Goal: Information Seeking & Learning: Learn about a topic

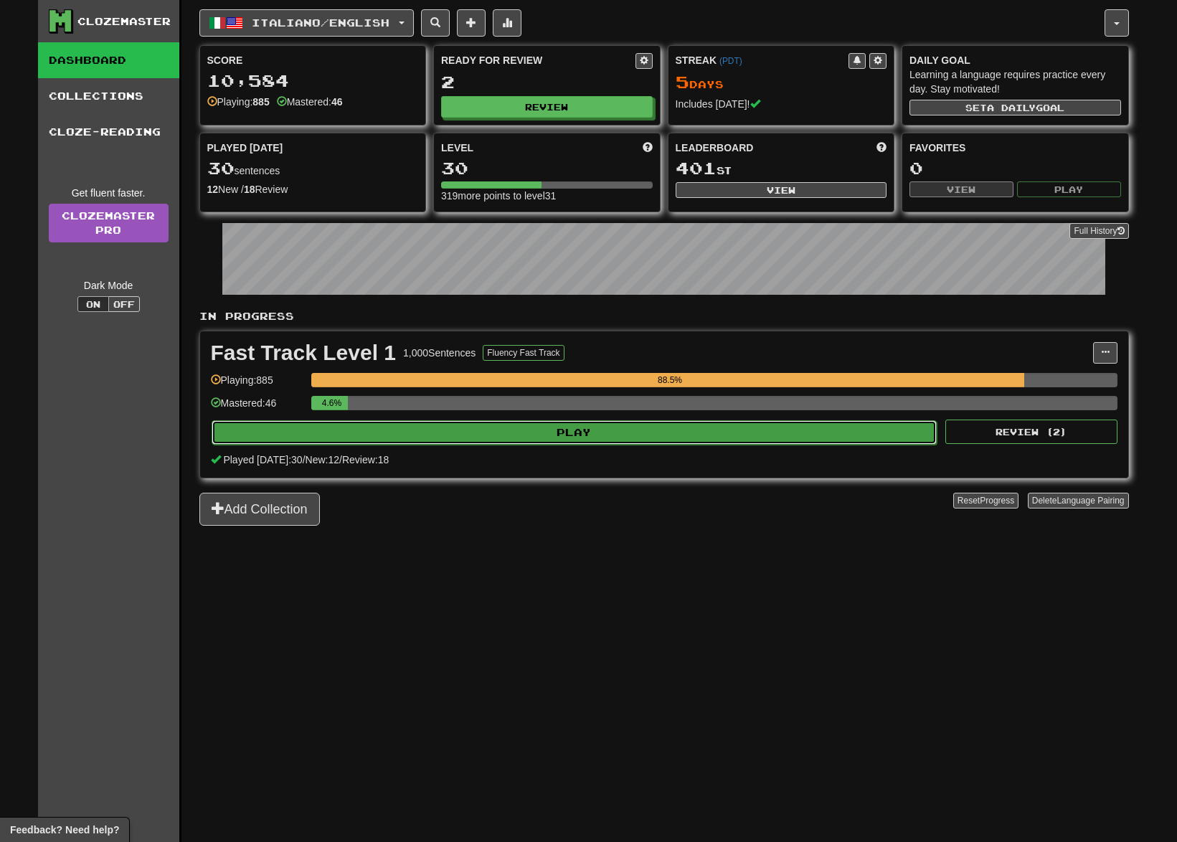
click at [782, 429] on button "Play" at bounding box center [575, 432] width 726 height 24
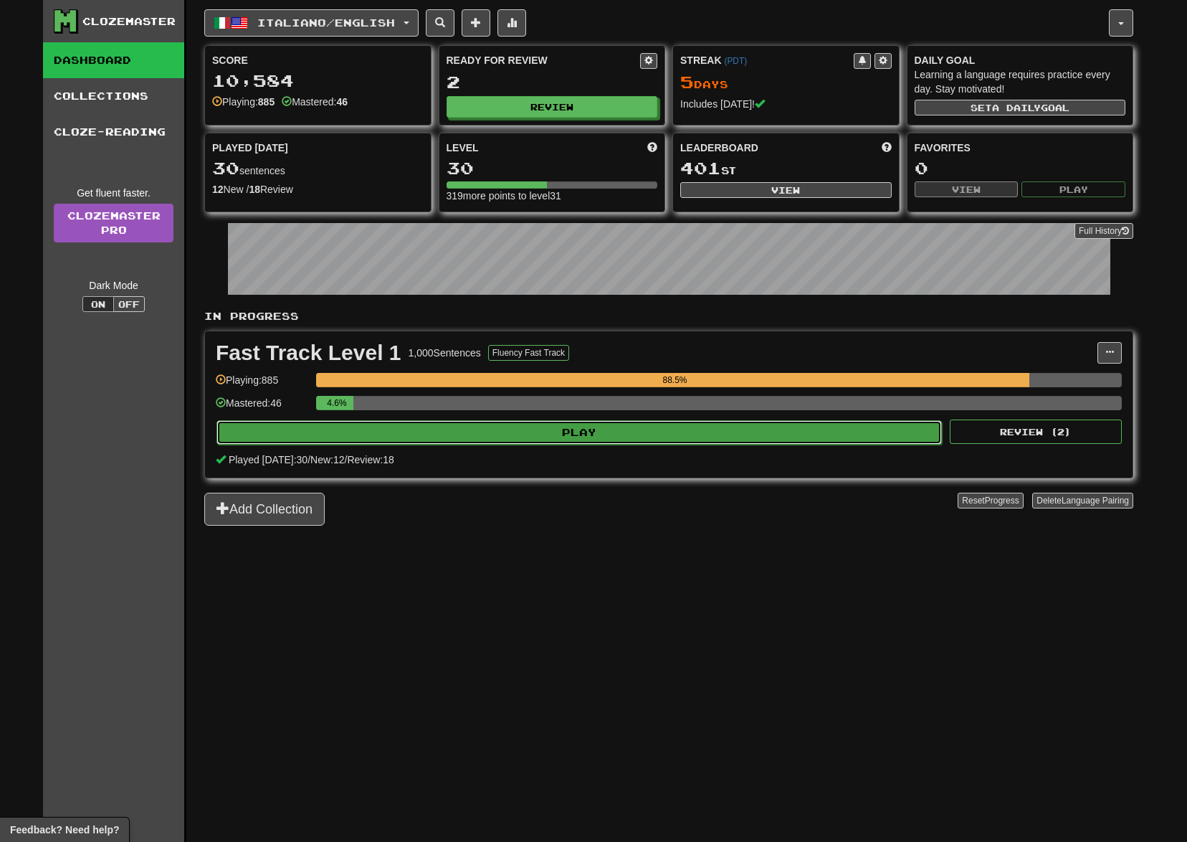
select select "**"
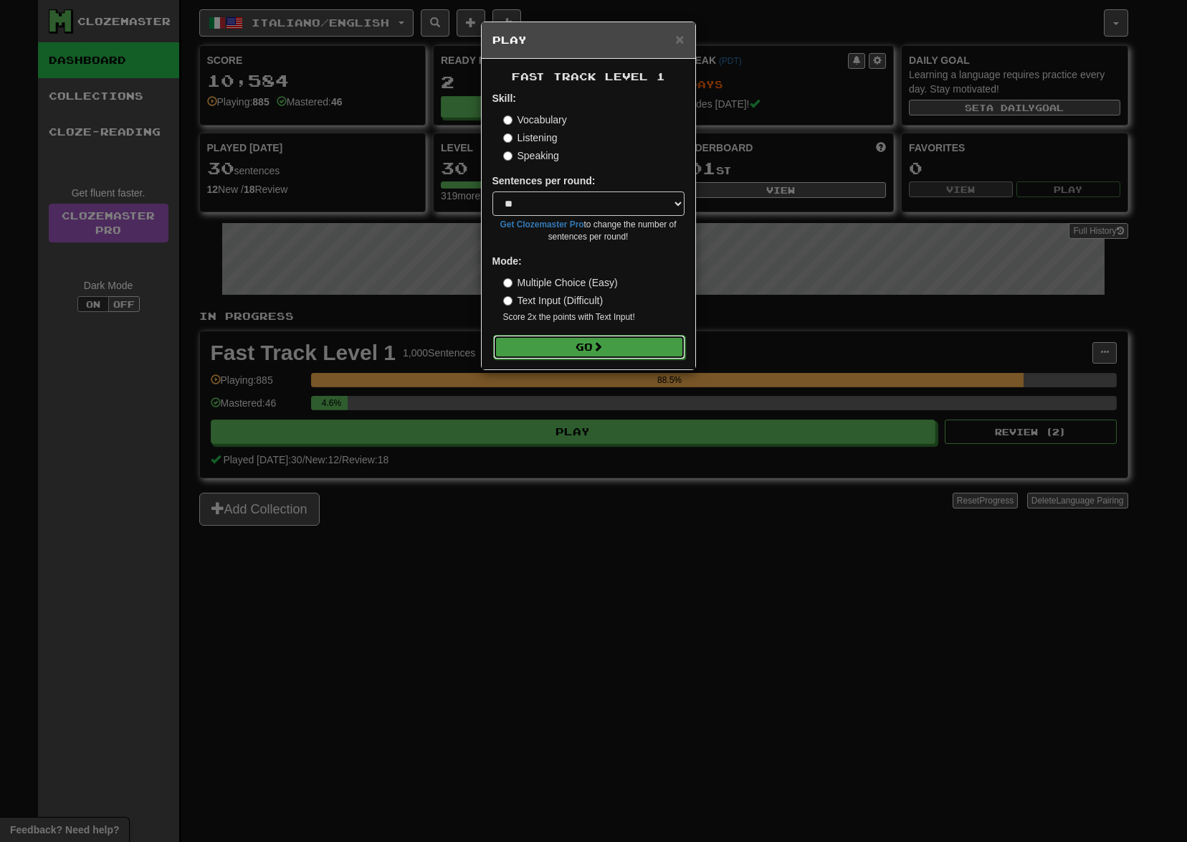
click at [642, 349] on button "Go" at bounding box center [589, 347] width 192 height 24
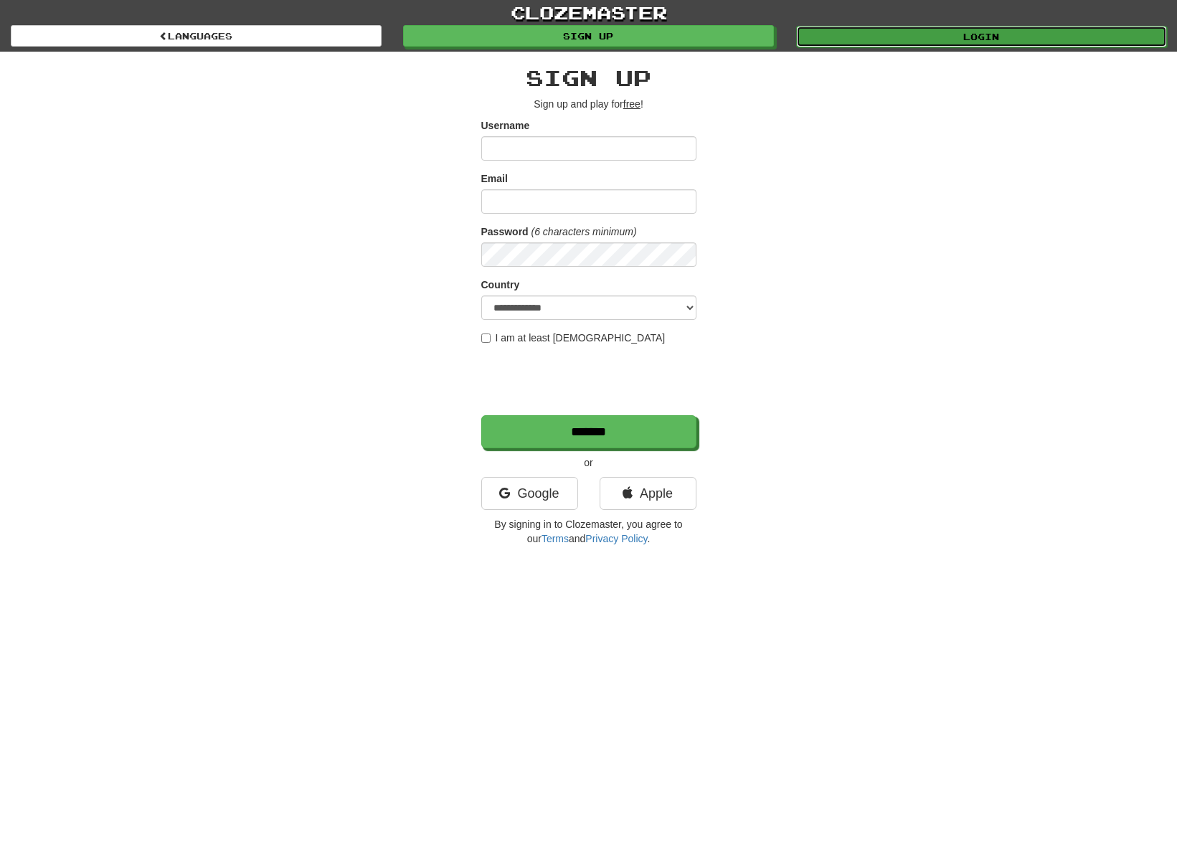
click at [865, 37] on link "Login" at bounding box center [981, 37] width 371 height 22
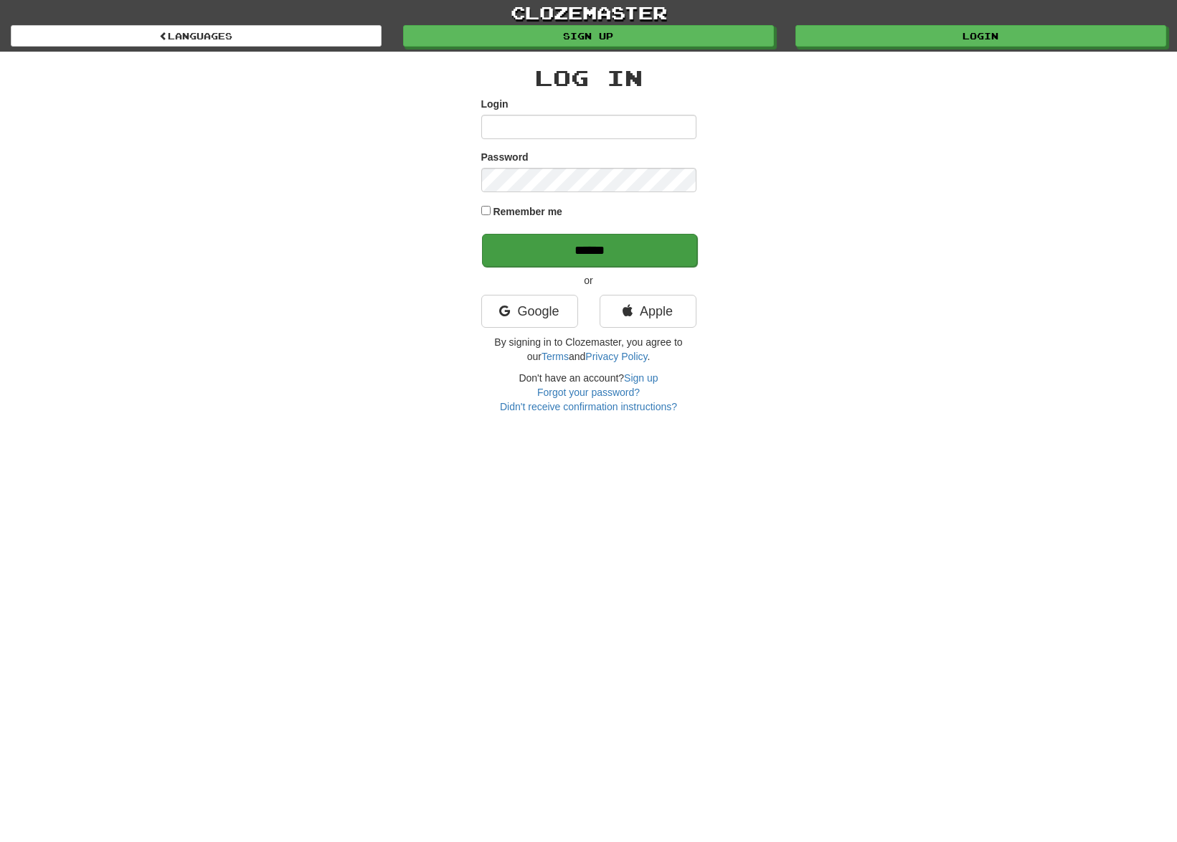
type input "*******"
click at [673, 239] on input "******" at bounding box center [589, 250] width 215 height 33
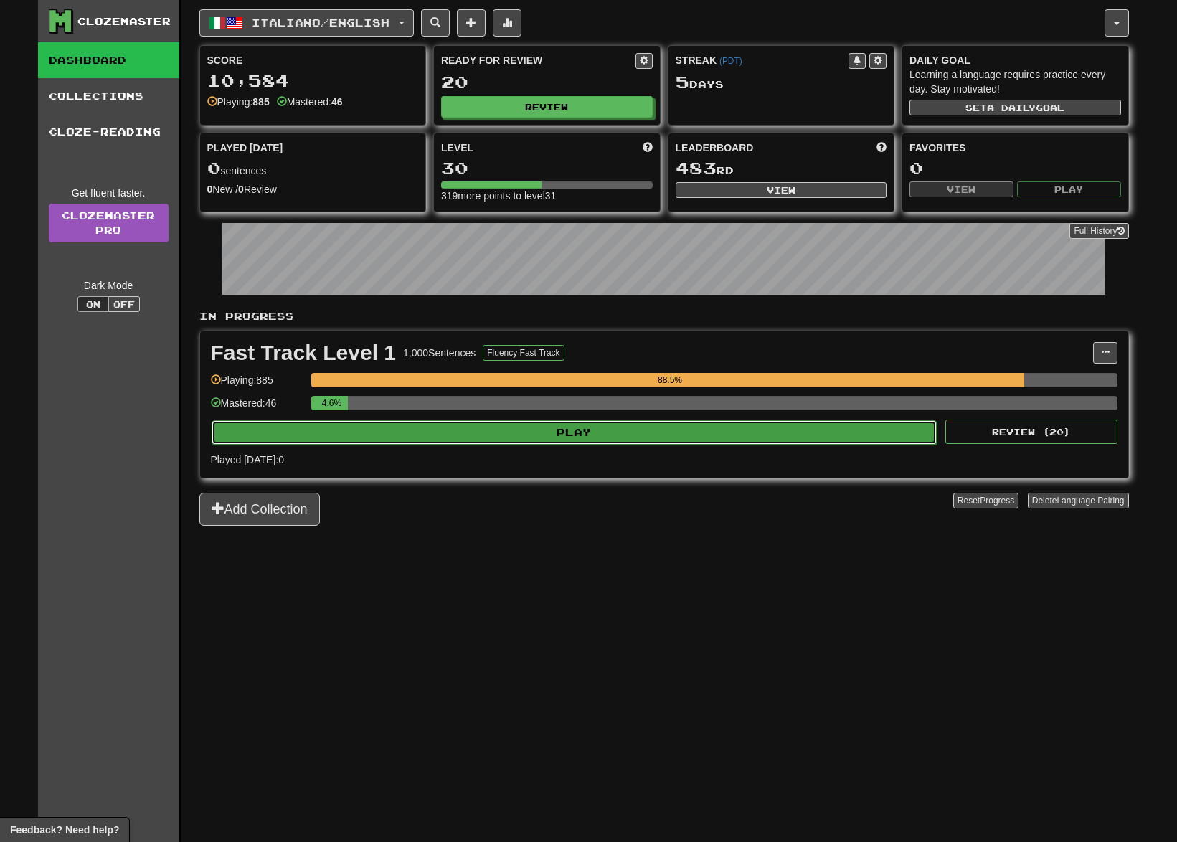
click at [642, 428] on button "Play" at bounding box center [575, 432] width 726 height 24
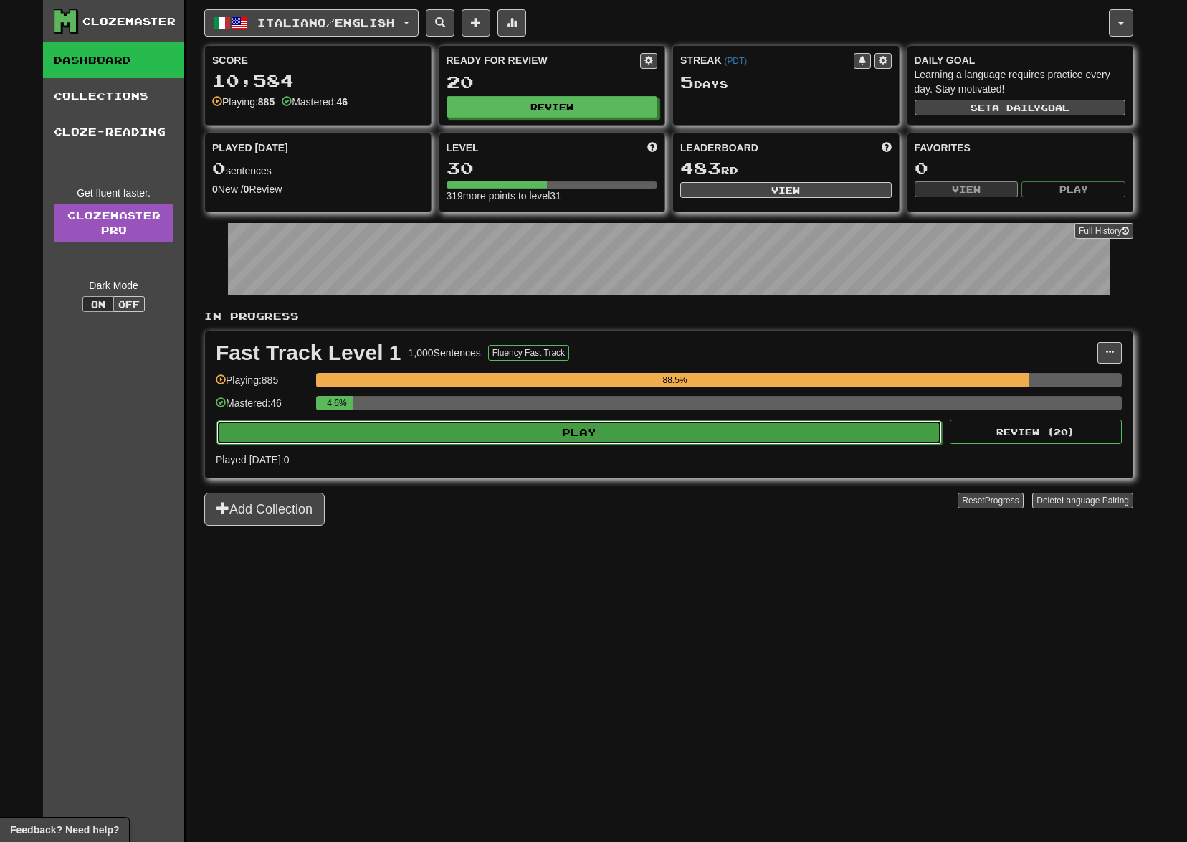
select select "**"
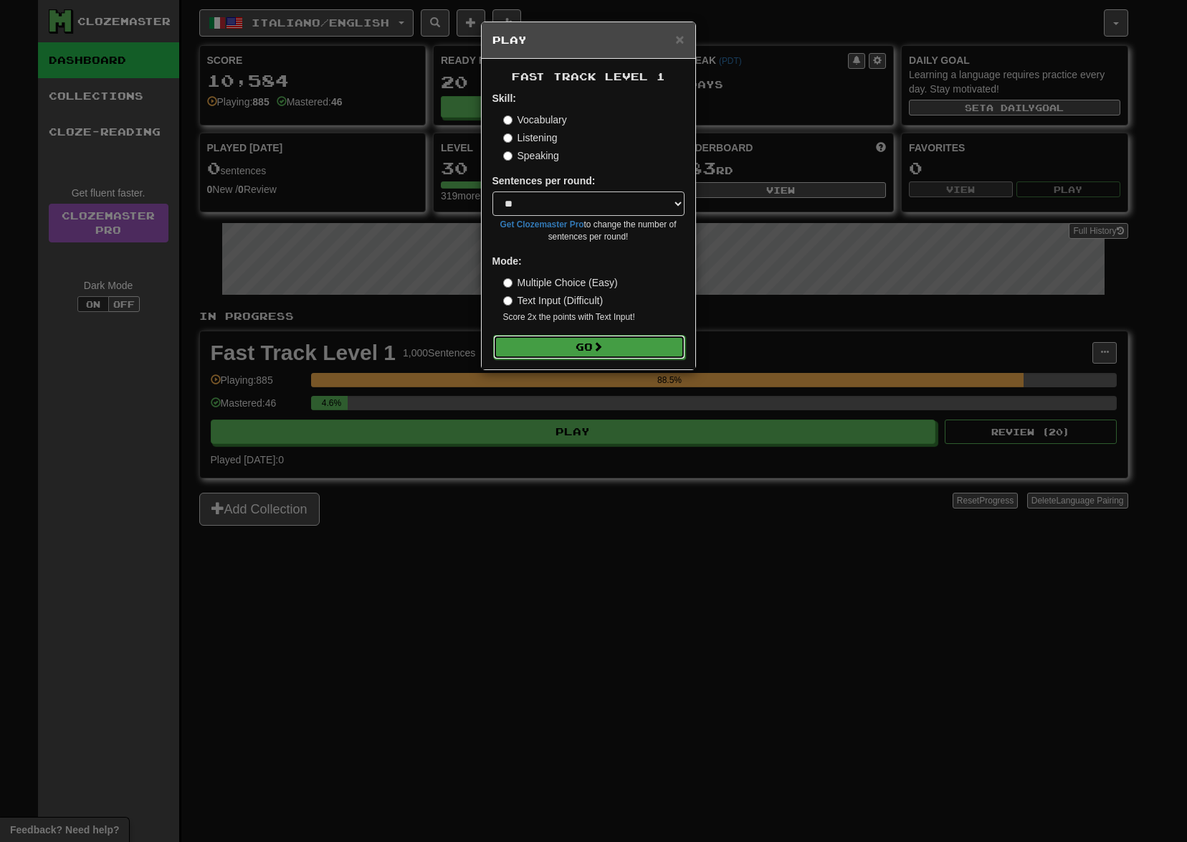
click at [571, 343] on button "Go" at bounding box center [589, 347] width 192 height 24
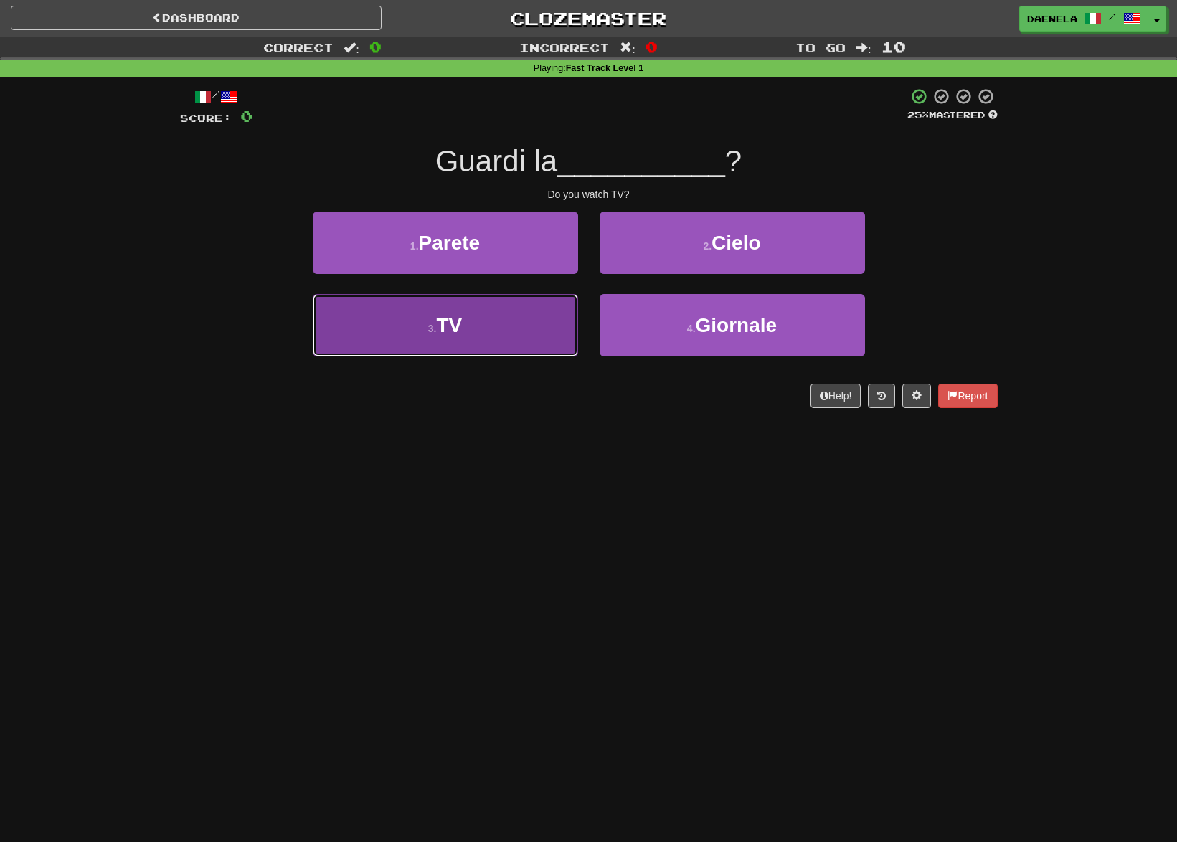
click at [413, 321] on button "3 . TV" at bounding box center [445, 325] width 265 height 62
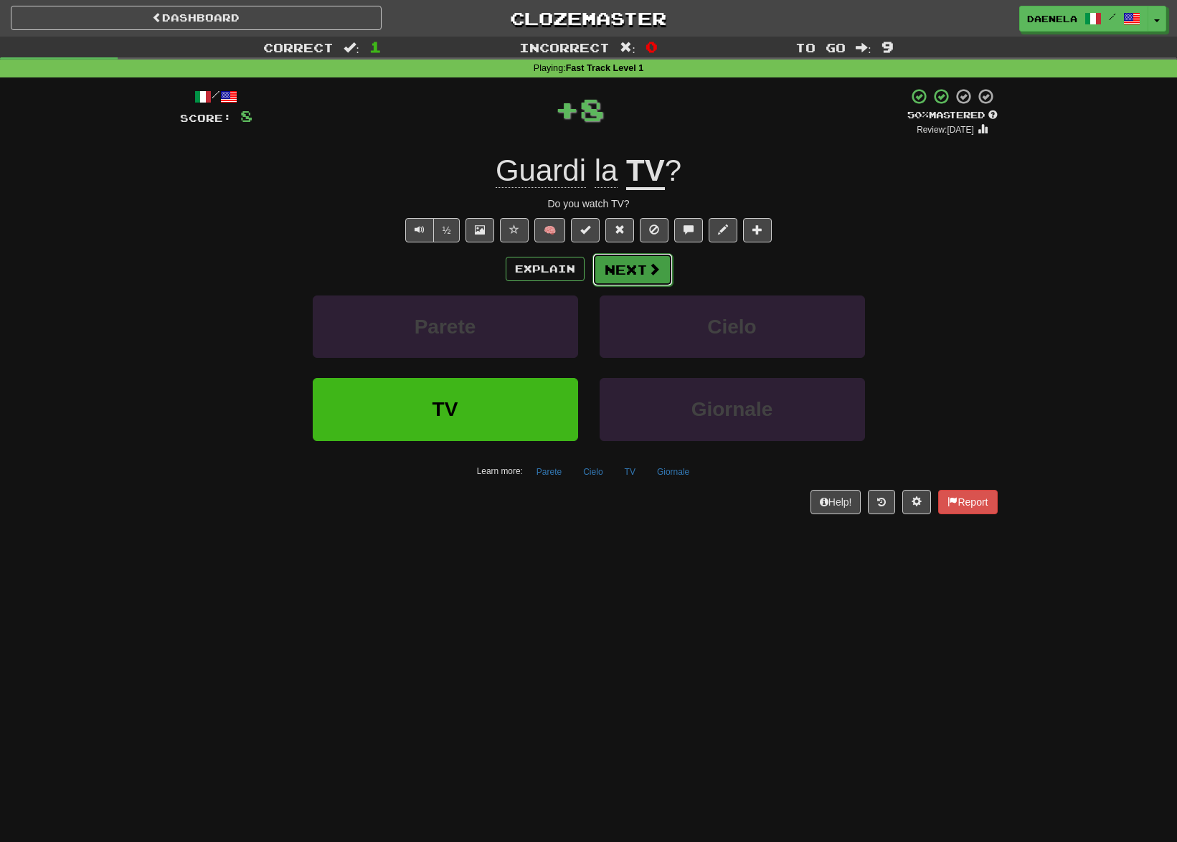
click at [622, 270] on button "Next" at bounding box center [632, 269] width 80 height 33
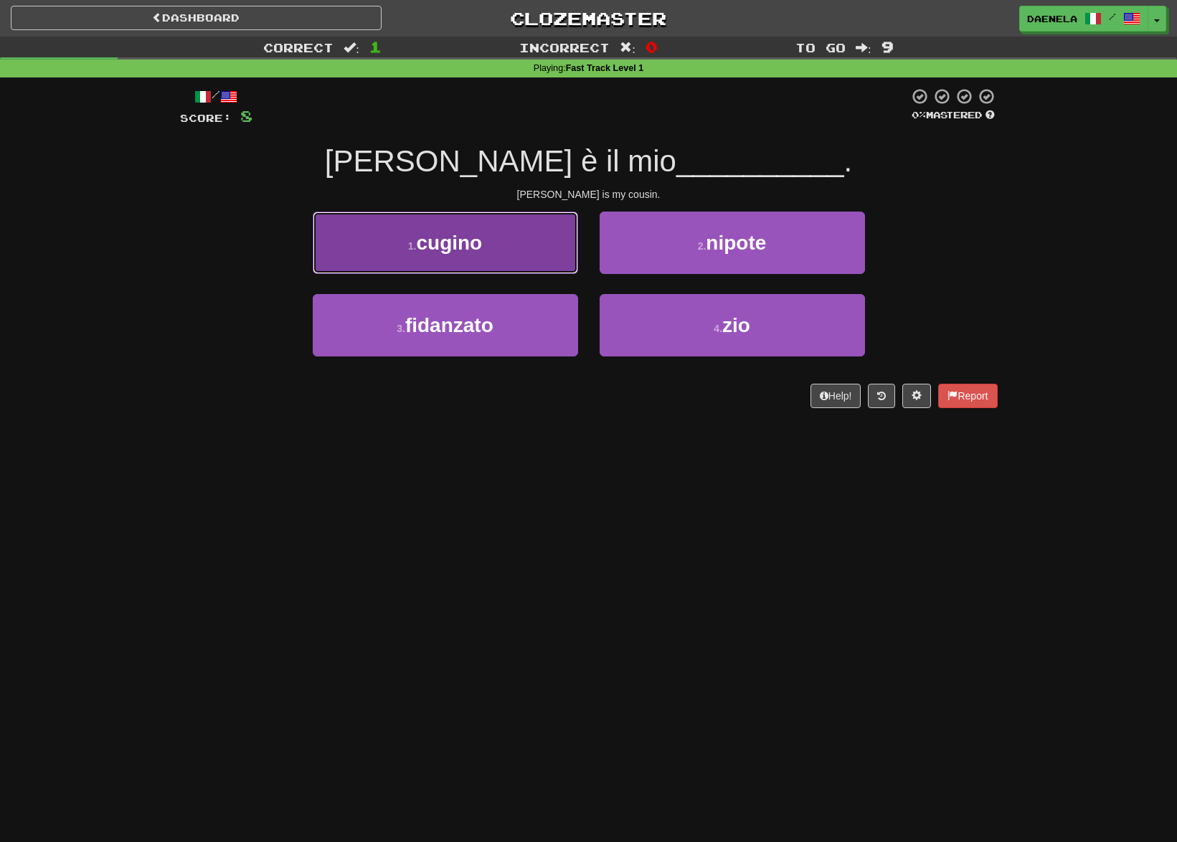
click at [379, 253] on button "1 . cugino" at bounding box center [445, 243] width 265 height 62
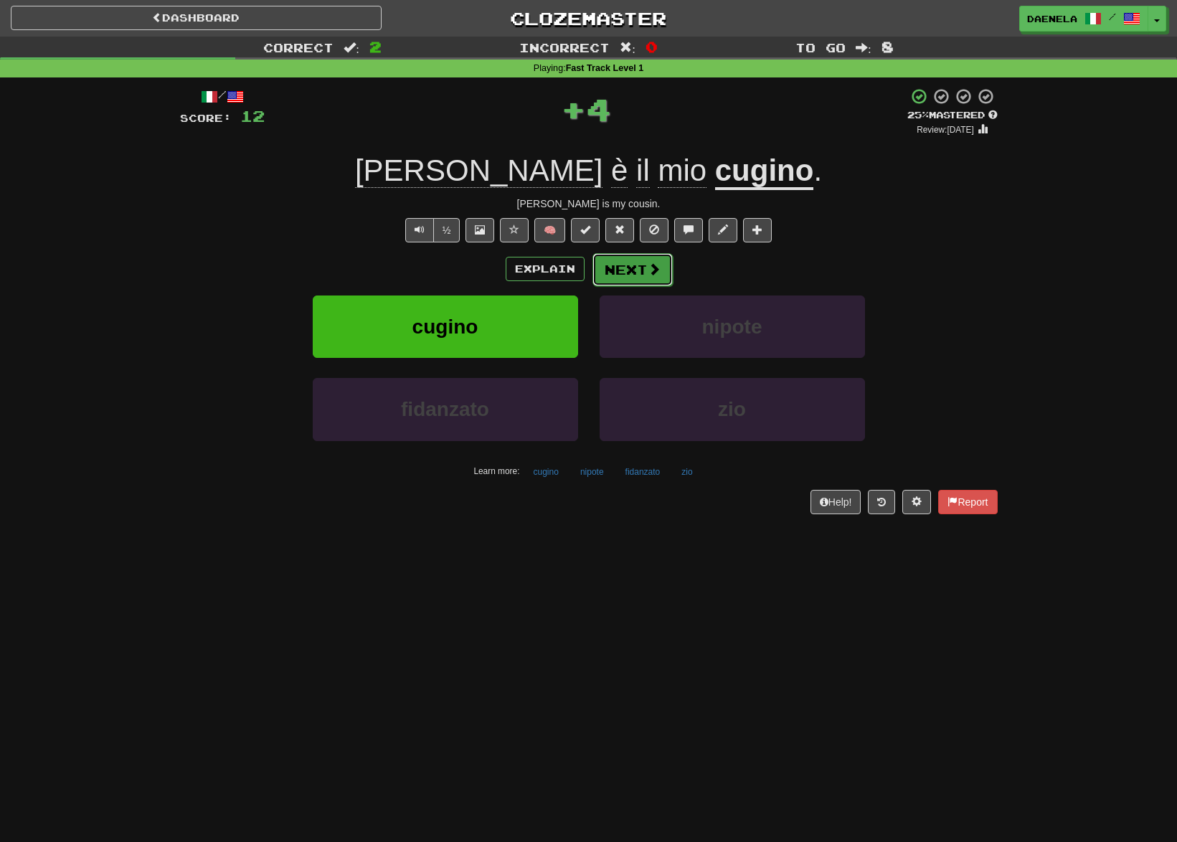
click at [651, 279] on button "Next" at bounding box center [632, 269] width 80 height 33
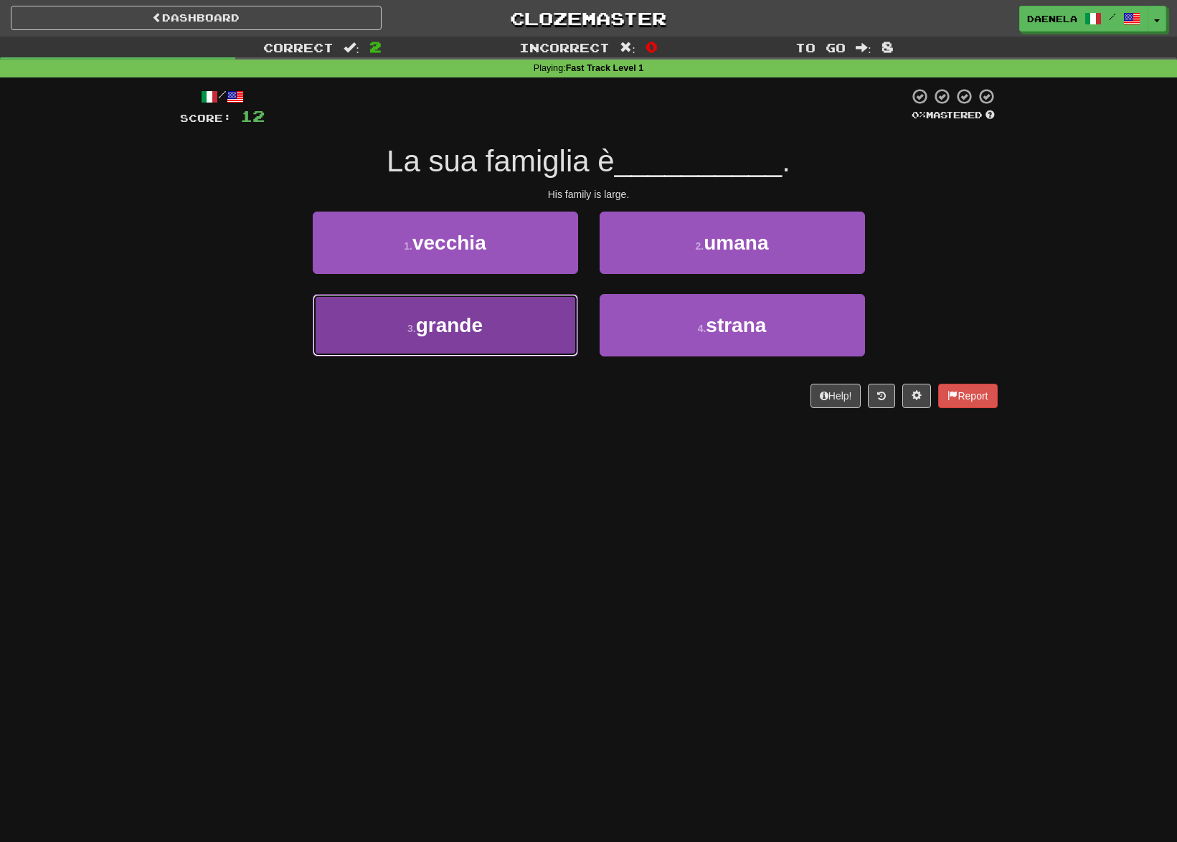
click at [522, 323] on button "3 . grande" at bounding box center [445, 325] width 265 height 62
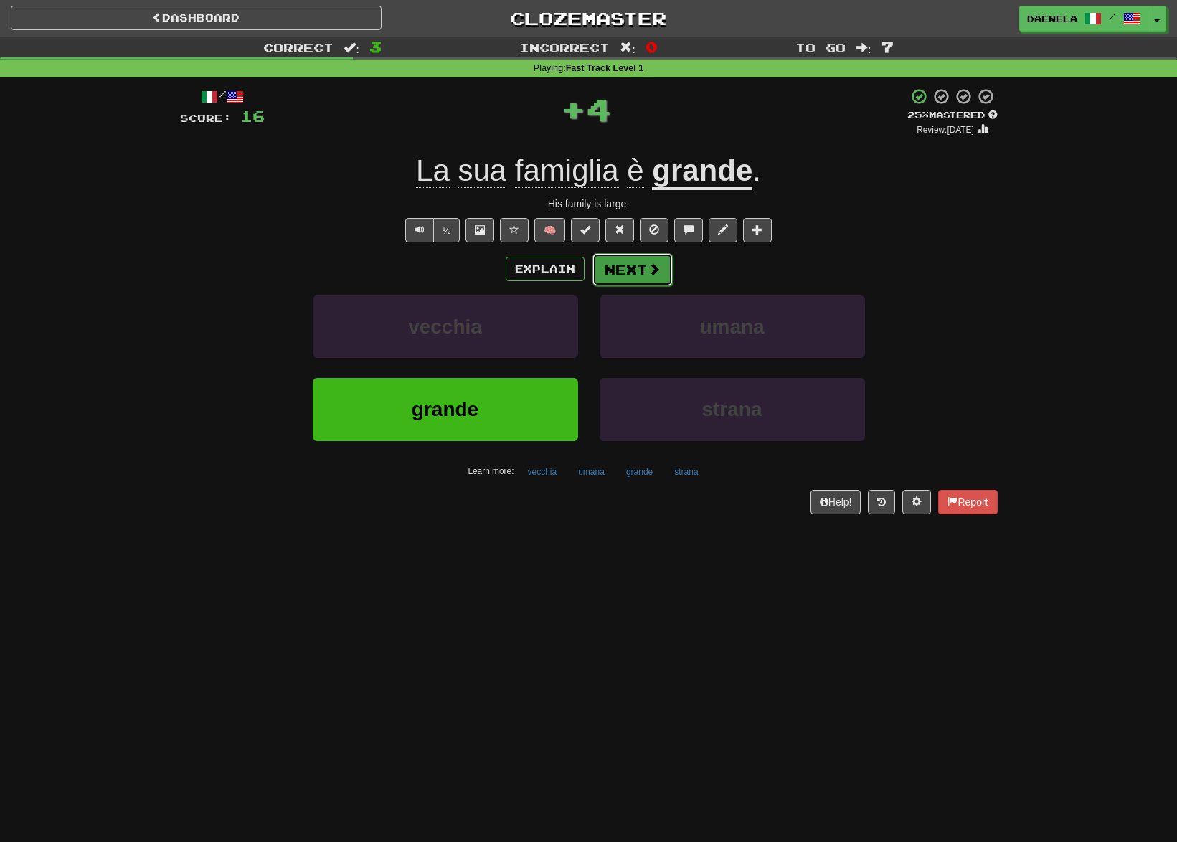
click at [612, 267] on button "Next" at bounding box center [632, 269] width 80 height 33
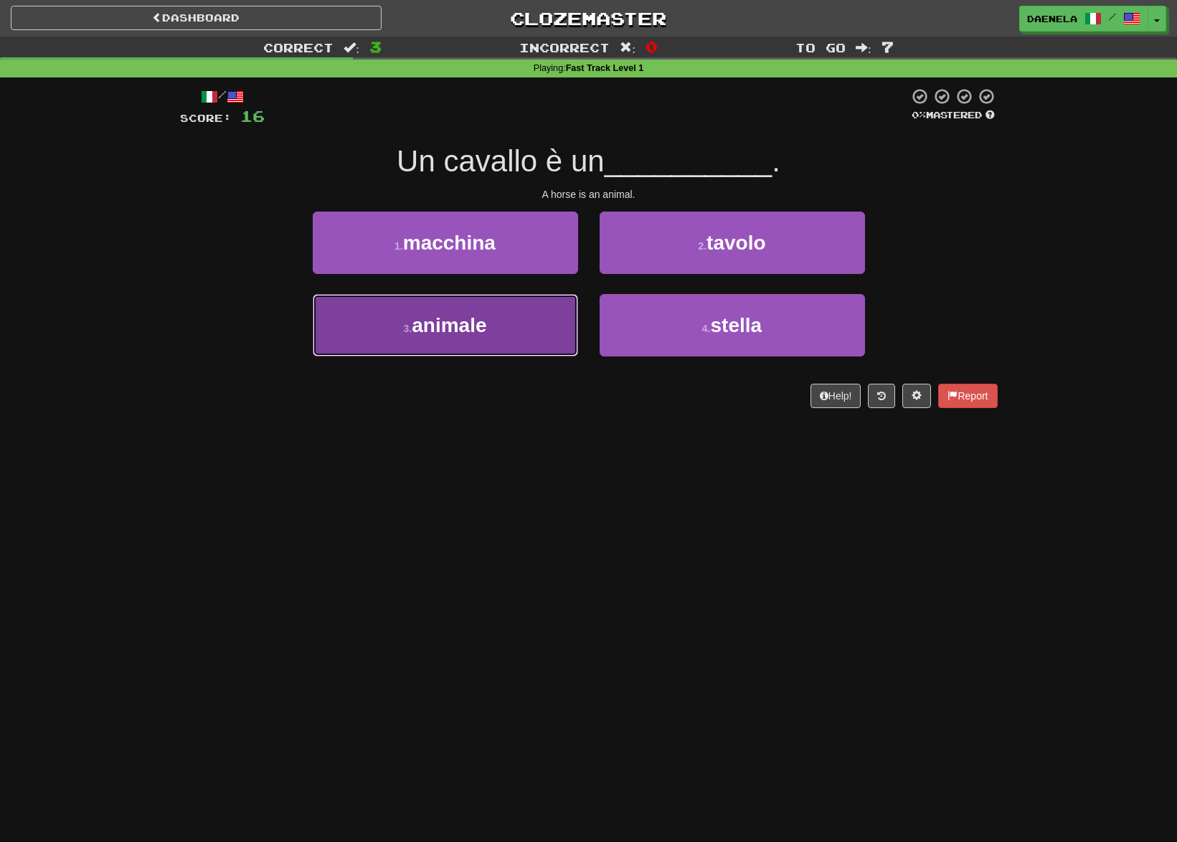
click at [488, 338] on button "3 . animale" at bounding box center [445, 325] width 265 height 62
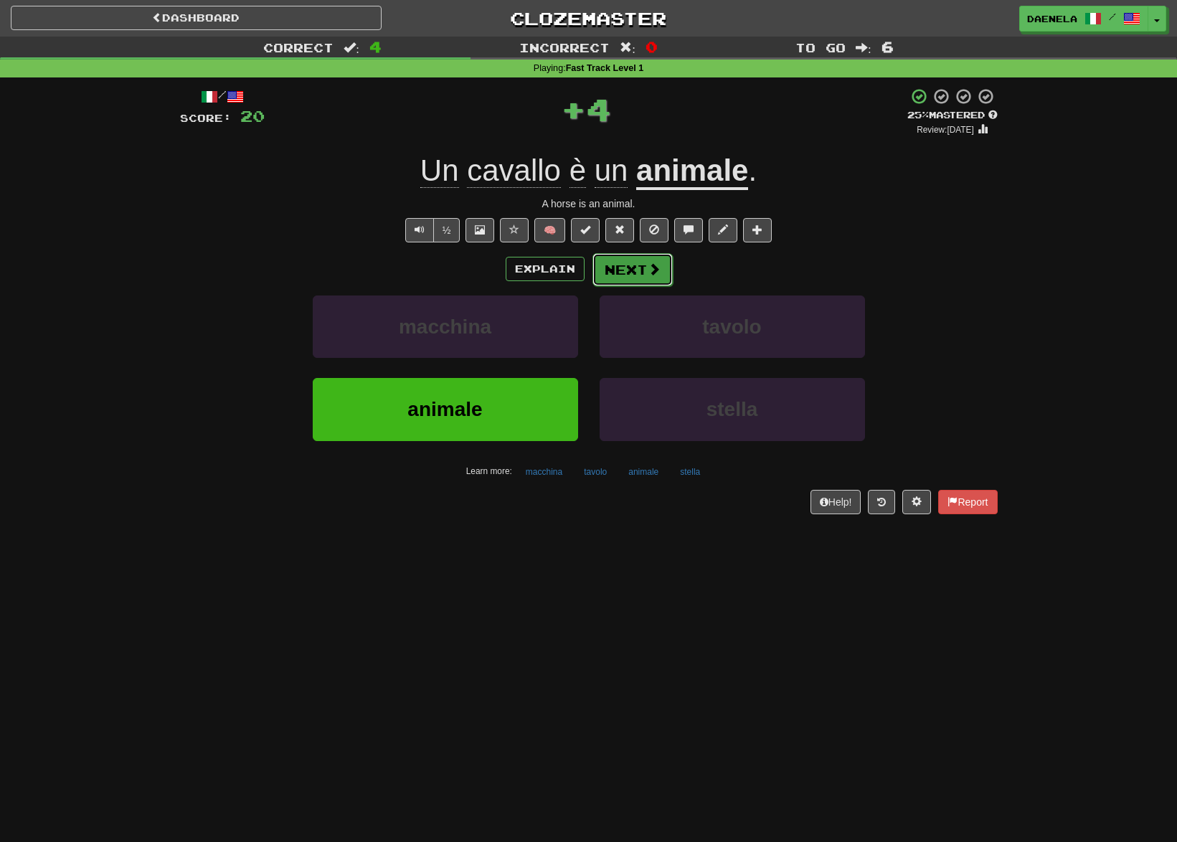
click at [619, 267] on button "Next" at bounding box center [632, 269] width 80 height 33
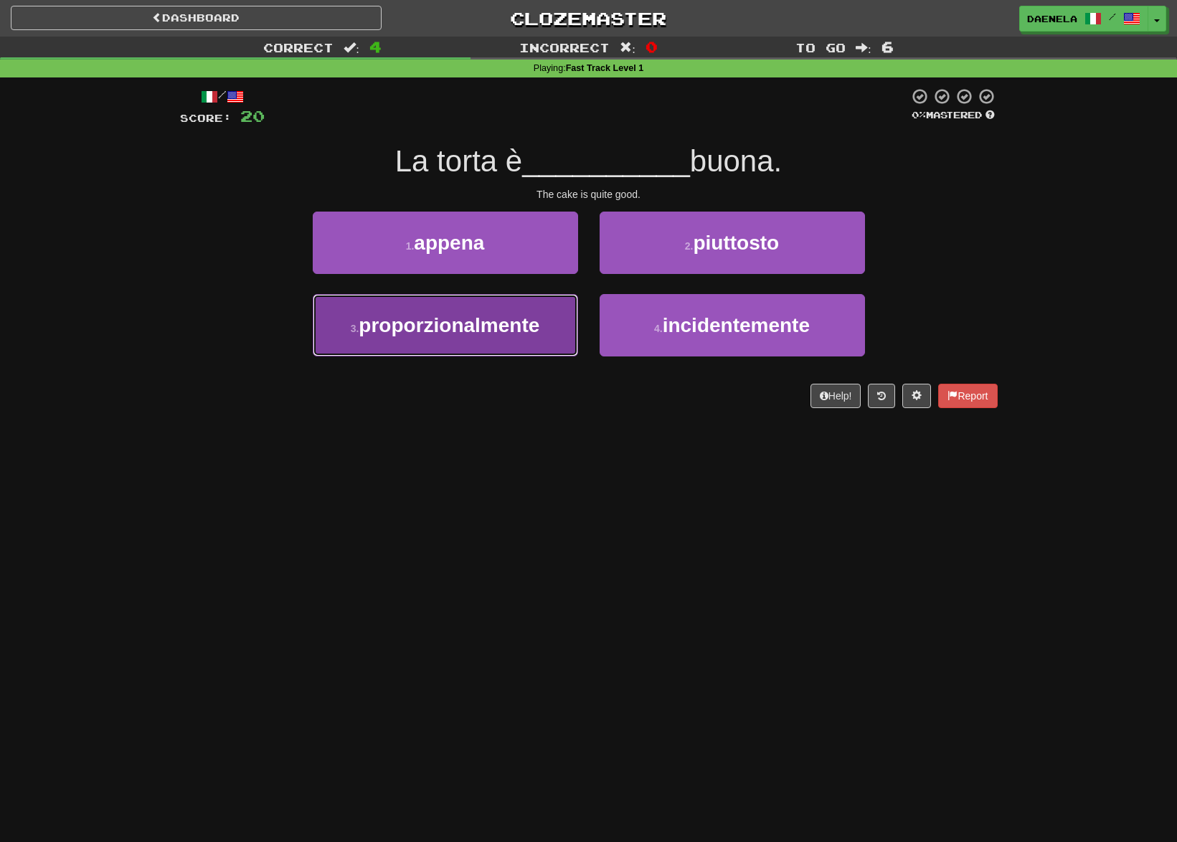
click at [366, 320] on span "proporzionalmente" at bounding box center [449, 325] width 181 height 22
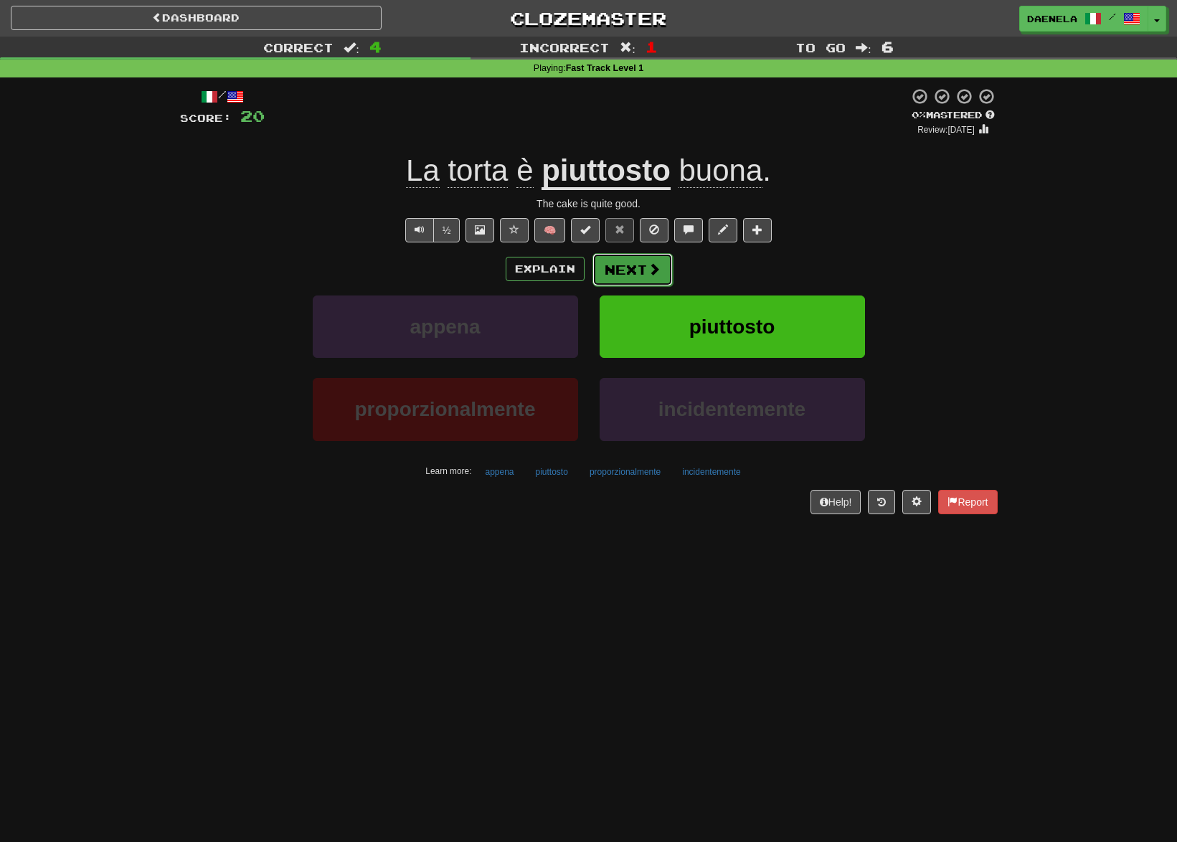
click at [613, 282] on button "Next" at bounding box center [632, 269] width 80 height 33
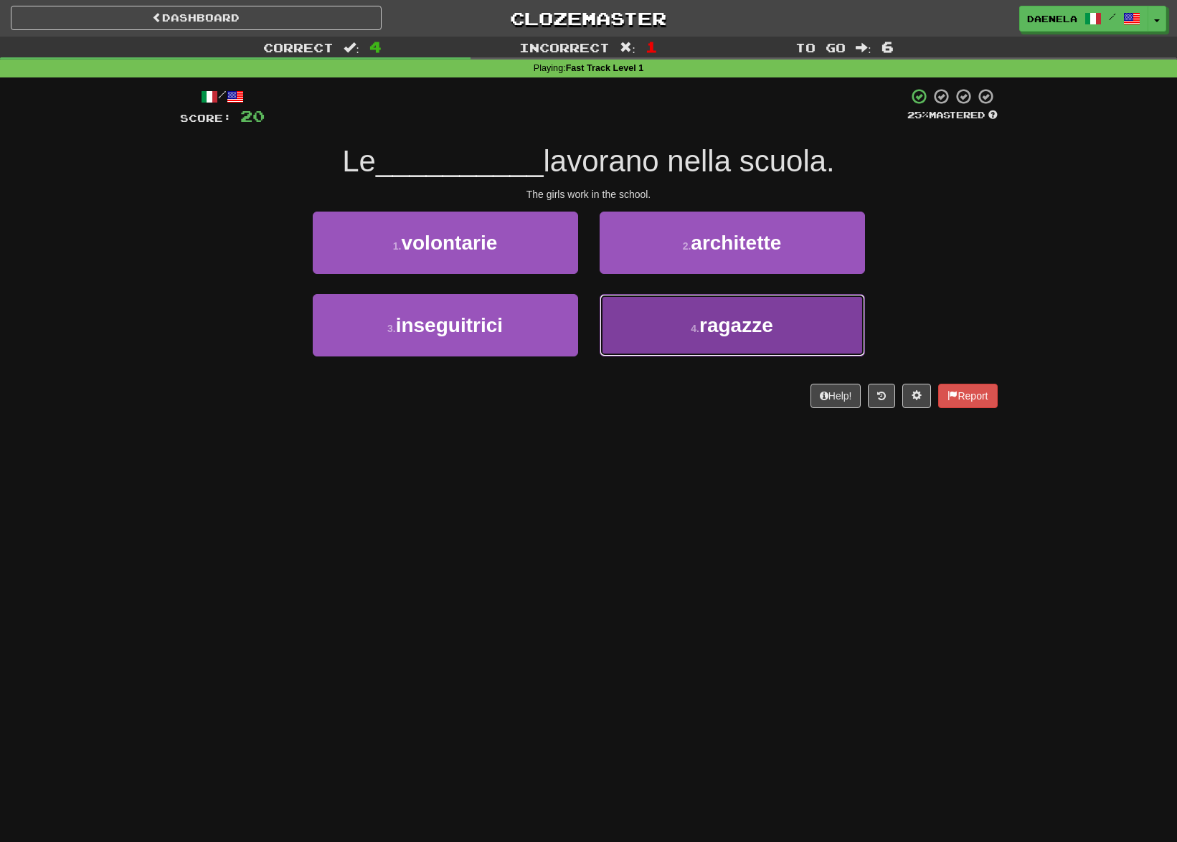
click at [680, 343] on button "4 . ragazze" at bounding box center [731, 325] width 265 height 62
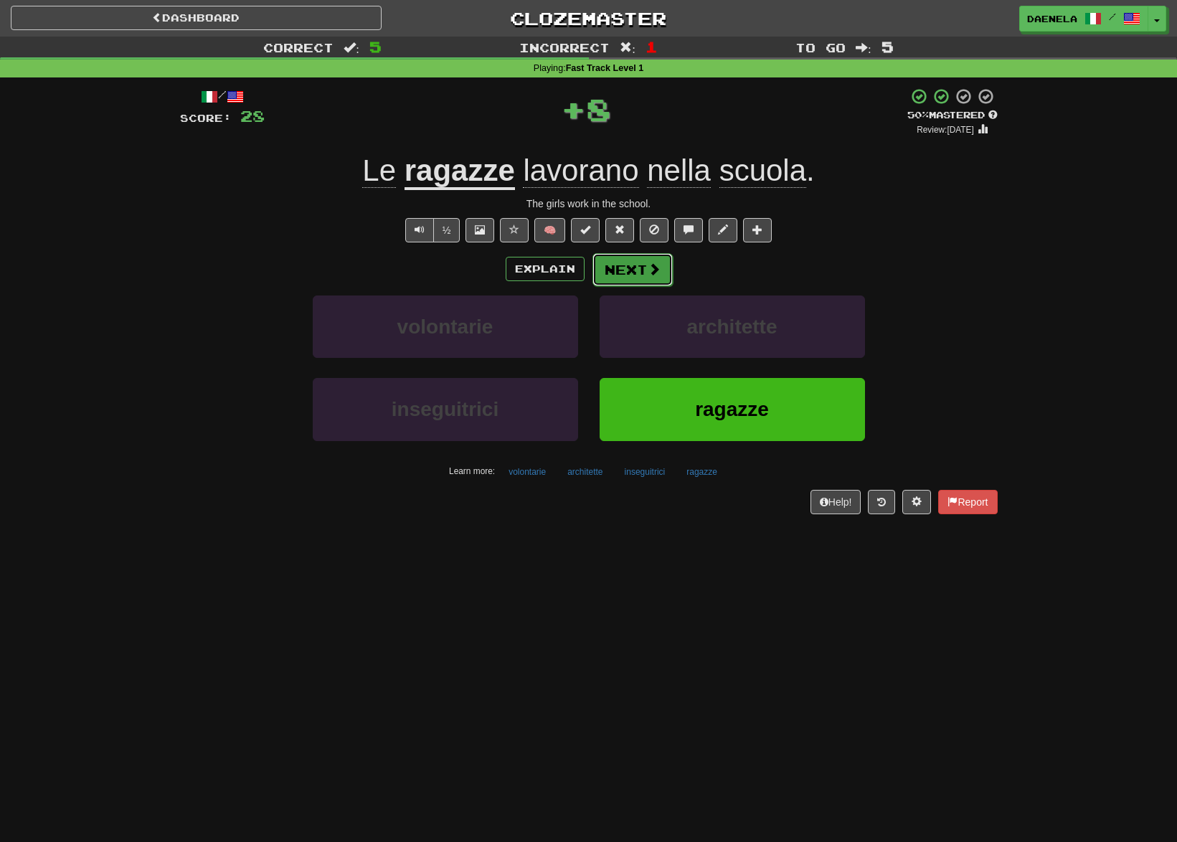
click at [621, 274] on button "Next" at bounding box center [632, 269] width 80 height 33
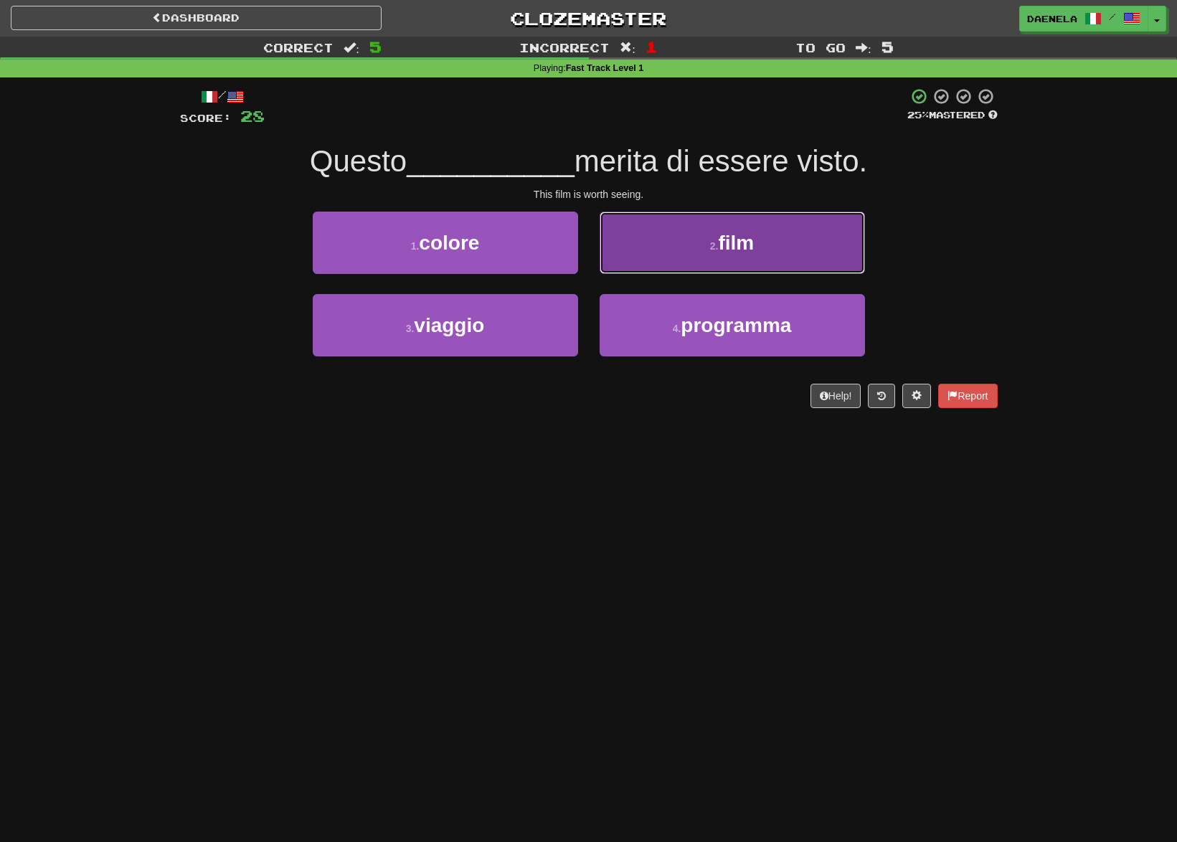
click at [681, 260] on button "2 . film" at bounding box center [731, 243] width 265 height 62
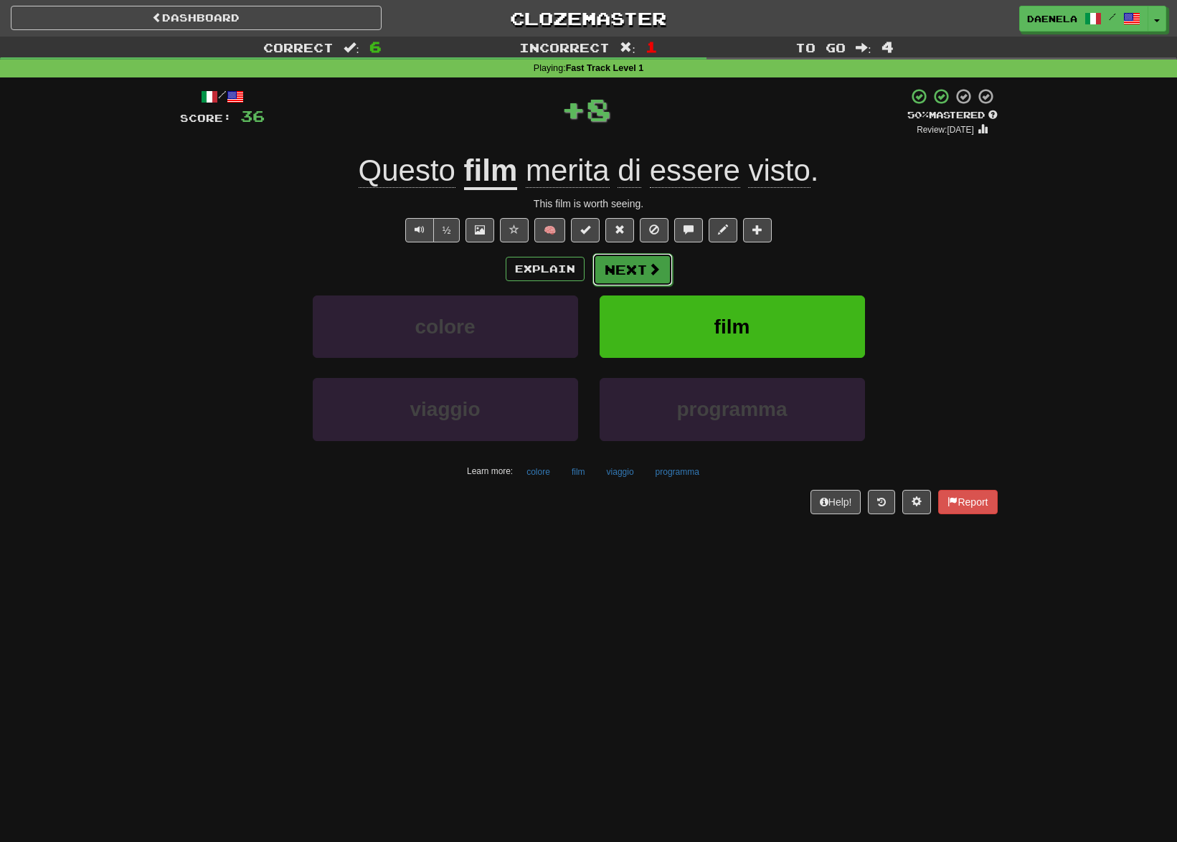
click at [636, 274] on button "Next" at bounding box center [632, 269] width 80 height 33
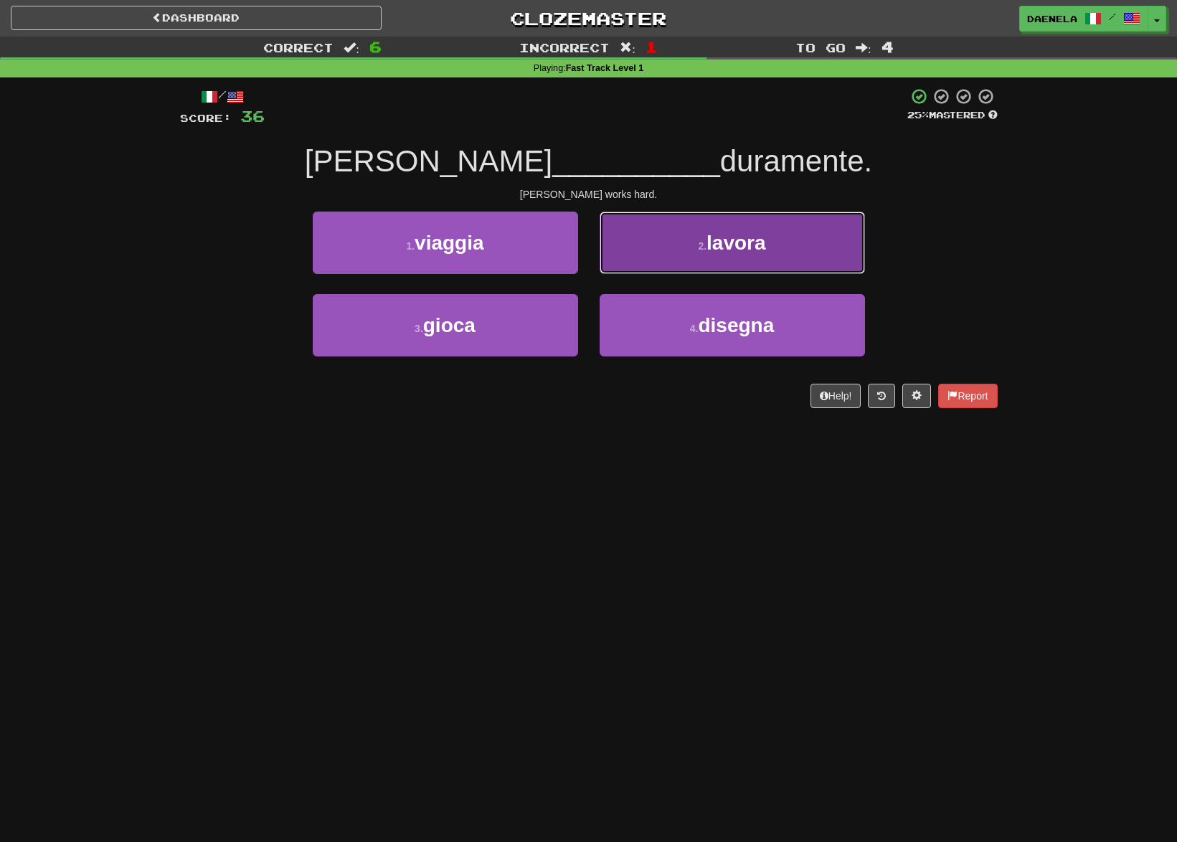
click at [652, 253] on button "2 . lavora" at bounding box center [731, 243] width 265 height 62
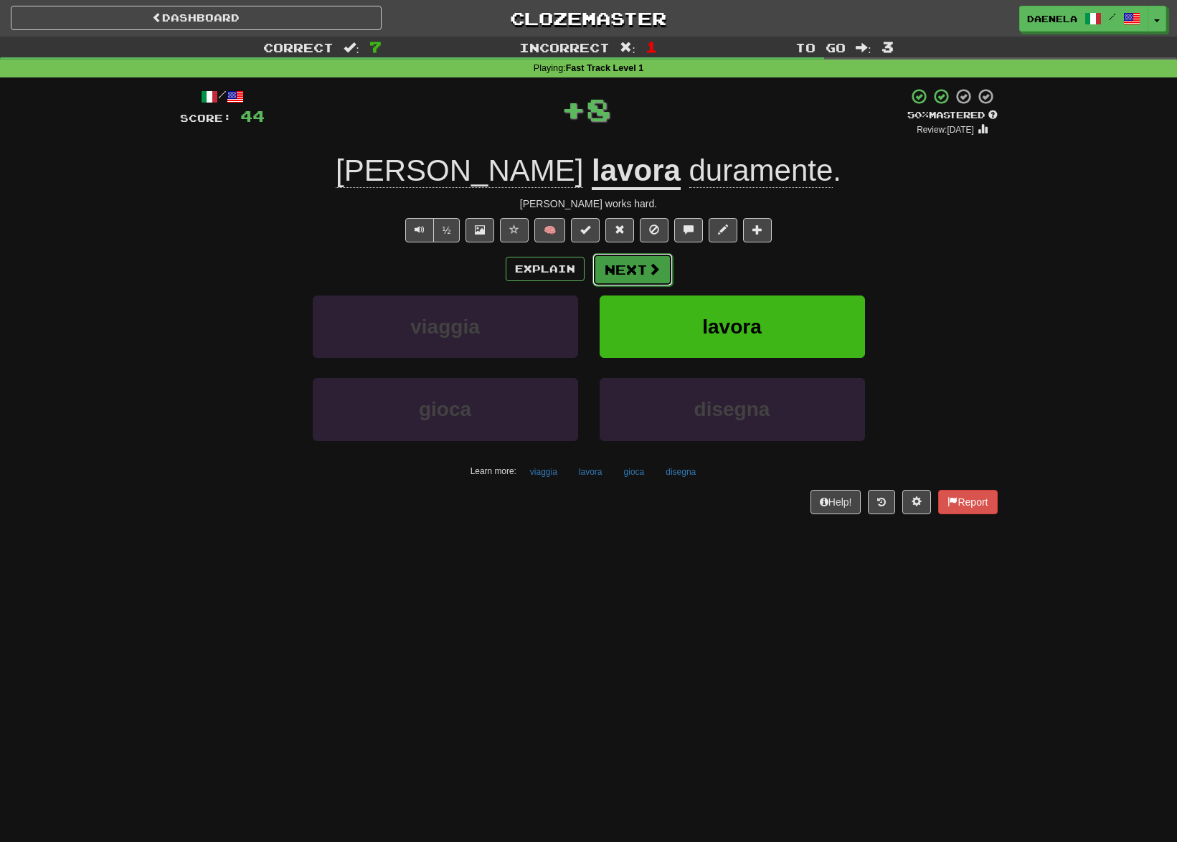
click at [612, 271] on button "Next" at bounding box center [632, 269] width 80 height 33
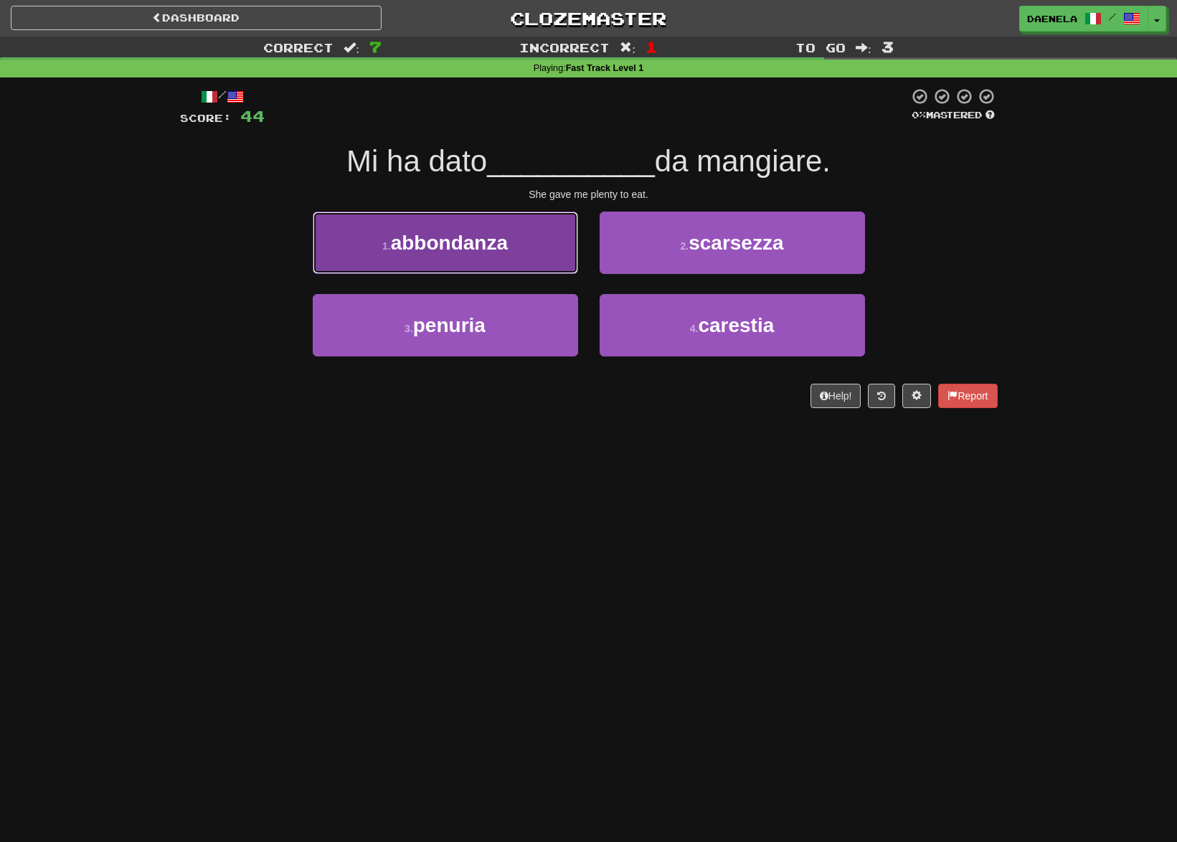
click at [371, 237] on button "1 . abbondanza" at bounding box center [445, 243] width 265 height 62
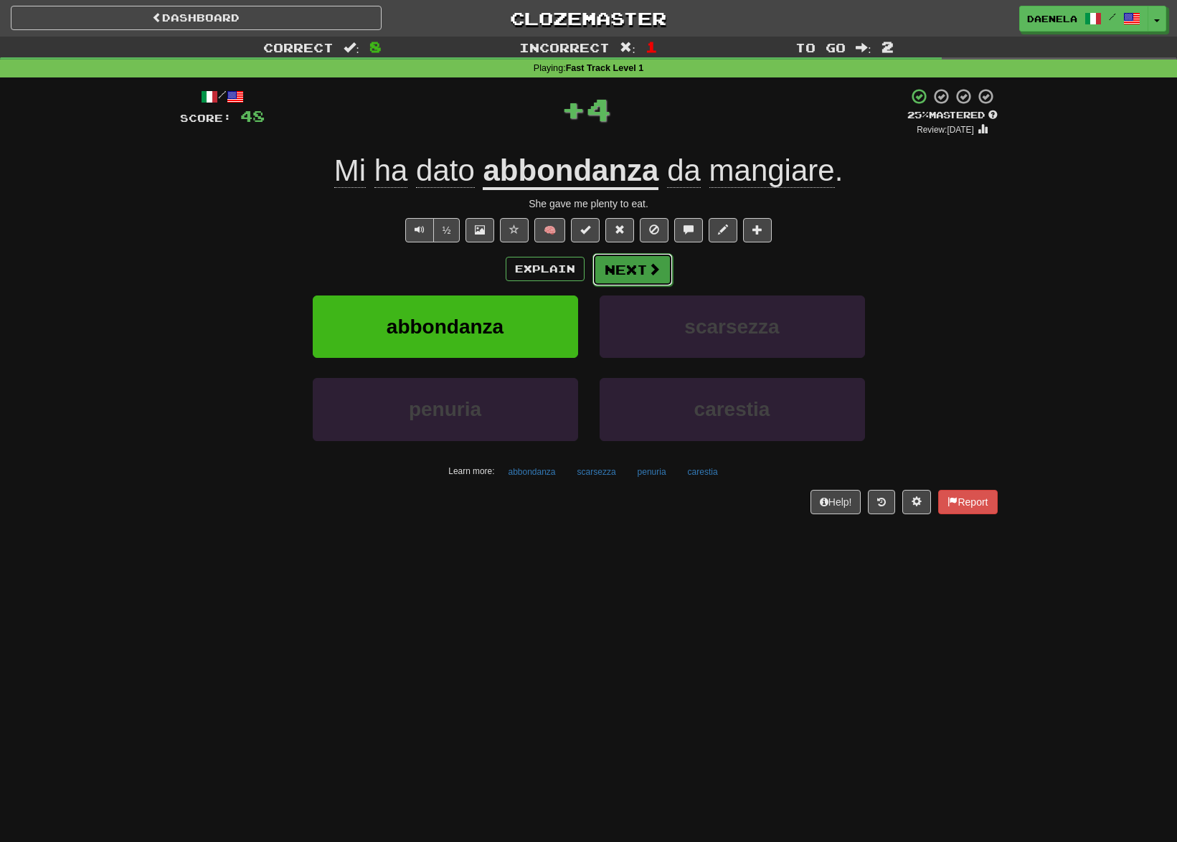
click at [599, 269] on button "Next" at bounding box center [632, 269] width 80 height 33
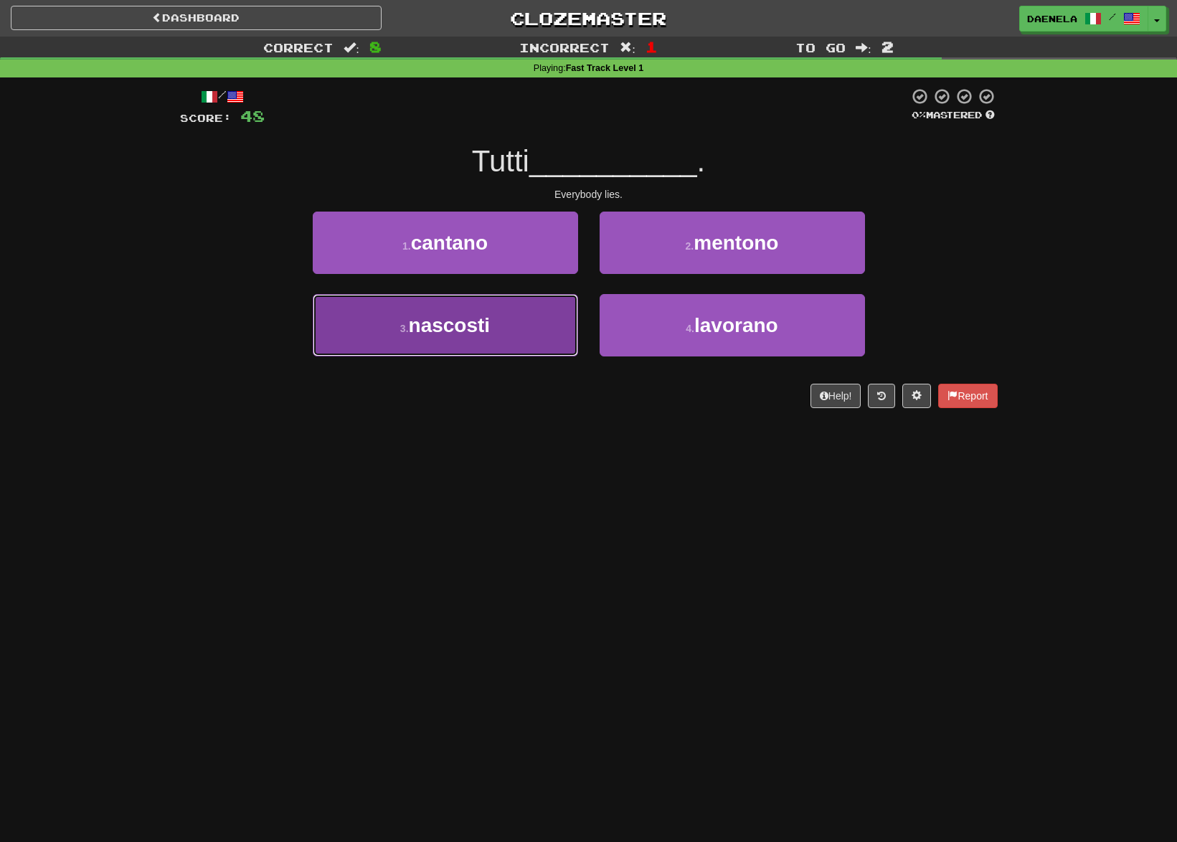
click at [446, 333] on span "nascosti" at bounding box center [450, 325] width 82 height 22
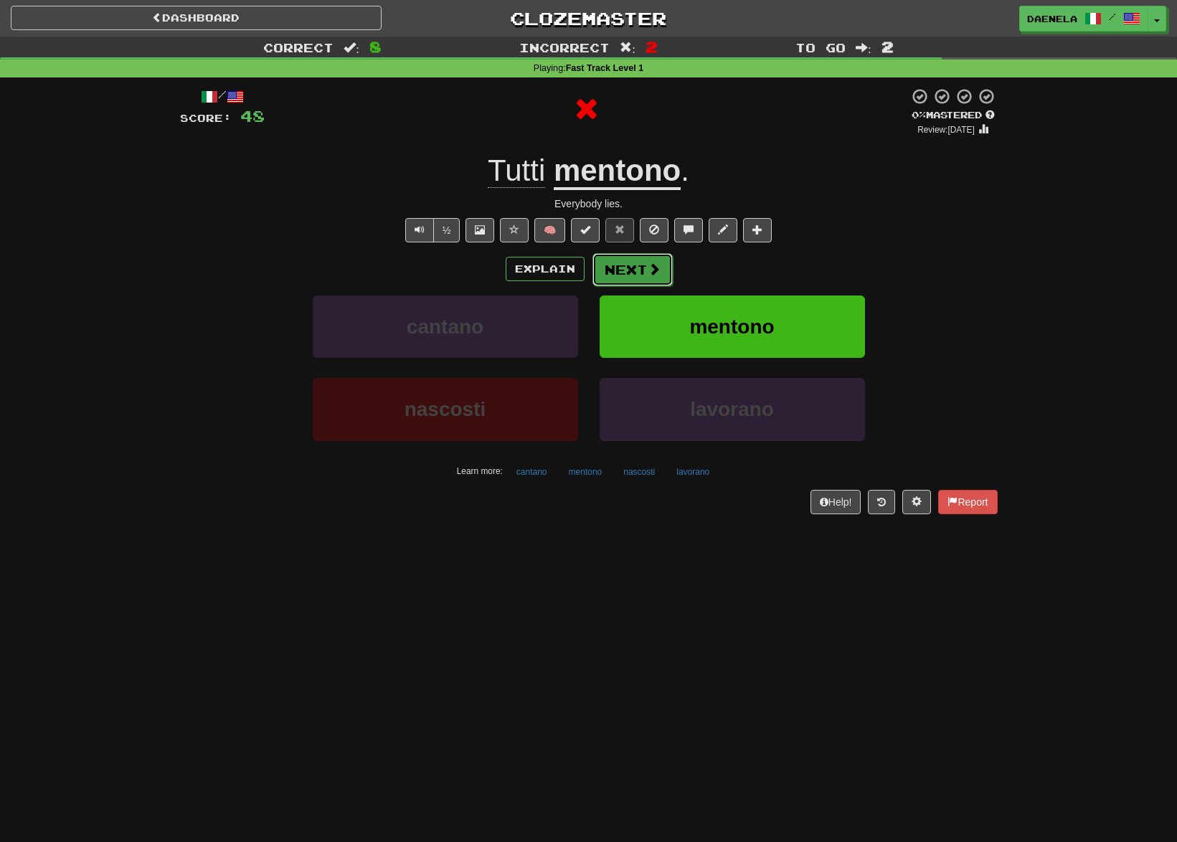
click at [613, 269] on button "Next" at bounding box center [632, 269] width 80 height 33
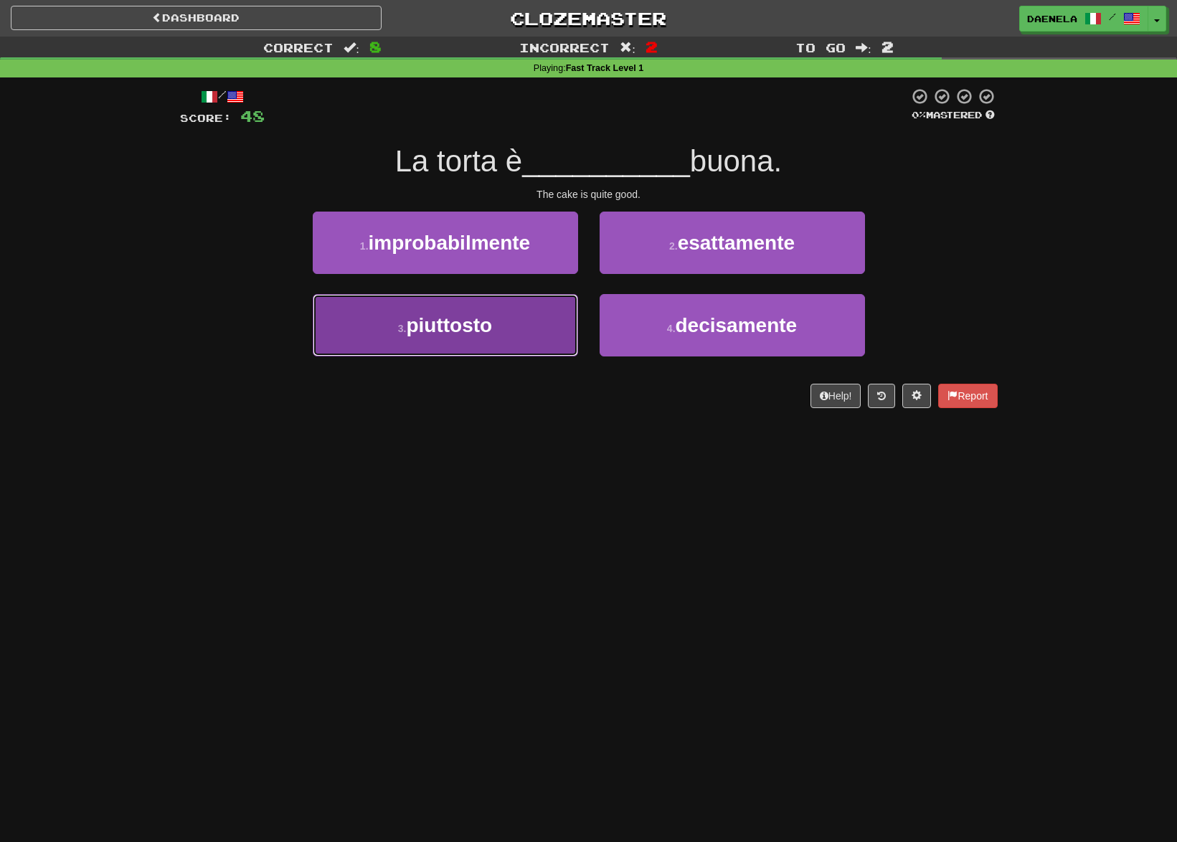
click at [506, 328] on button "3 . piuttosto" at bounding box center [445, 325] width 265 height 62
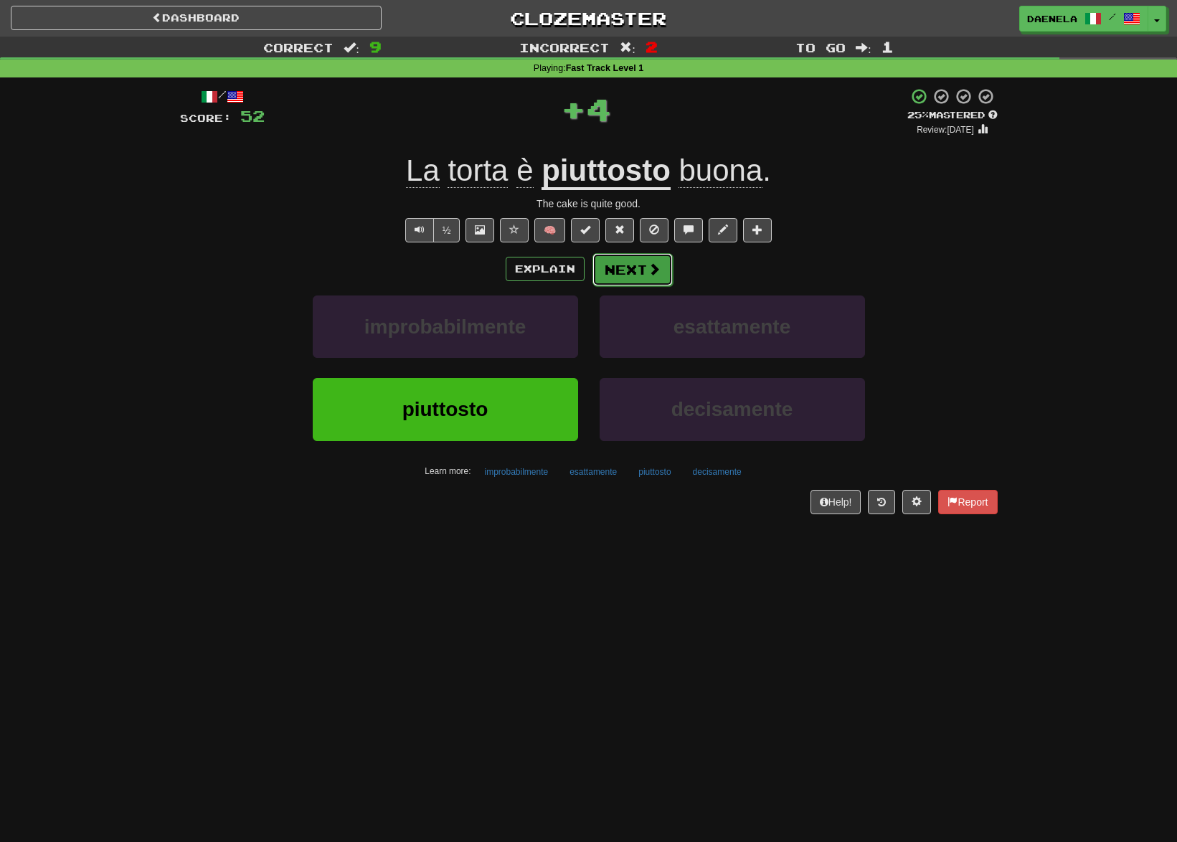
click at [610, 267] on button "Next" at bounding box center [632, 269] width 80 height 33
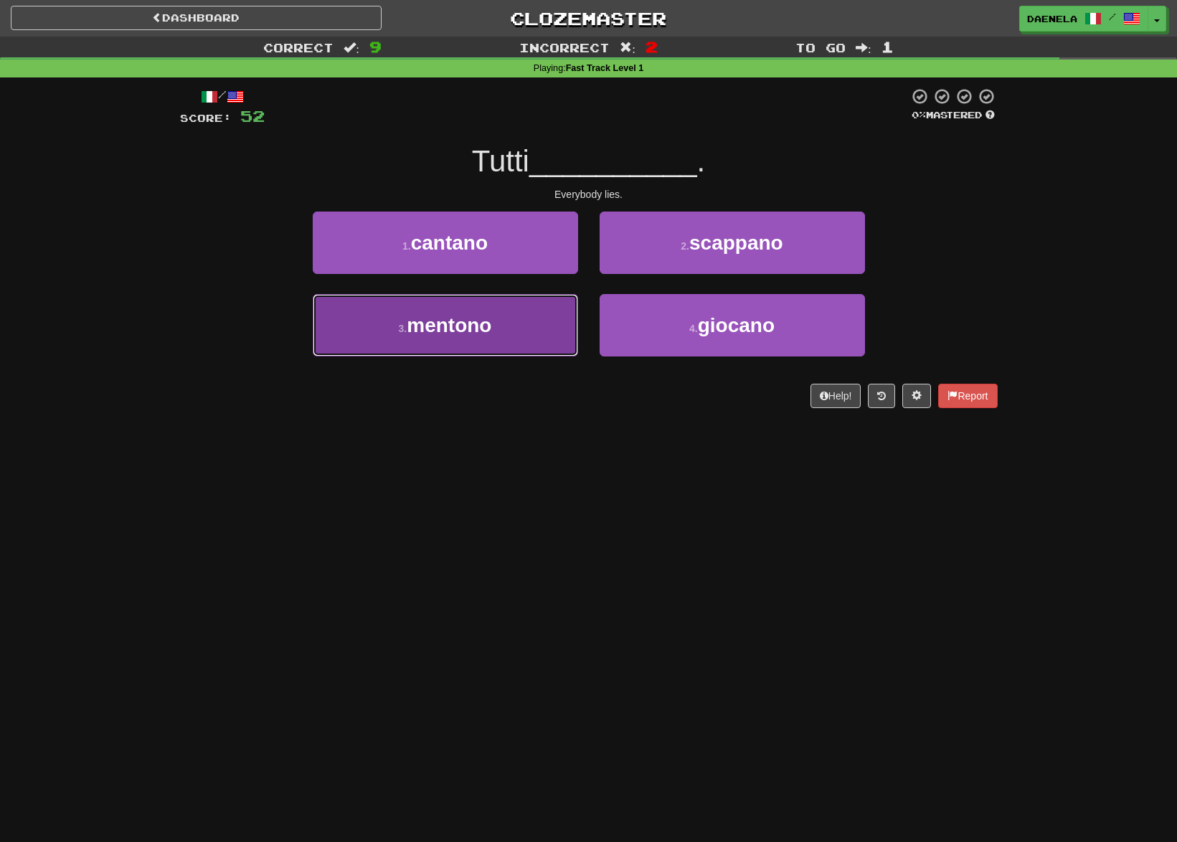
click at [415, 328] on span "mentono" at bounding box center [449, 325] width 85 height 22
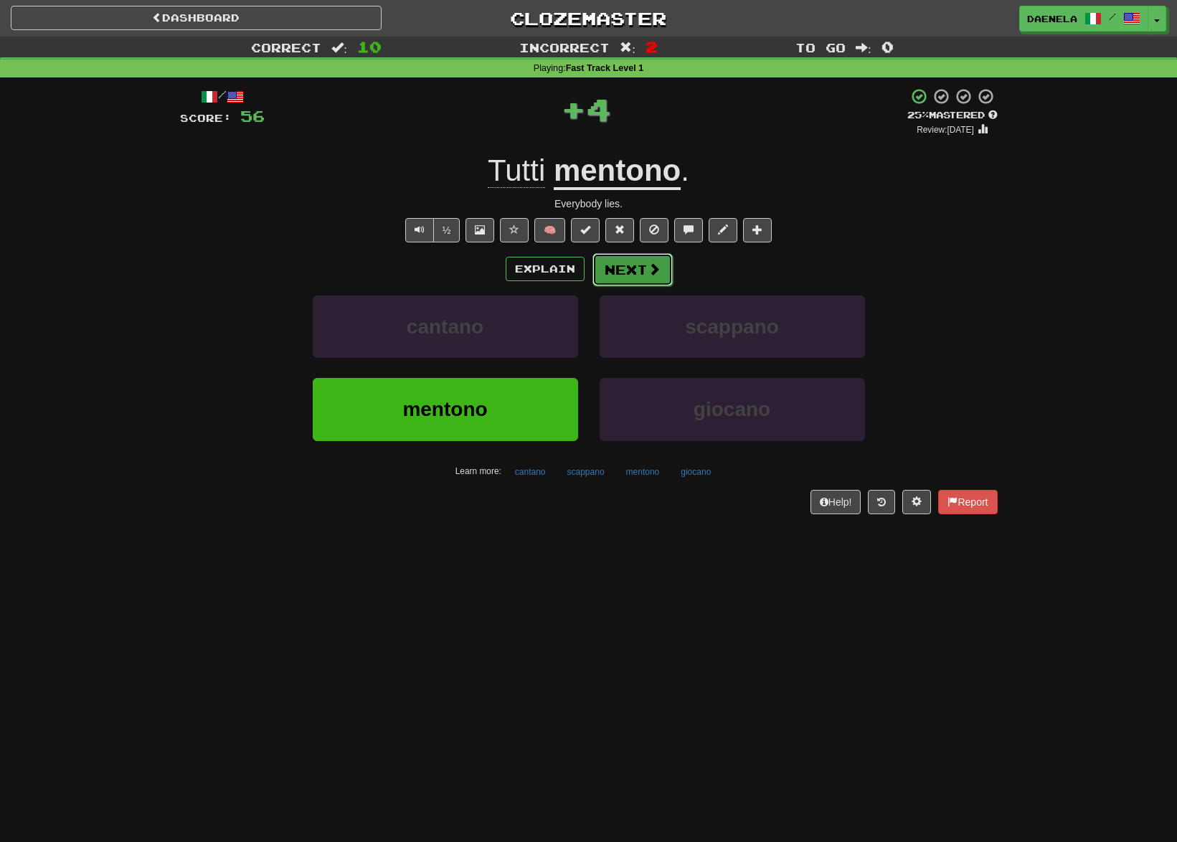
click at [609, 272] on button "Next" at bounding box center [632, 269] width 80 height 33
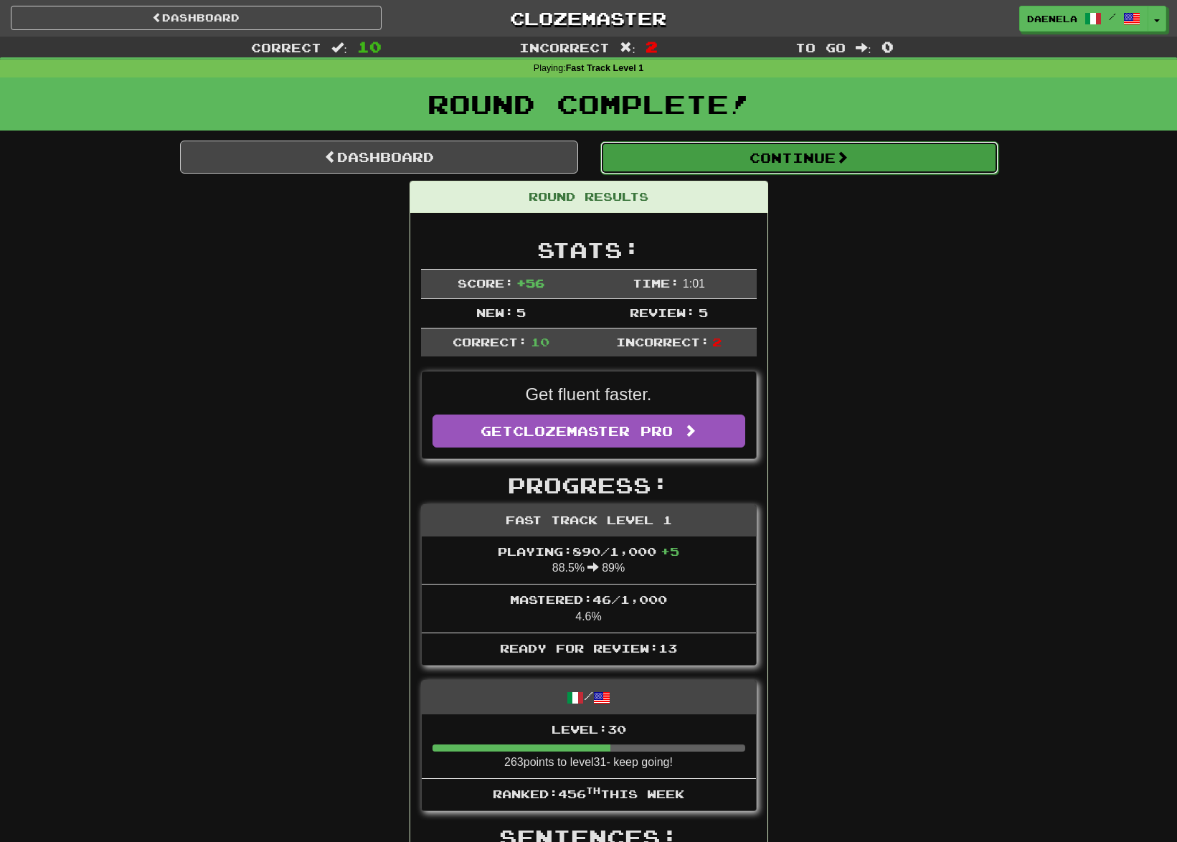
click at [647, 154] on button "Continue" at bounding box center [799, 157] width 398 height 33
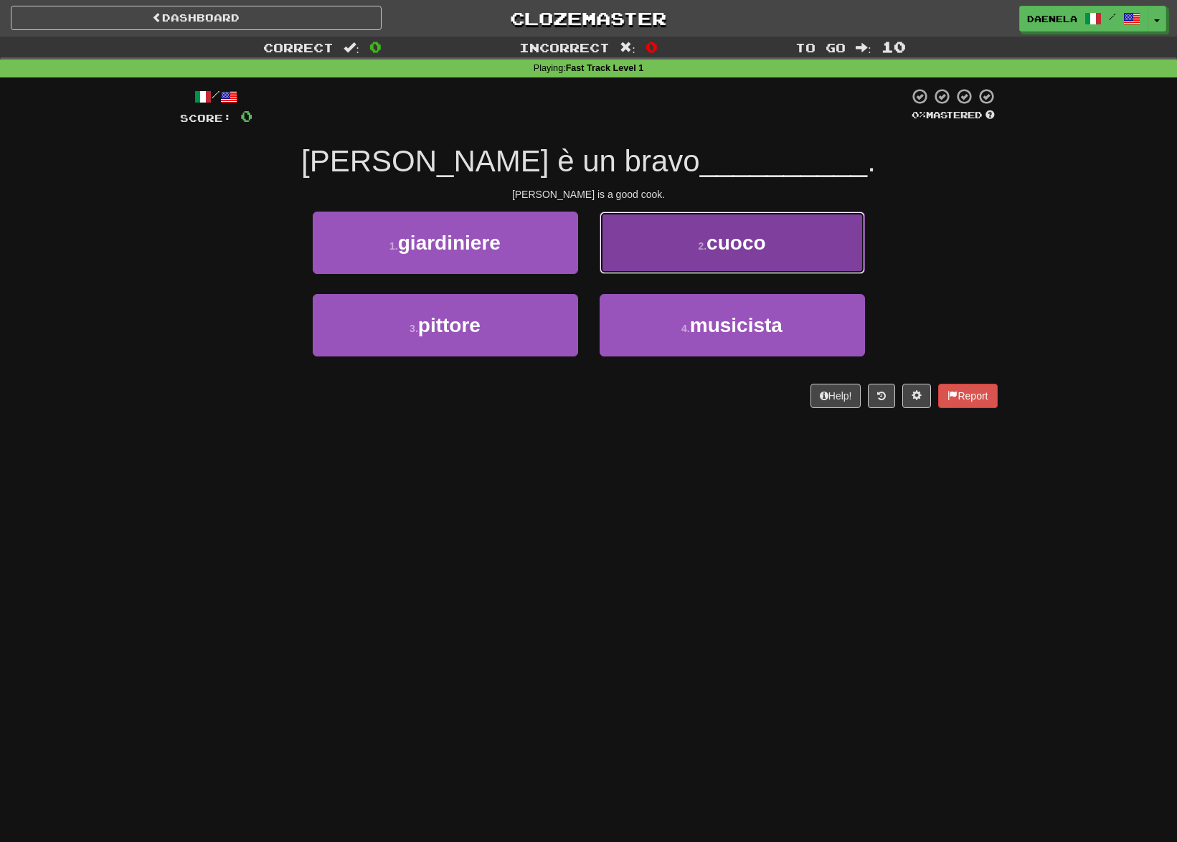
click at [730, 254] on button "2 . cuoco" at bounding box center [731, 243] width 265 height 62
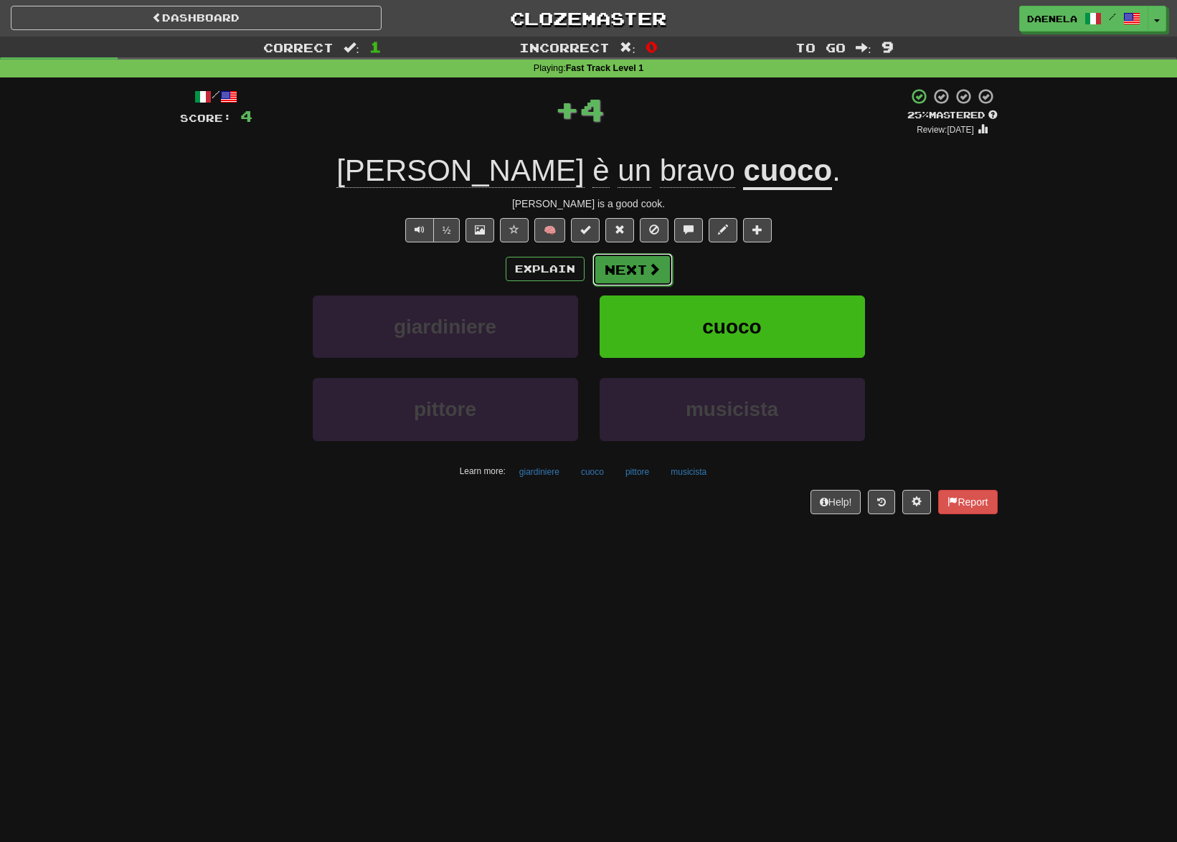
click at [645, 275] on button "Next" at bounding box center [632, 269] width 80 height 33
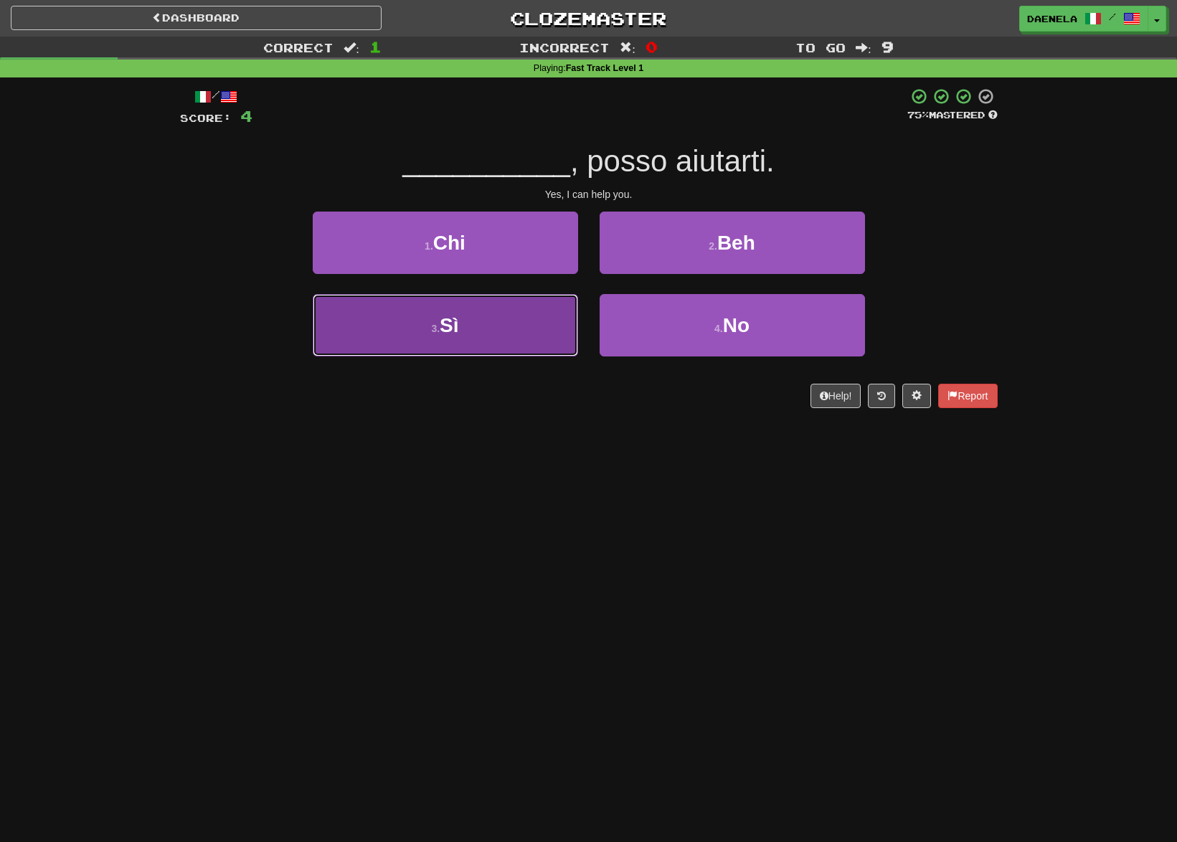
click at [511, 334] on button "3 . Sì" at bounding box center [445, 325] width 265 height 62
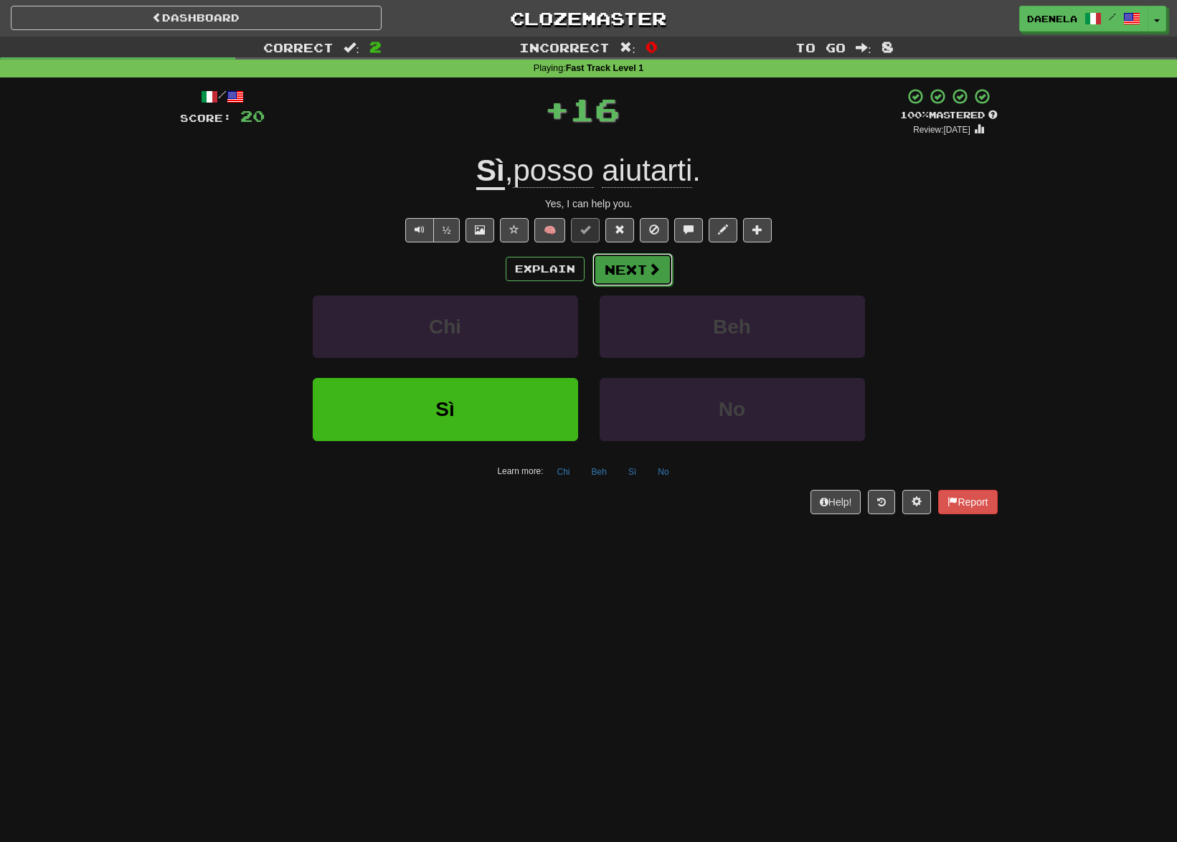
click at [649, 270] on span at bounding box center [653, 268] width 13 height 13
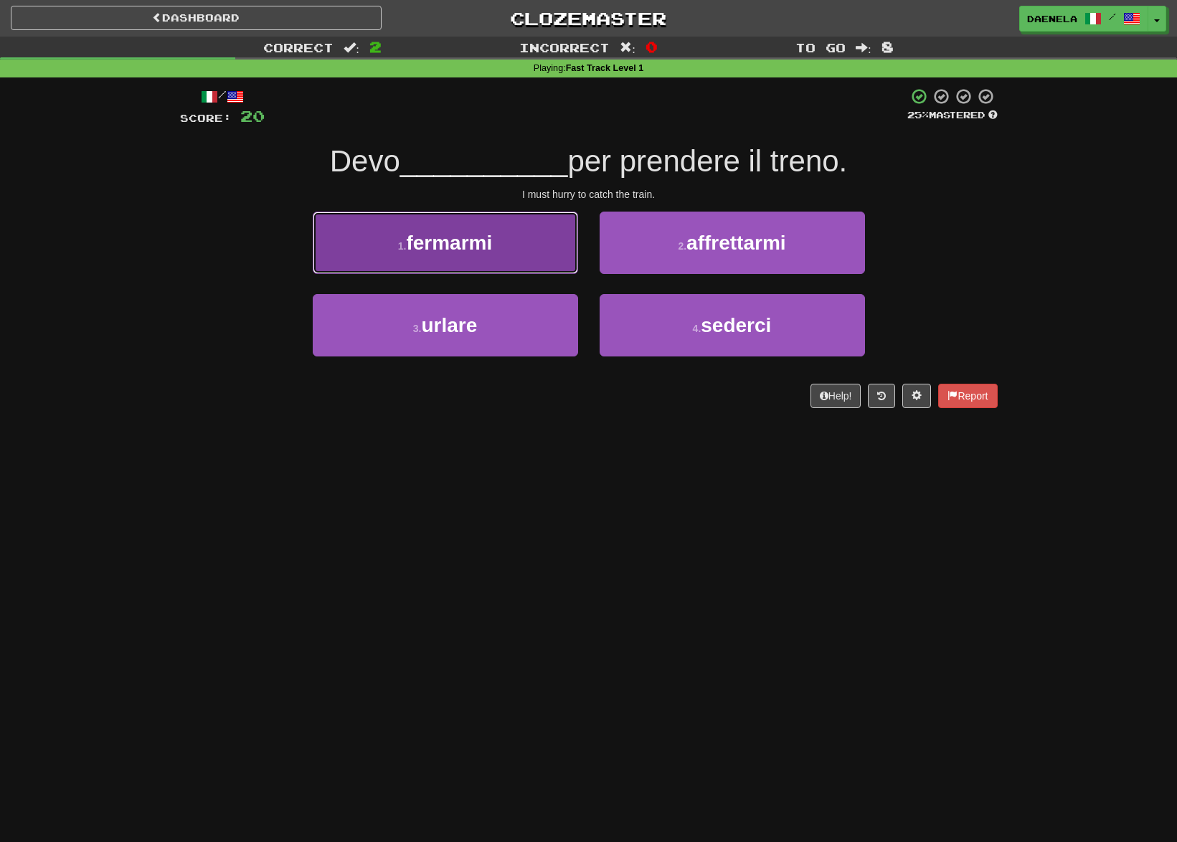
click at [371, 232] on button "1 . fermarmi" at bounding box center [445, 243] width 265 height 62
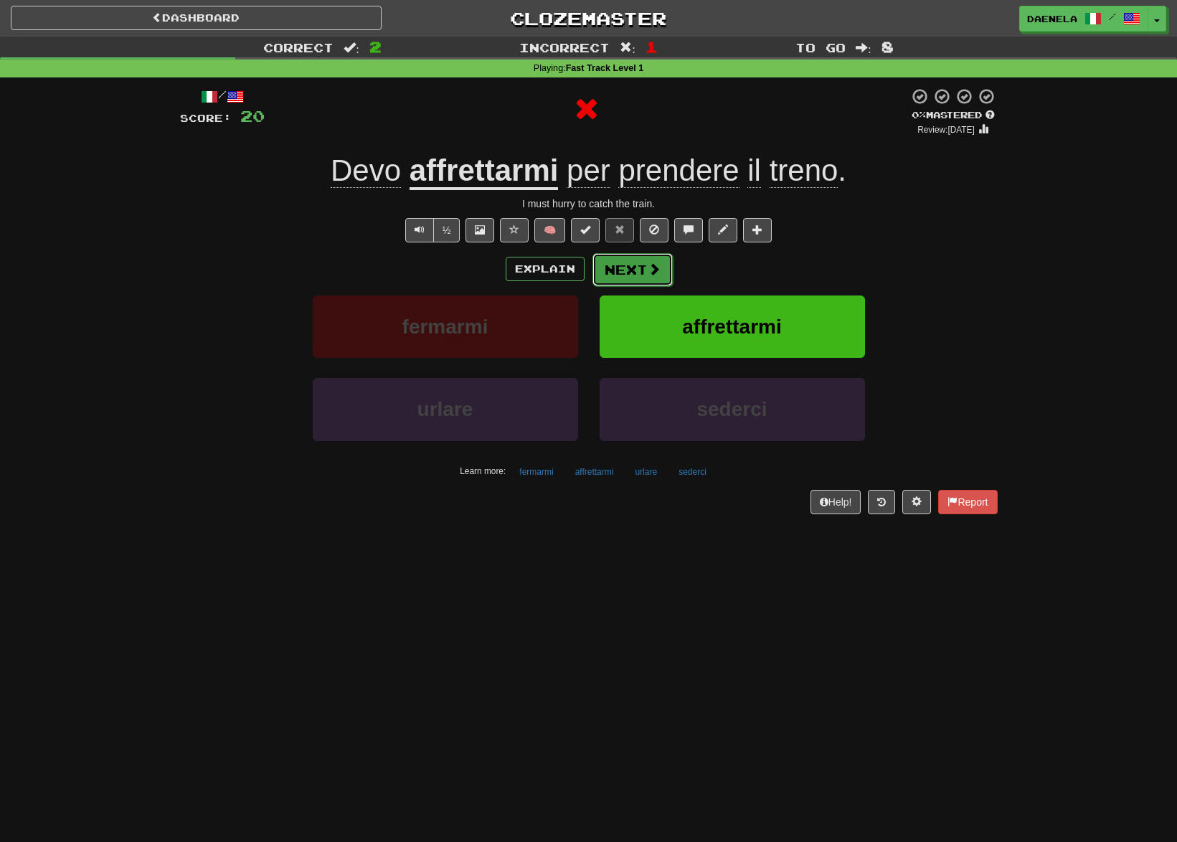
click at [627, 270] on button "Next" at bounding box center [632, 269] width 80 height 33
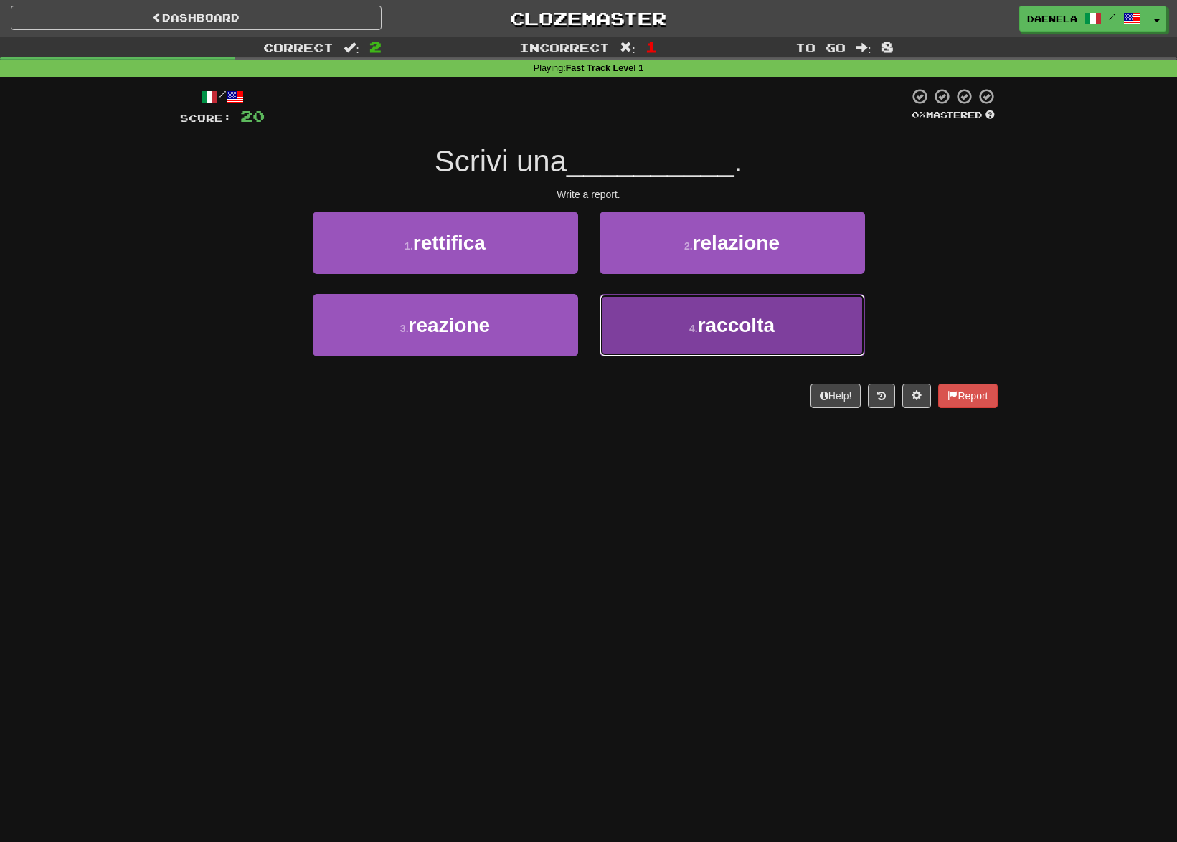
click at [660, 343] on button "4 . raccolta" at bounding box center [731, 325] width 265 height 62
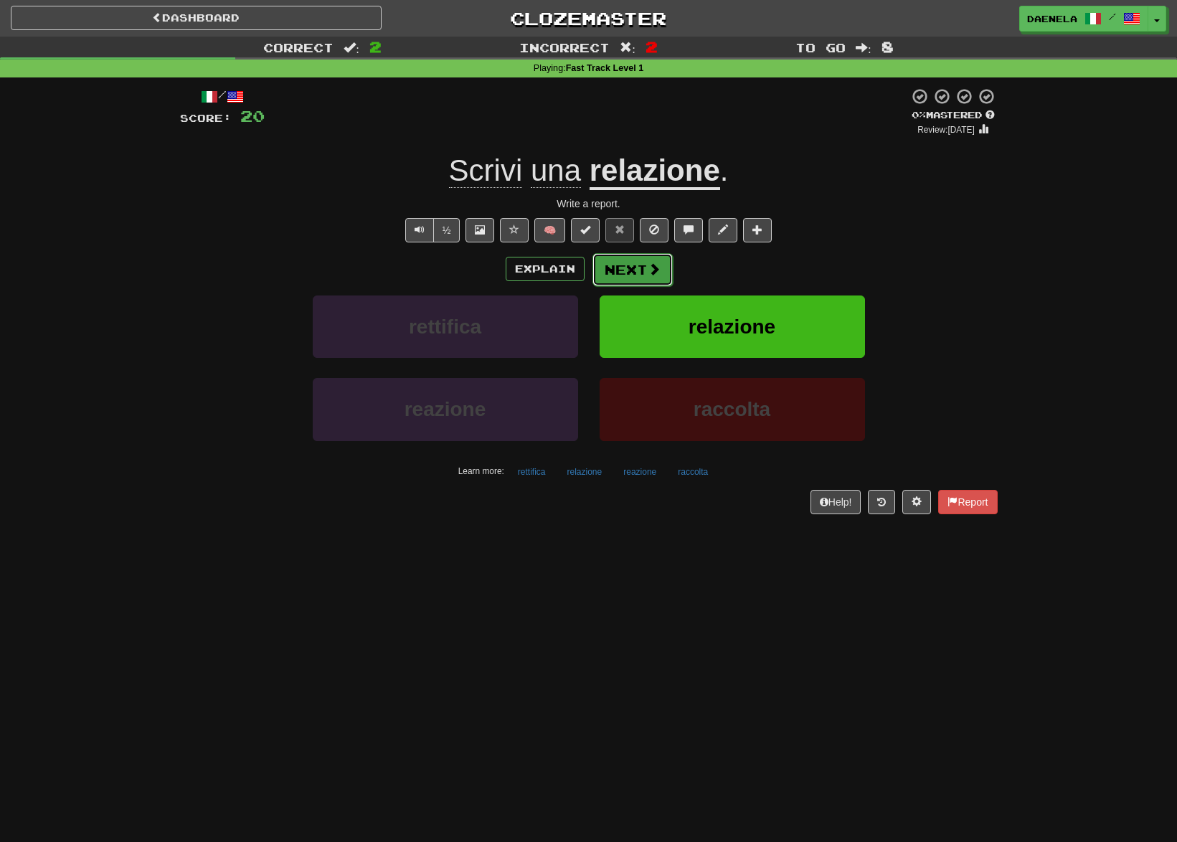
click at [633, 275] on button "Next" at bounding box center [632, 269] width 80 height 33
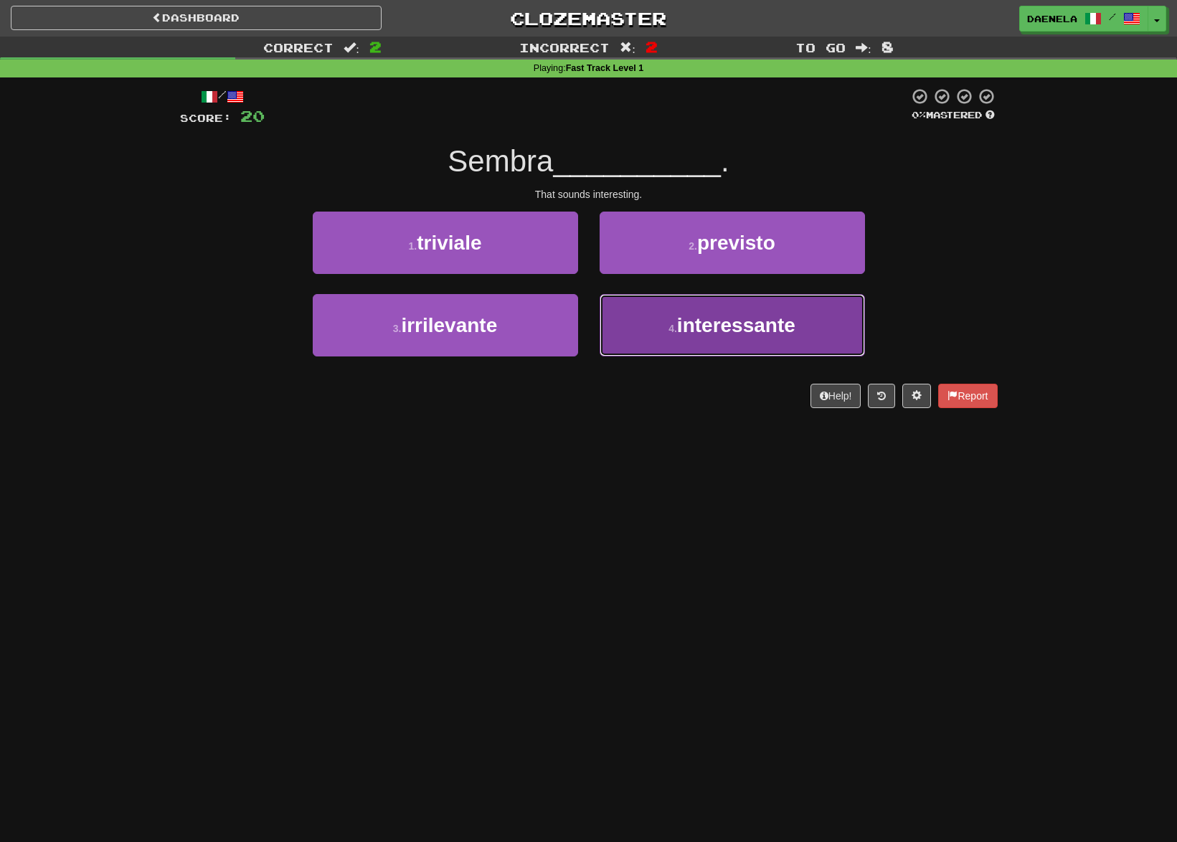
click at [686, 337] on button "4 . interessante" at bounding box center [731, 325] width 265 height 62
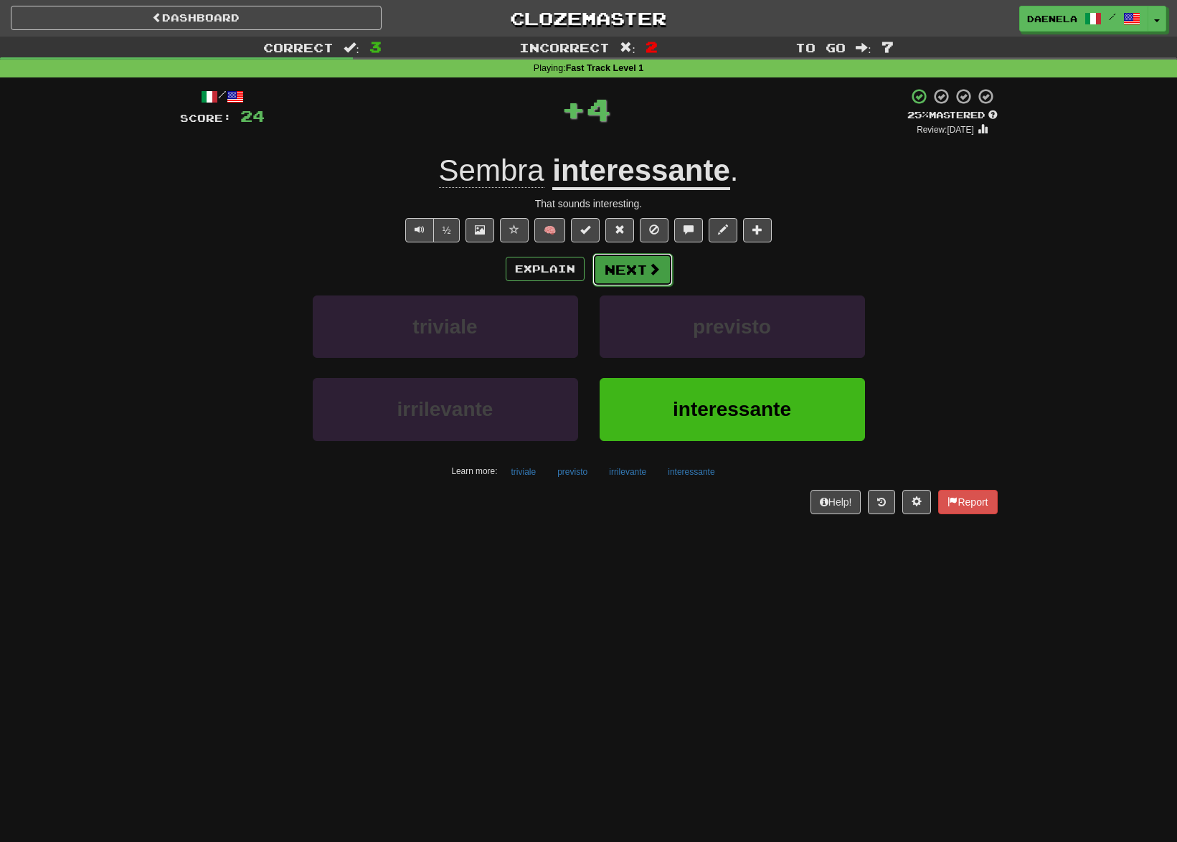
click at [618, 271] on button "Next" at bounding box center [632, 269] width 80 height 33
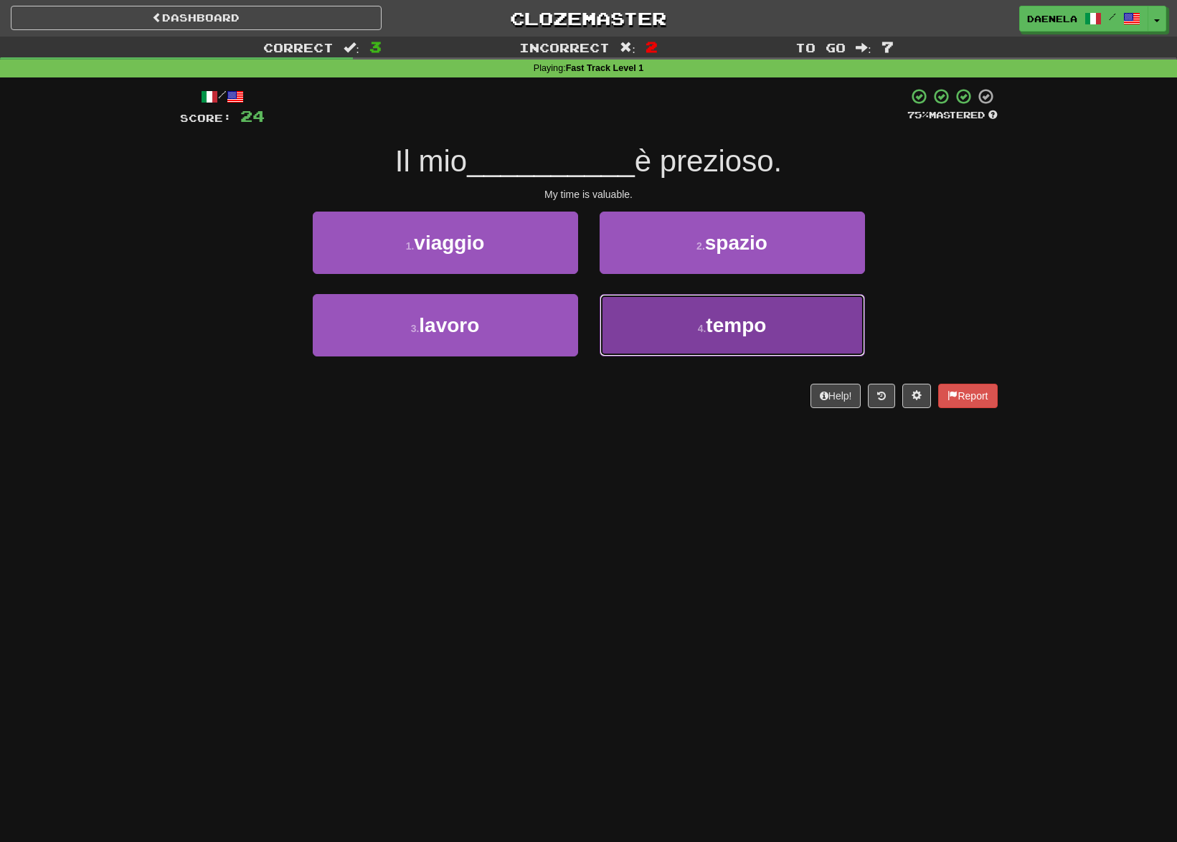
click at [722, 327] on span "tempo" at bounding box center [736, 325] width 60 height 22
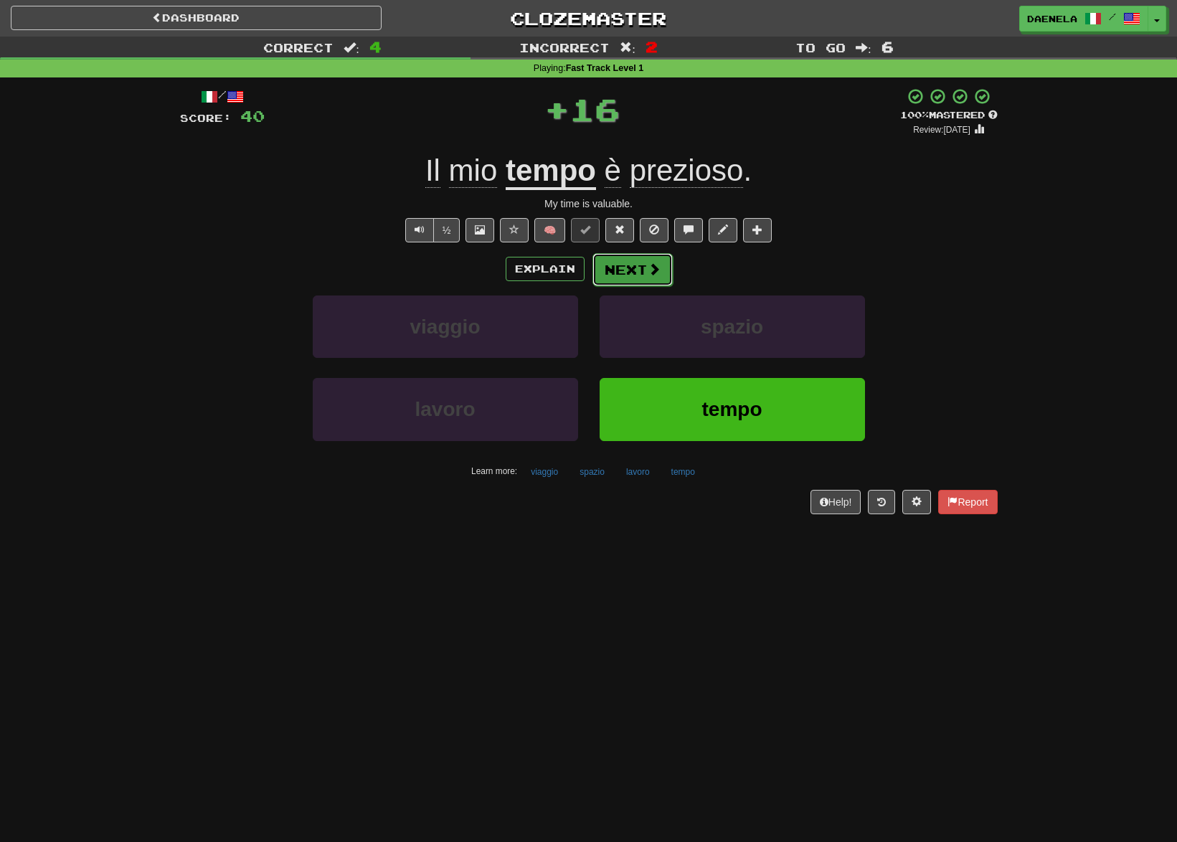
click at [660, 270] on button "Next" at bounding box center [632, 269] width 80 height 33
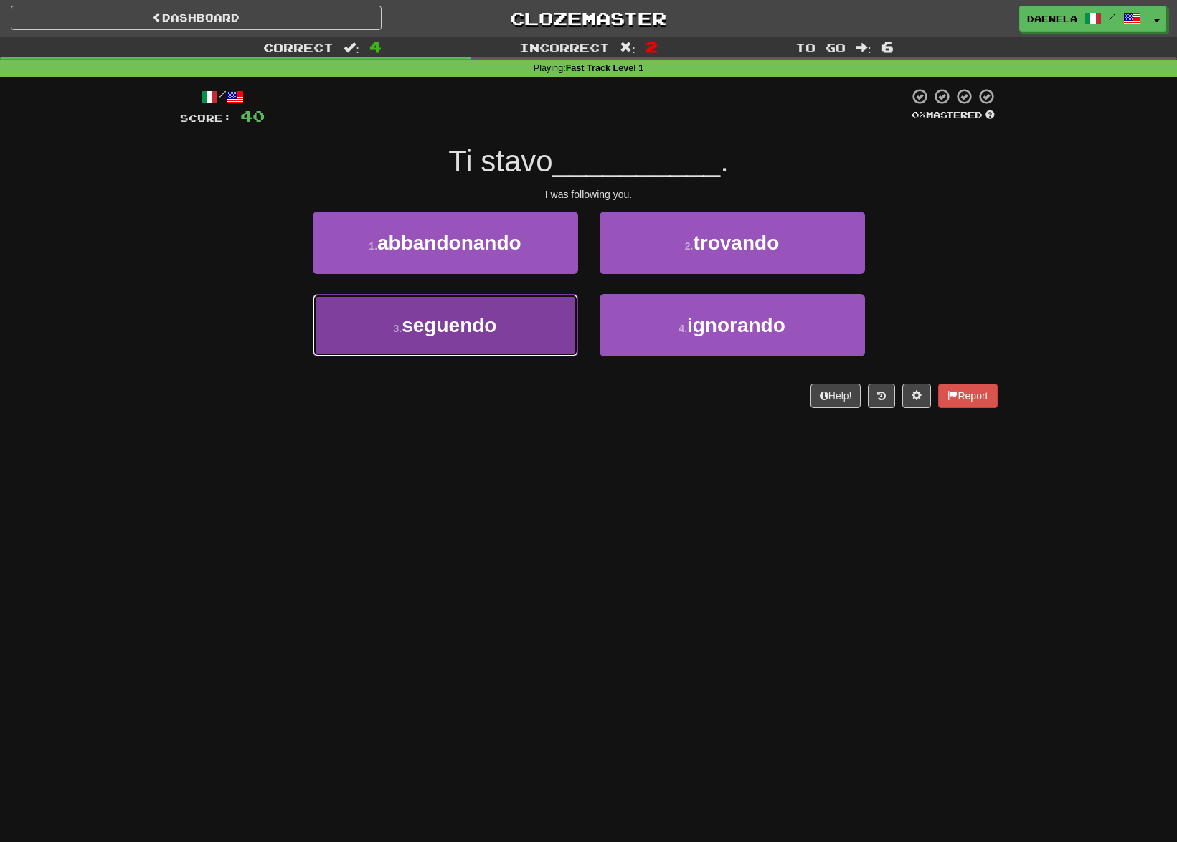
click at [469, 324] on span "seguendo" at bounding box center [449, 325] width 95 height 22
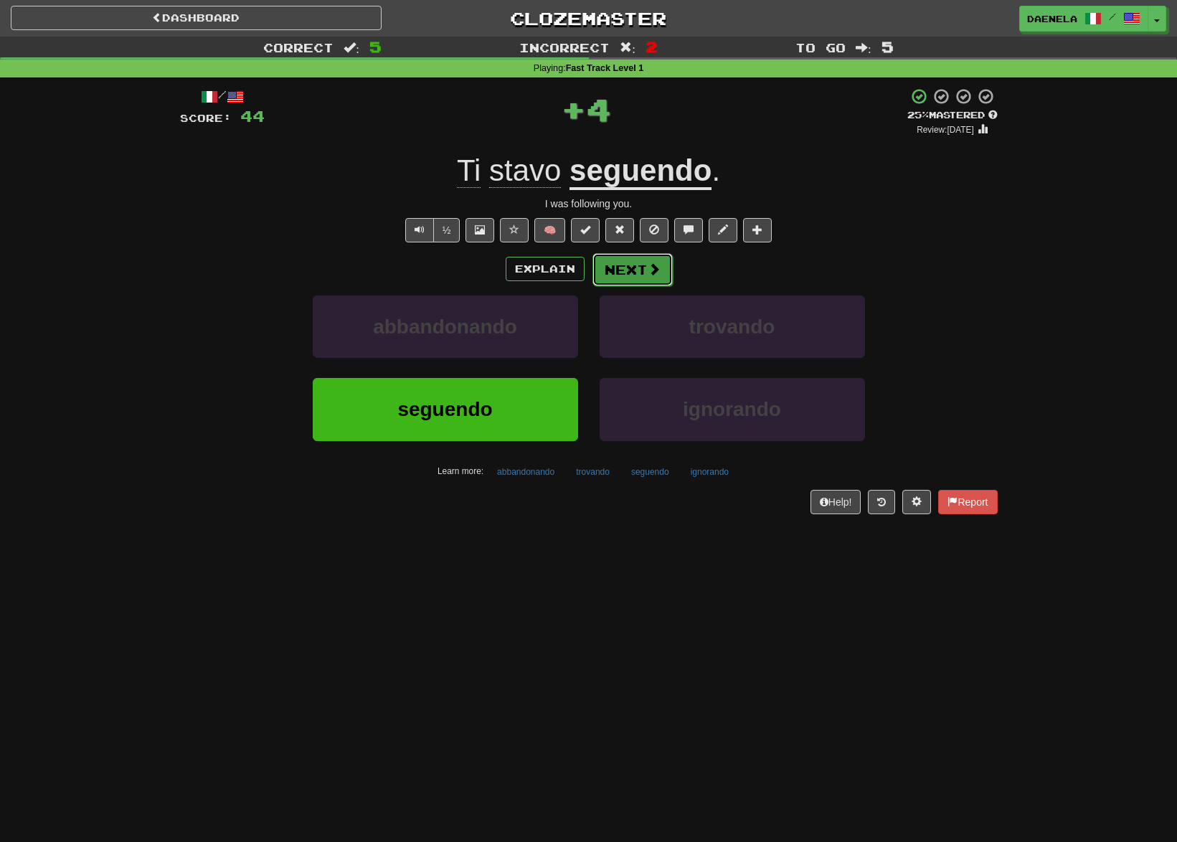
click at [619, 266] on button "Next" at bounding box center [632, 269] width 80 height 33
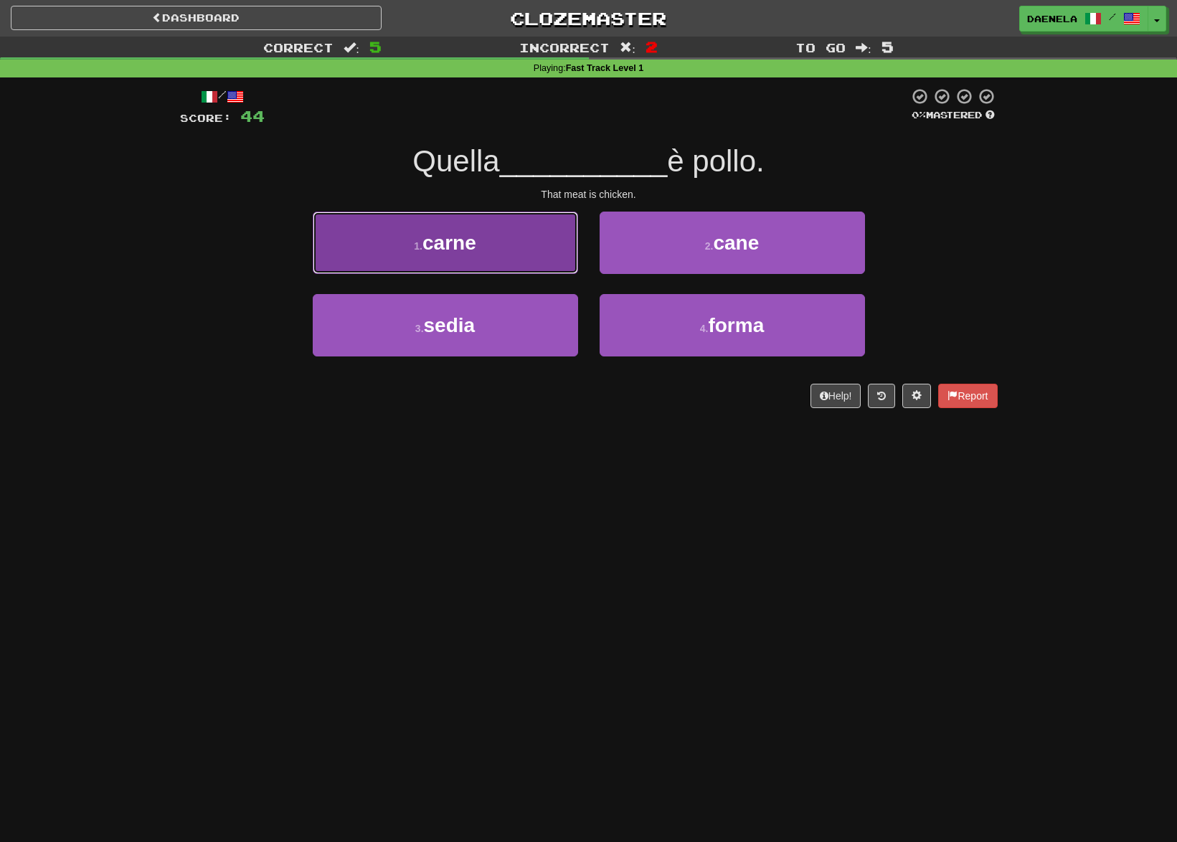
click at [351, 217] on button "1 . carne" at bounding box center [445, 243] width 265 height 62
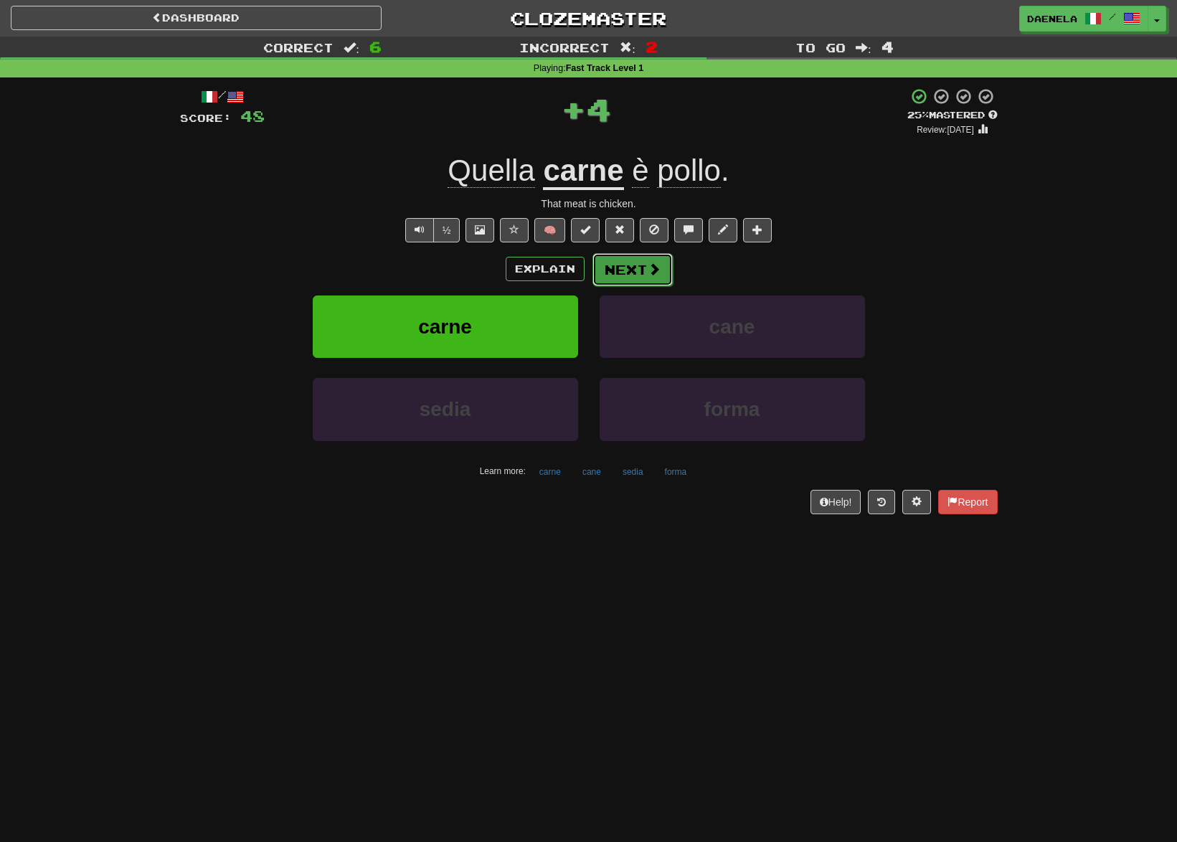
click at [620, 265] on button "Next" at bounding box center [632, 269] width 80 height 33
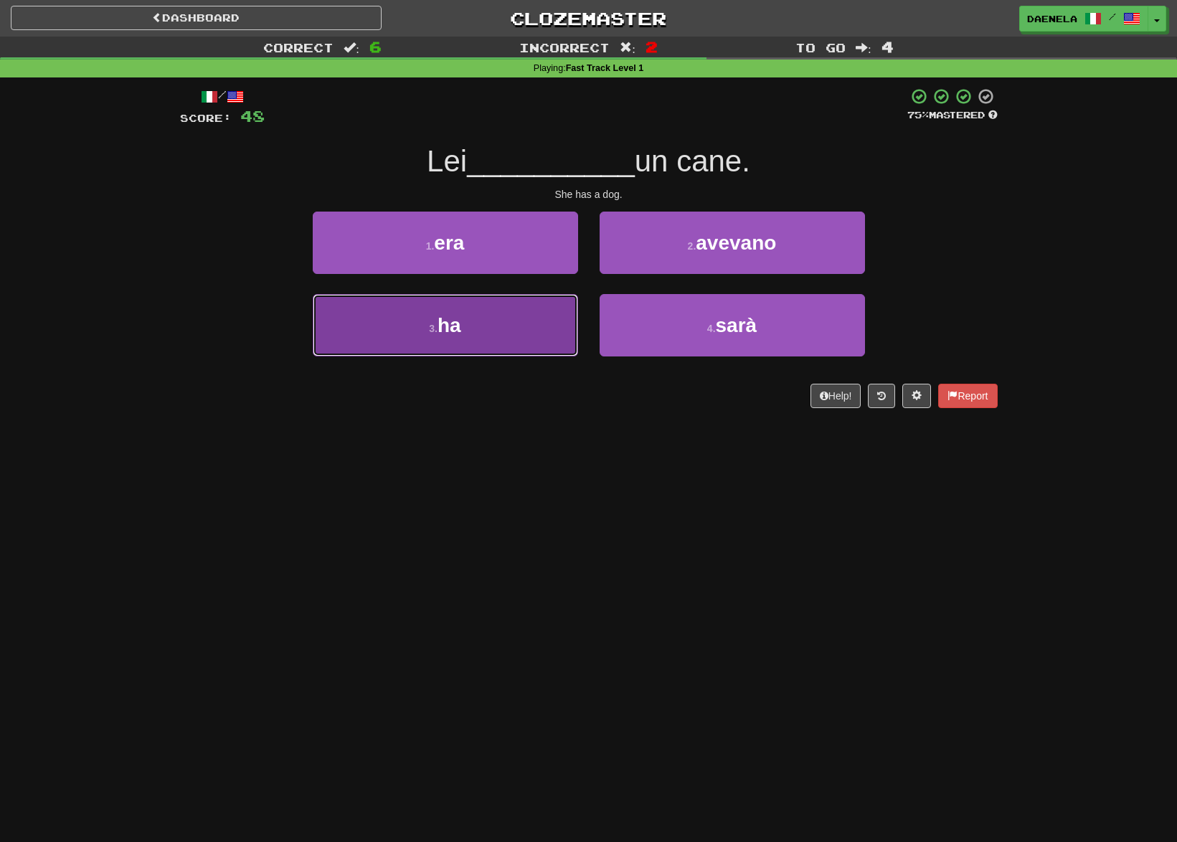
click at [541, 324] on button "3 . ha" at bounding box center [445, 325] width 265 height 62
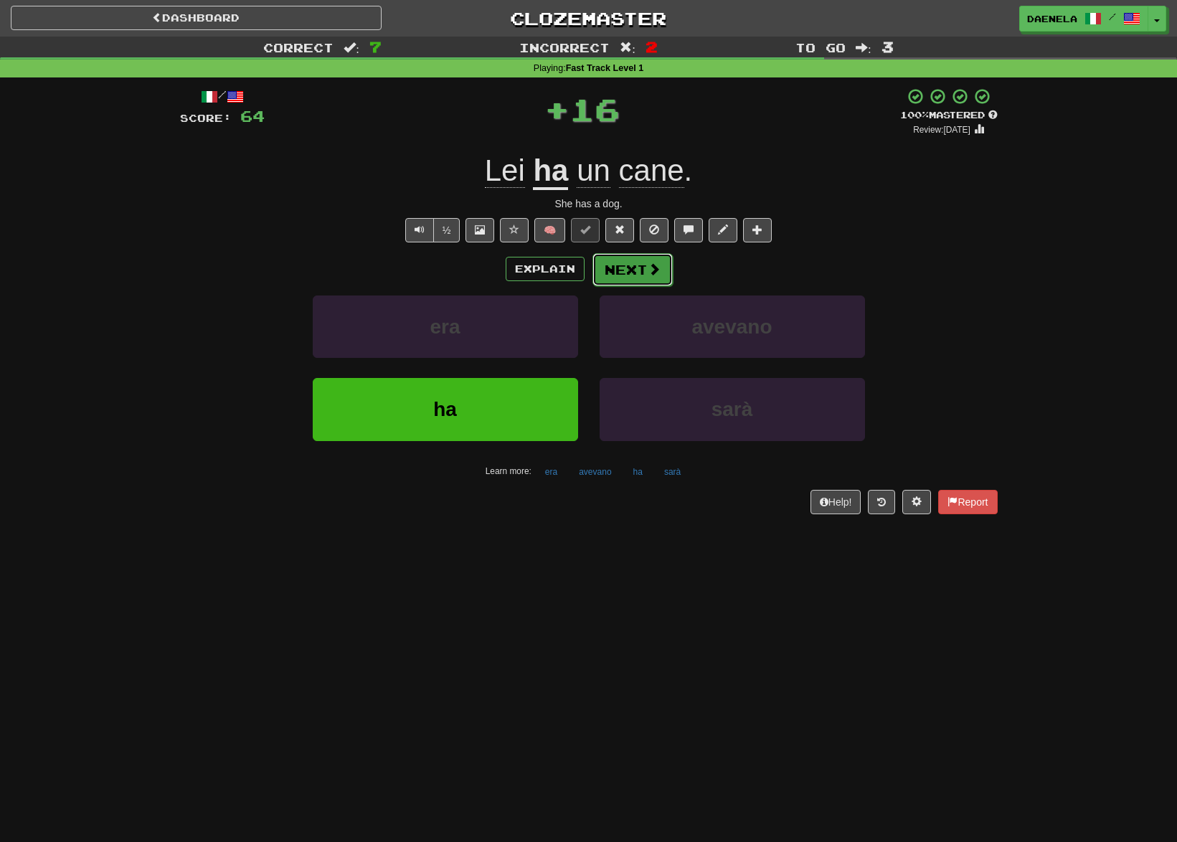
click at [607, 278] on button "Next" at bounding box center [632, 269] width 80 height 33
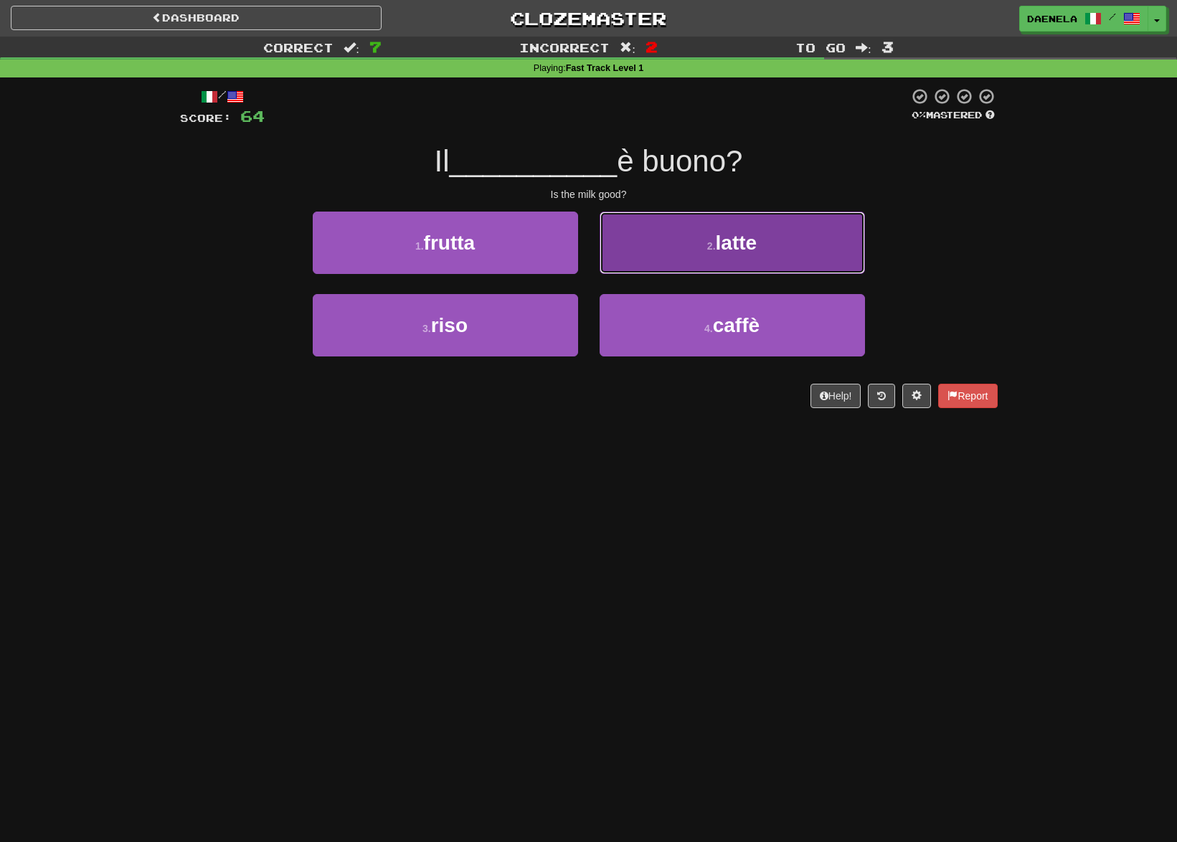
click at [664, 262] on button "2 . latte" at bounding box center [731, 243] width 265 height 62
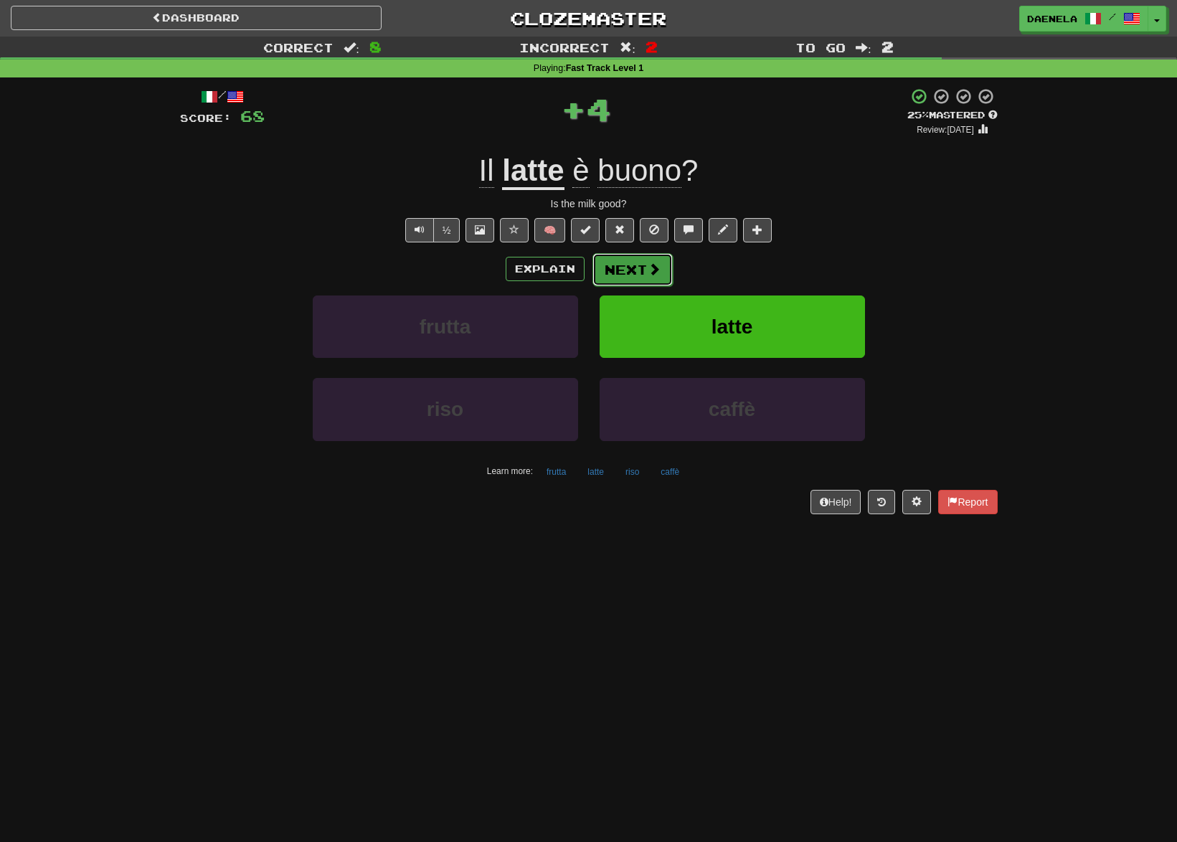
click at [631, 277] on button "Next" at bounding box center [632, 269] width 80 height 33
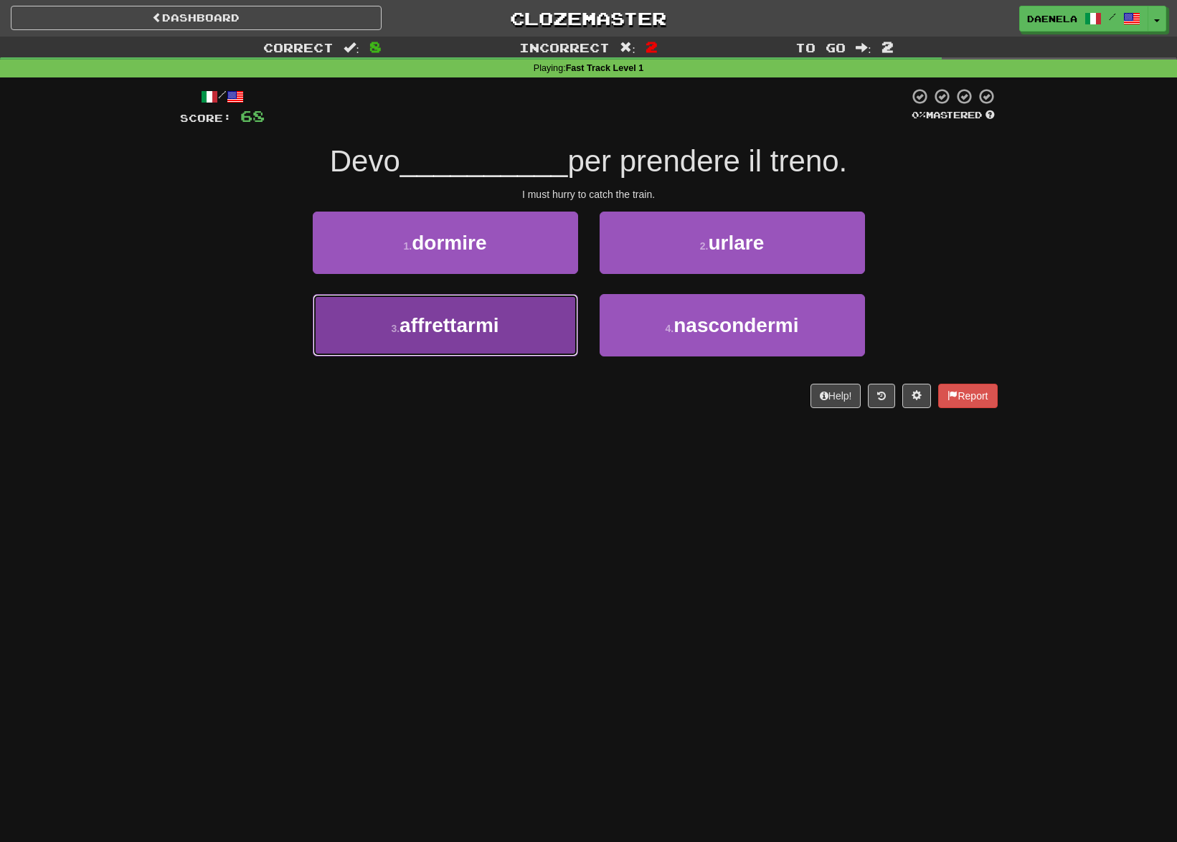
click at [398, 345] on button "3 . affrettarmi" at bounding box center [445, 325] width 265 height 62
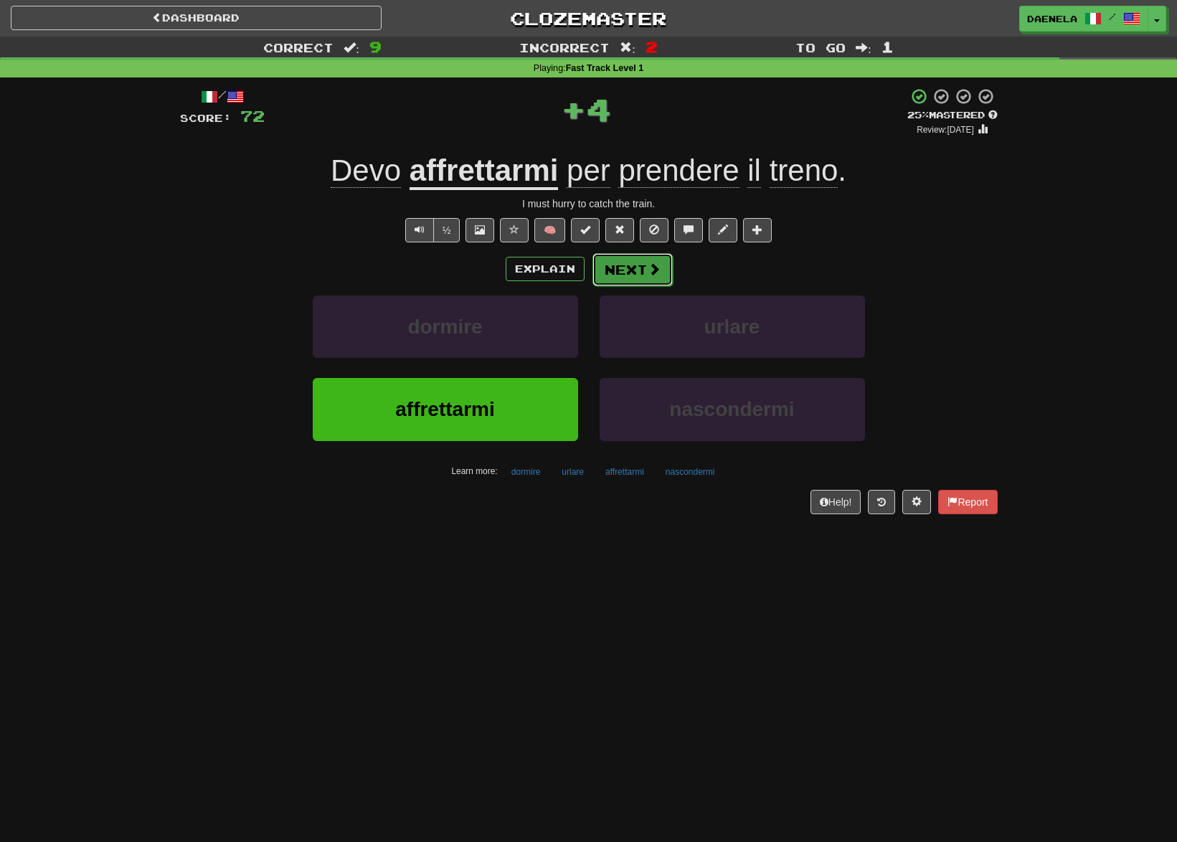
click at [605, 271] on button "Next" at bounding box center [632, 269] width 80 height 33
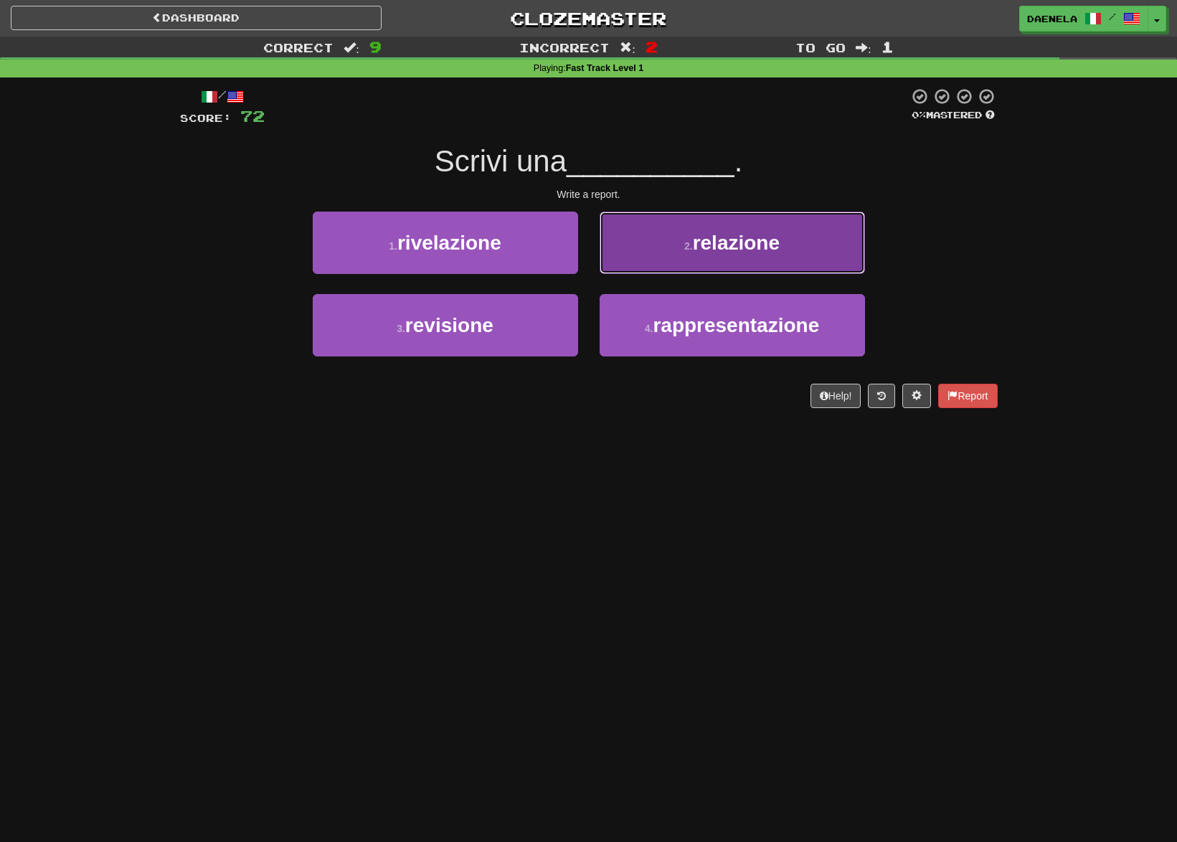
click at [713, 257] on button "2 . relazione" at bounding box center [731, 243] width 265 height 62
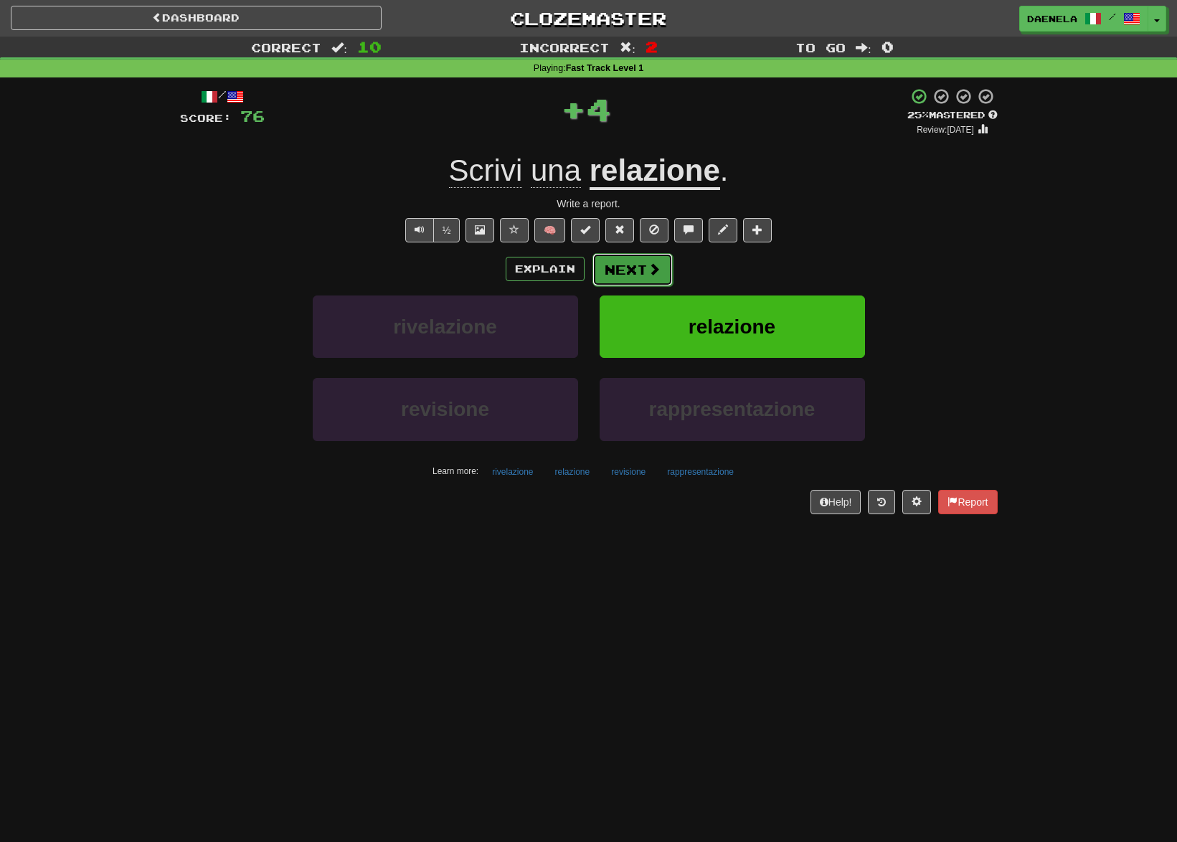
click at [655, 271] on span at bounding box center [653, 268] width 13 height 13
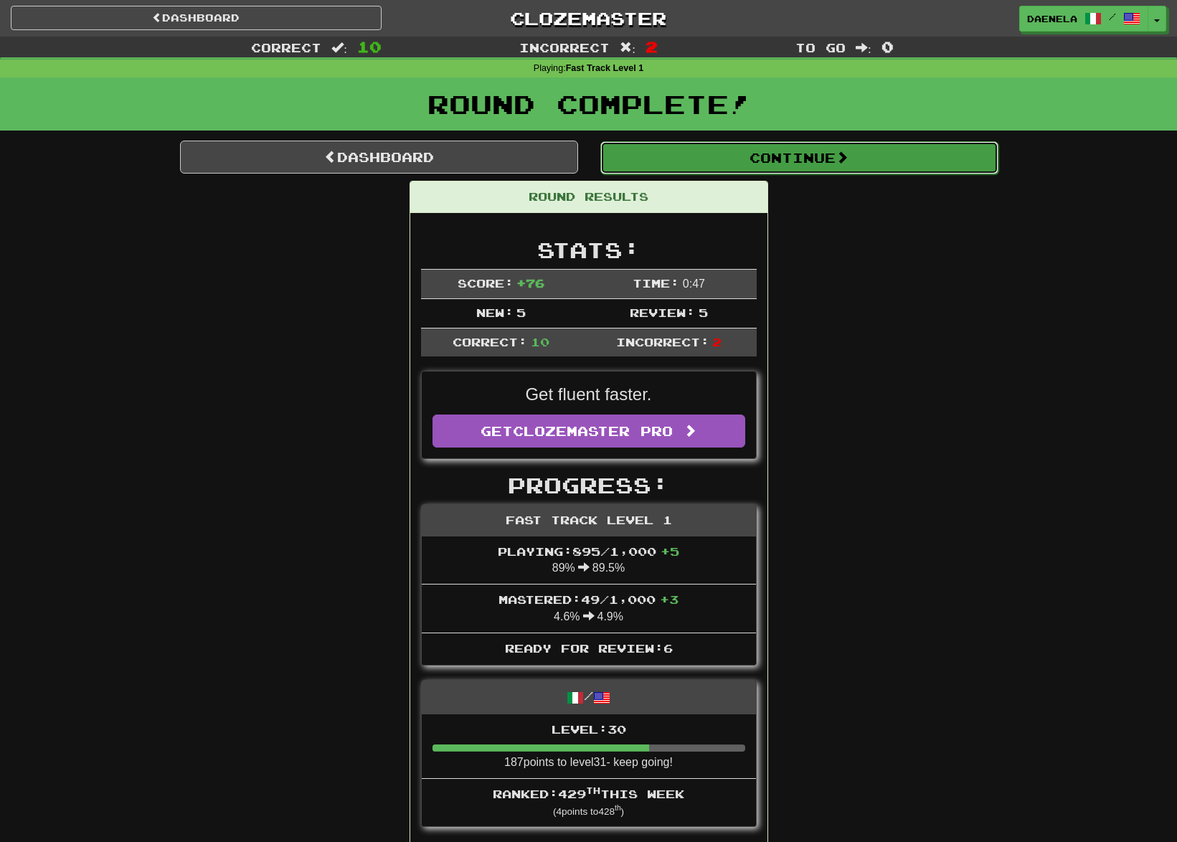
click at [661, 160] on button "Continue" at bounding box center [799, 157] width 398 height 33
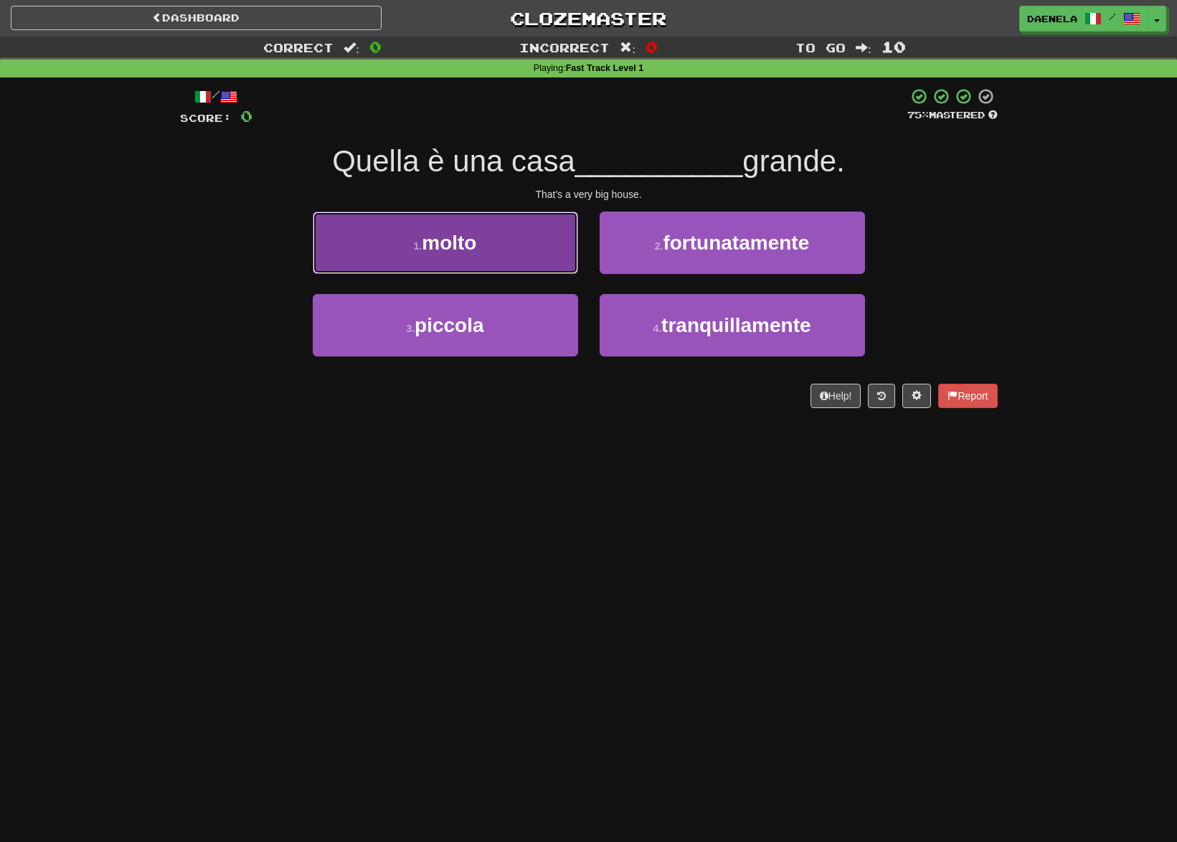
click at [383, 243] on button "1 . molto" at bounding box center [445, 243] width 265 height 62
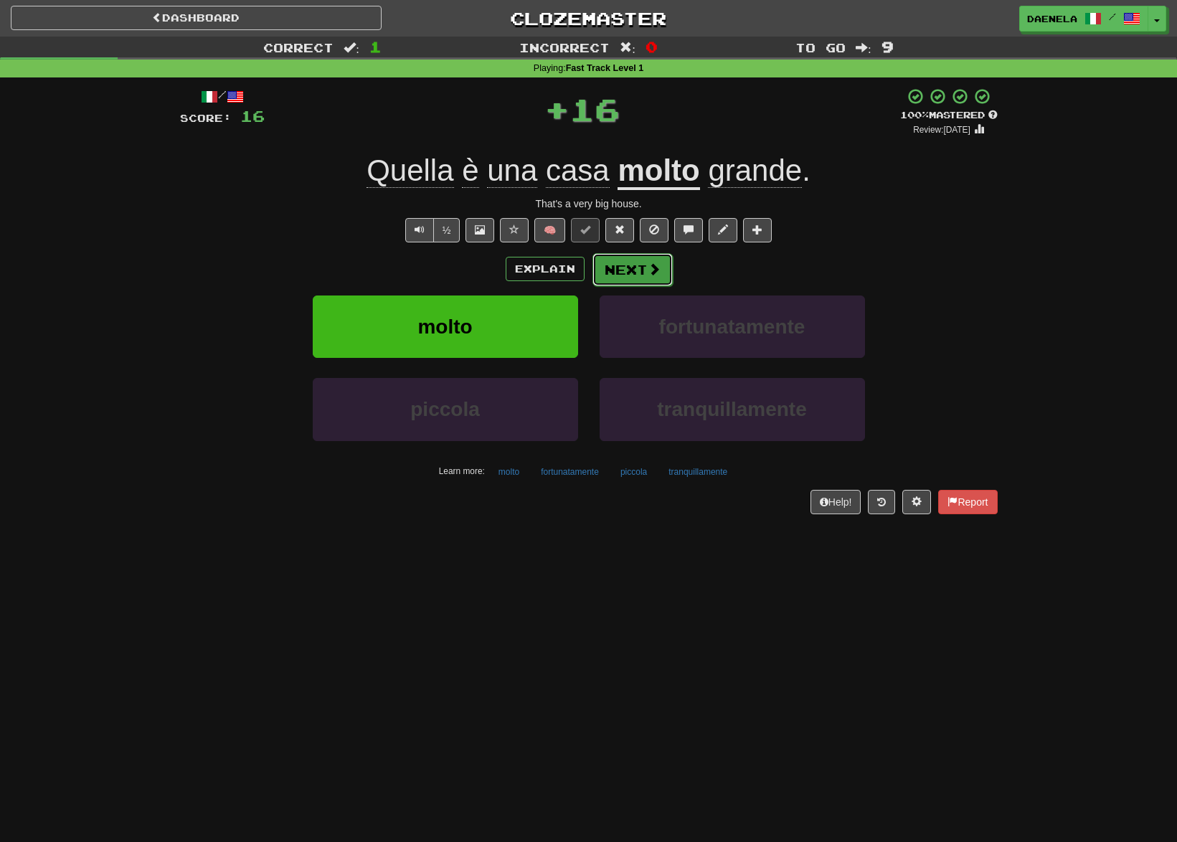
click at [654, 267] on span at bounding box center [653, 268] width 13 height 13
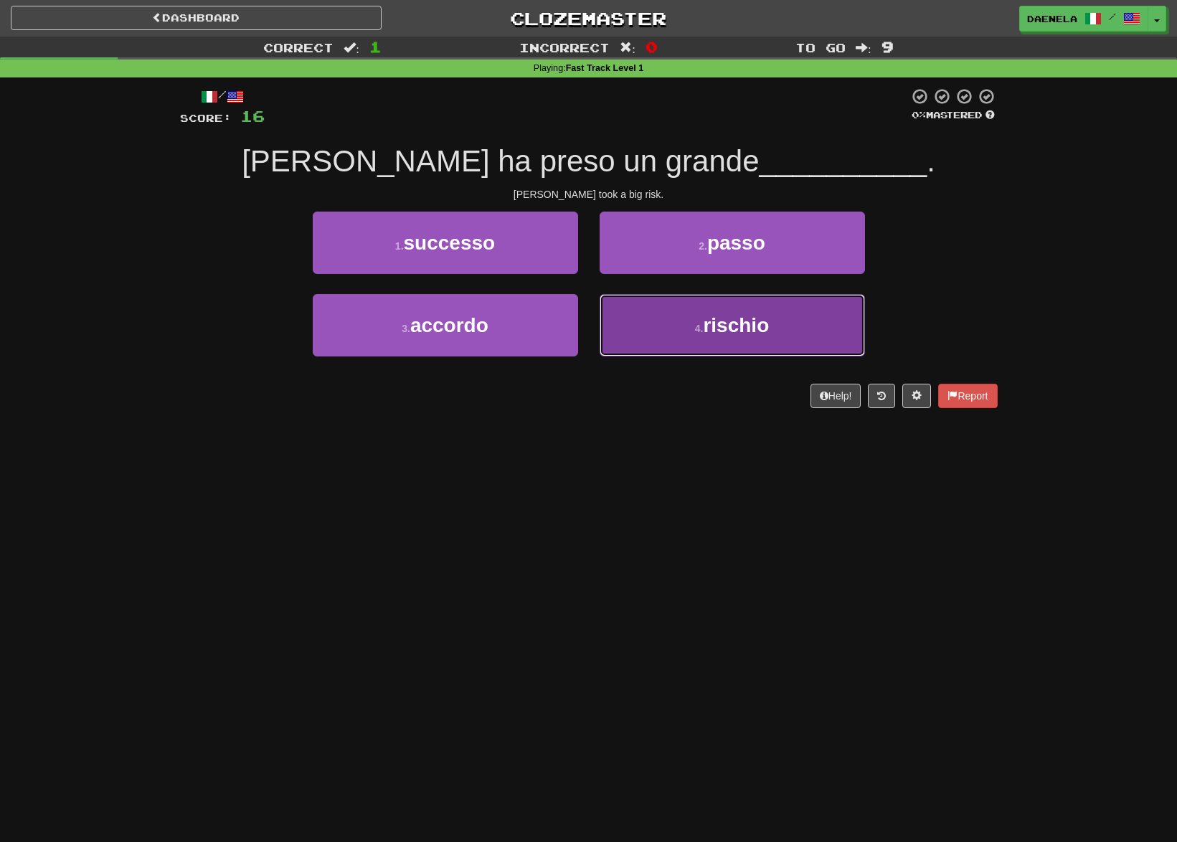
click at [655, 318] on button "4 . rischio" at bounding box center [731, 325] width 265 height 62
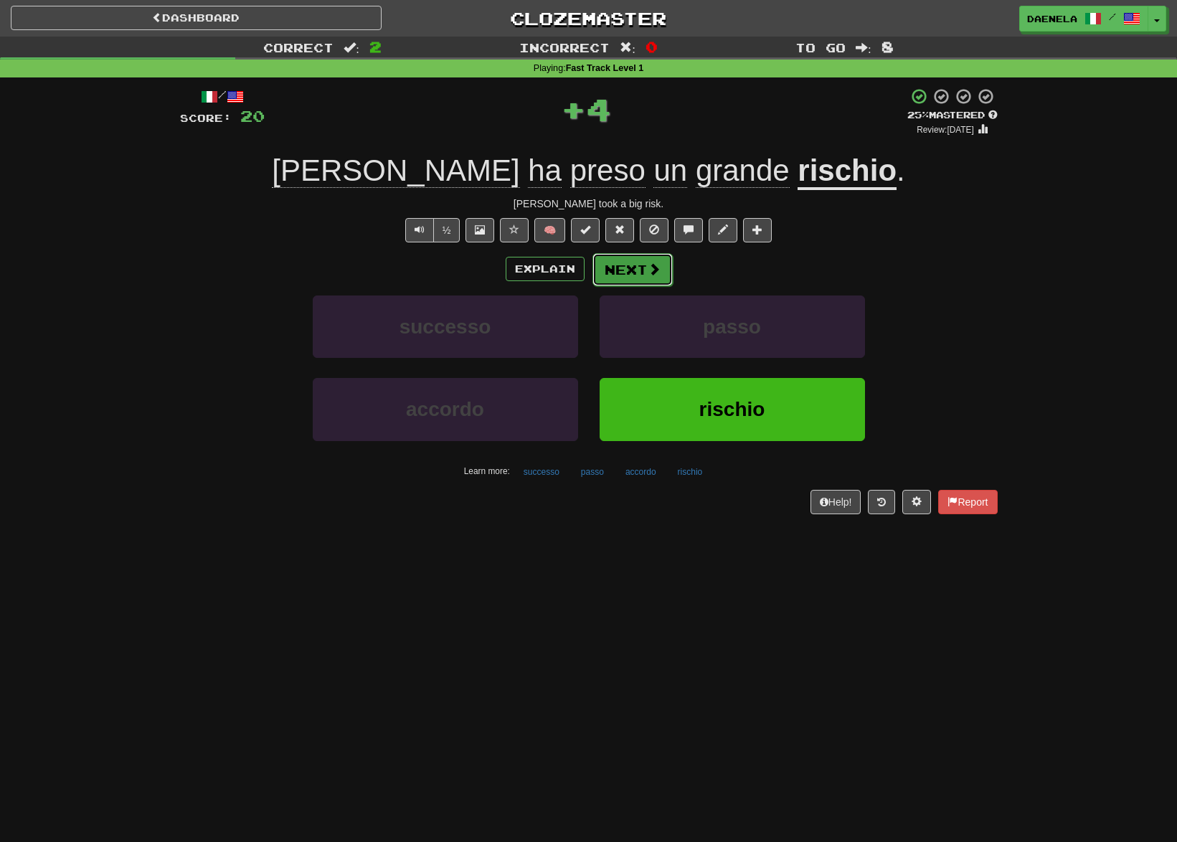
click at [635, 260] on button "Next" at bounding box center [632, 269] width 80 height 33
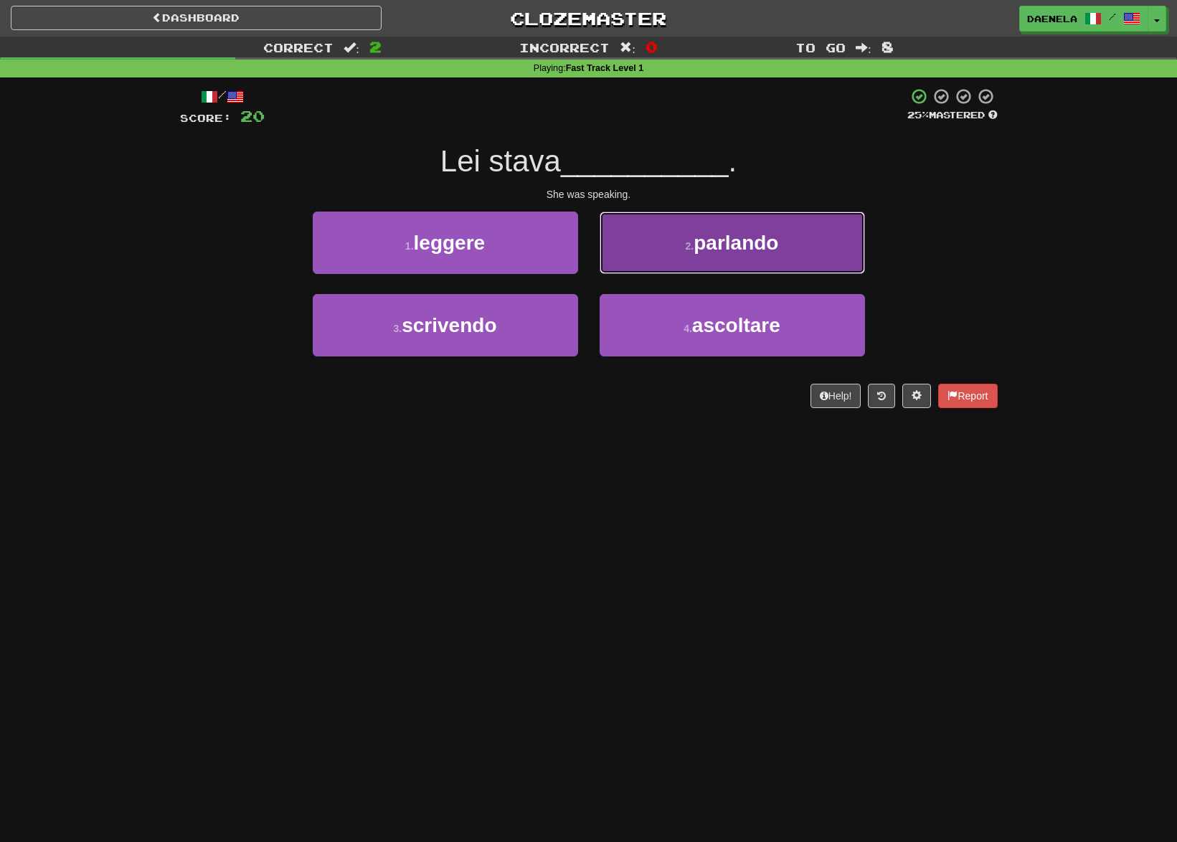
click at [668, 248] on button "2 . parlando" at bounding box center [731, 243] width 265 height 62
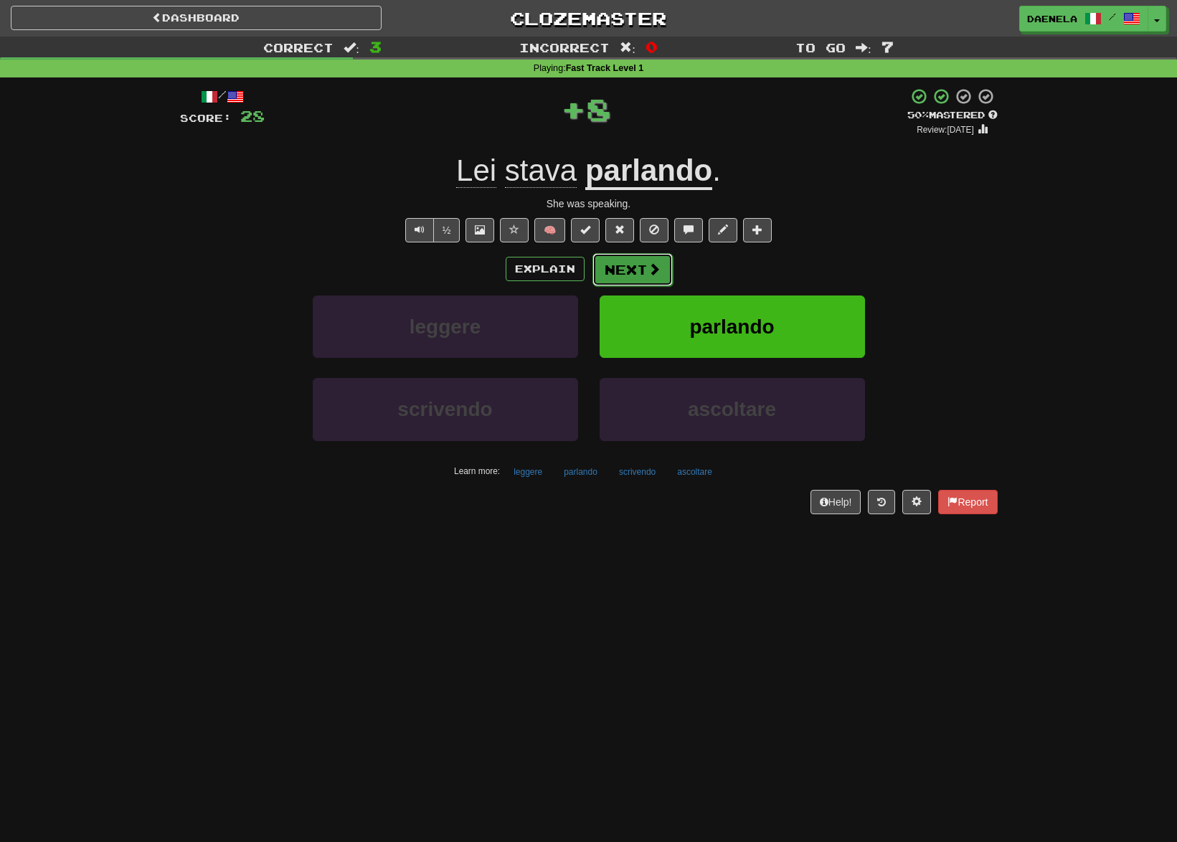
click at [624, 274] on button "Next" at bounding box center [632, 269] width 80 height 33
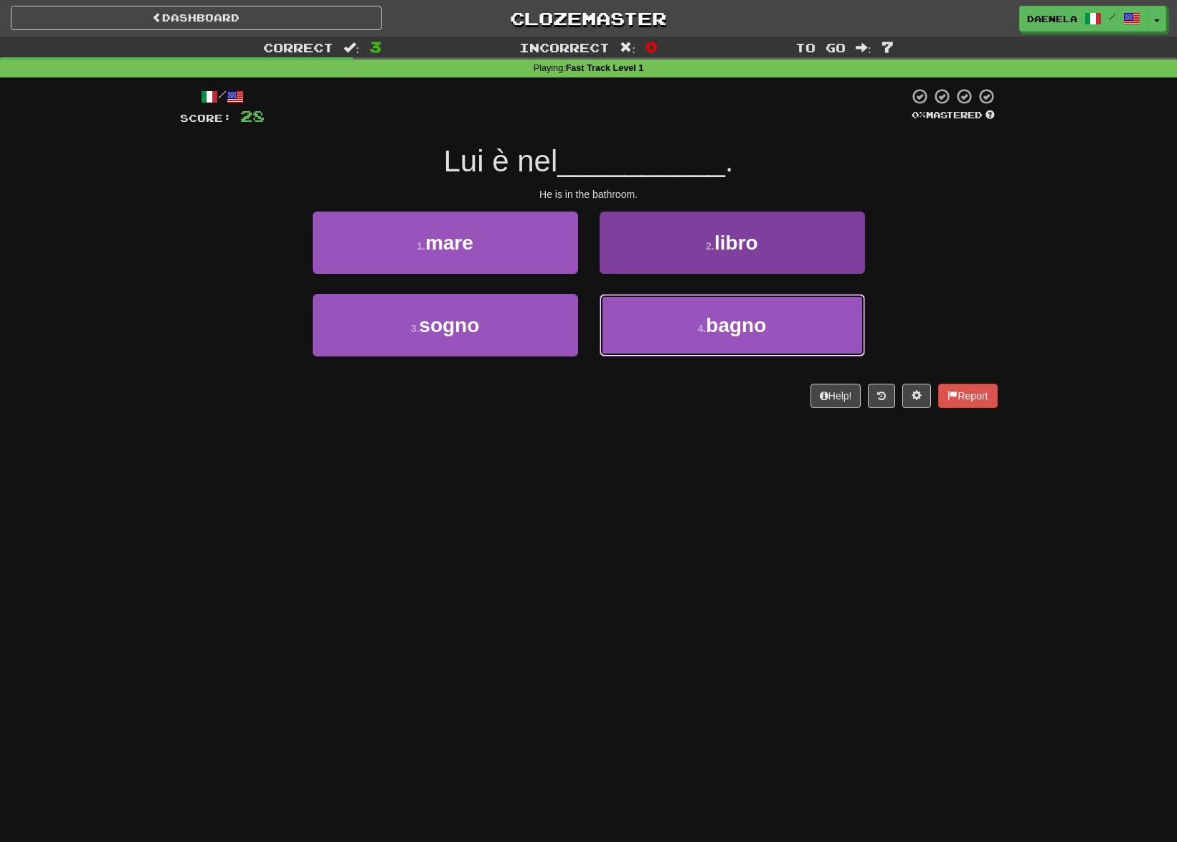
click at [711, 334] on span "bagno" at bounding box center [736, 325] width 60 height 22
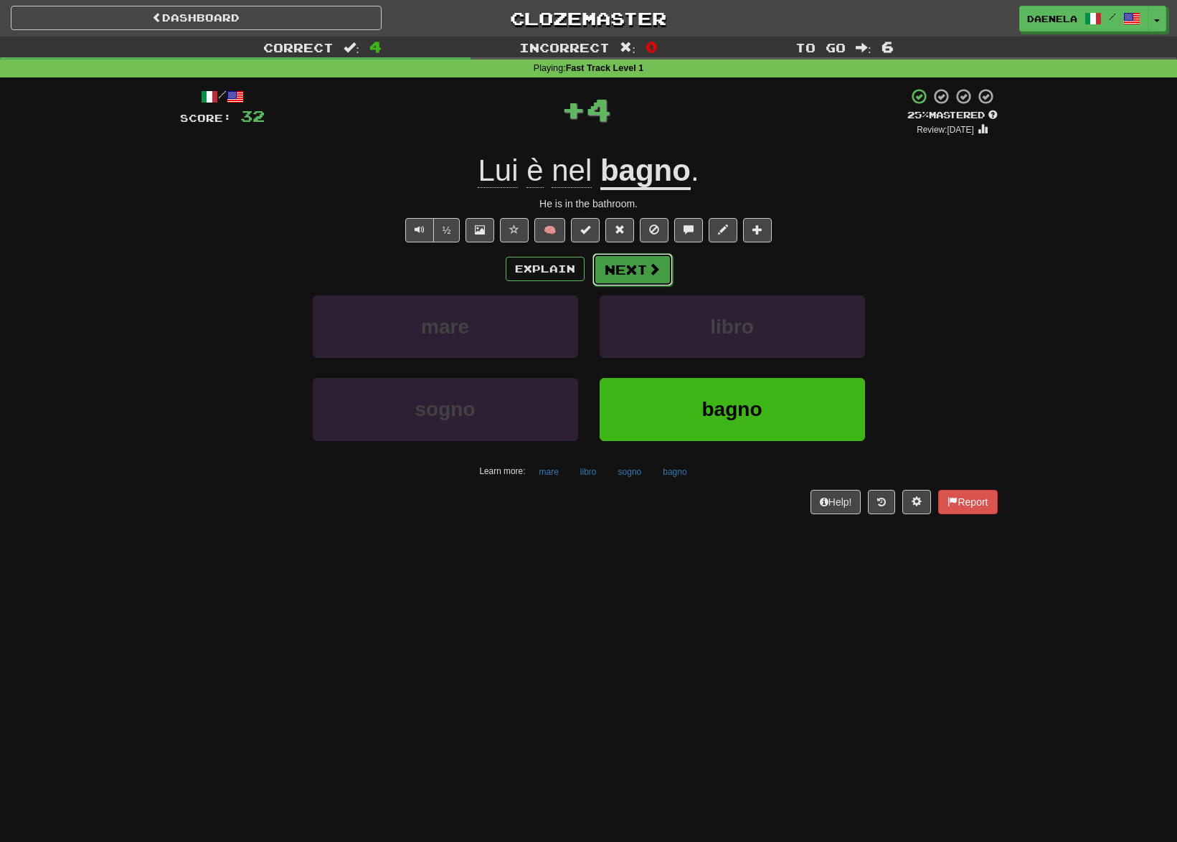
click at [631, 272] on button "Next" at bounding box center [632, 269] width 80 height 33
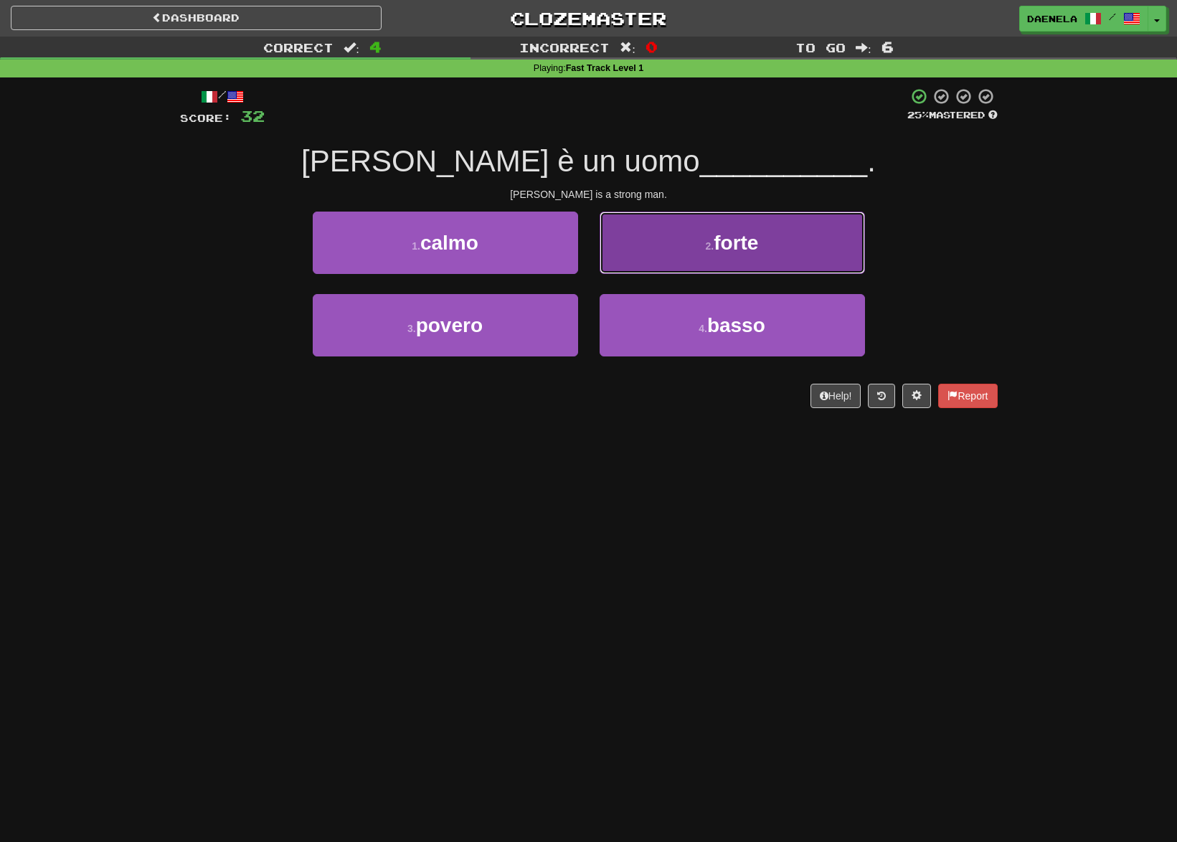
click at [630, 256] on button "2 . forte" at bounding box center [731, 243] width 265 height 62
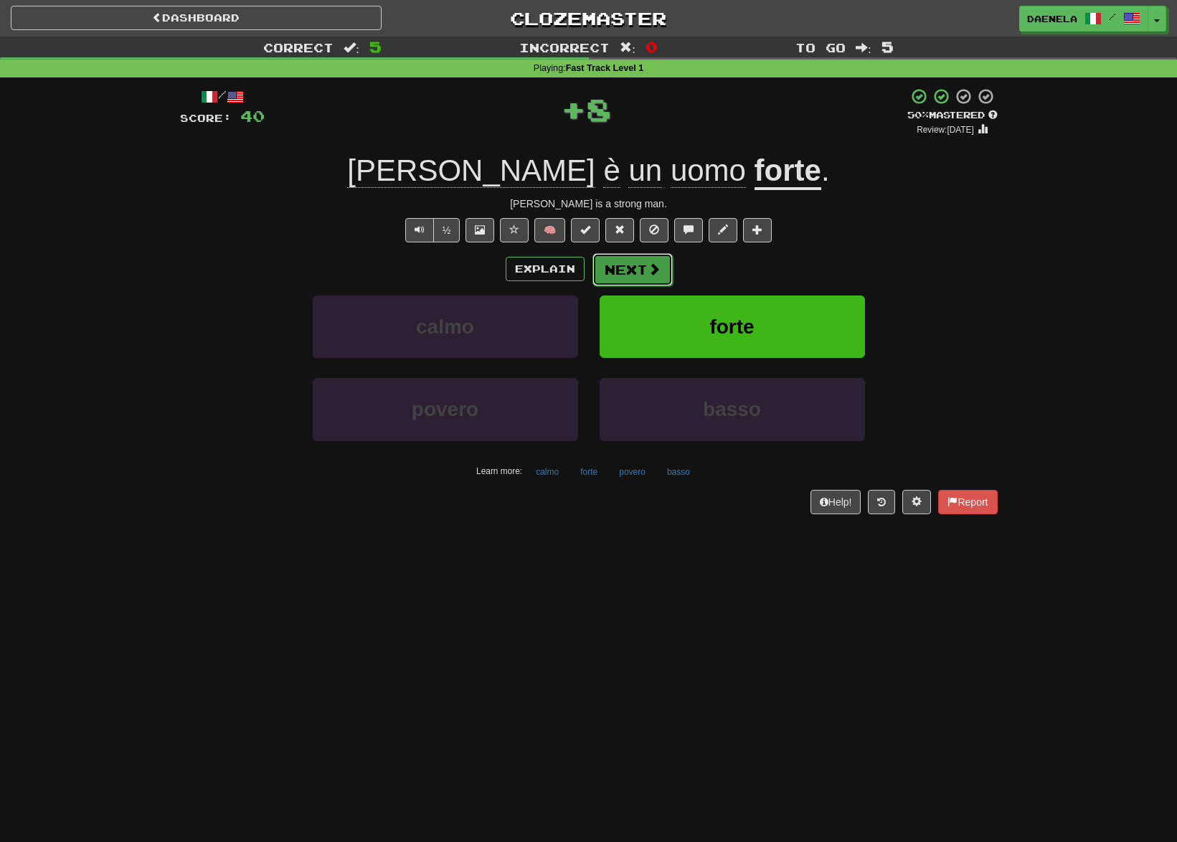
click at [628, 272] on button "Next" at bounding box center [632, 269] width 80 height 33
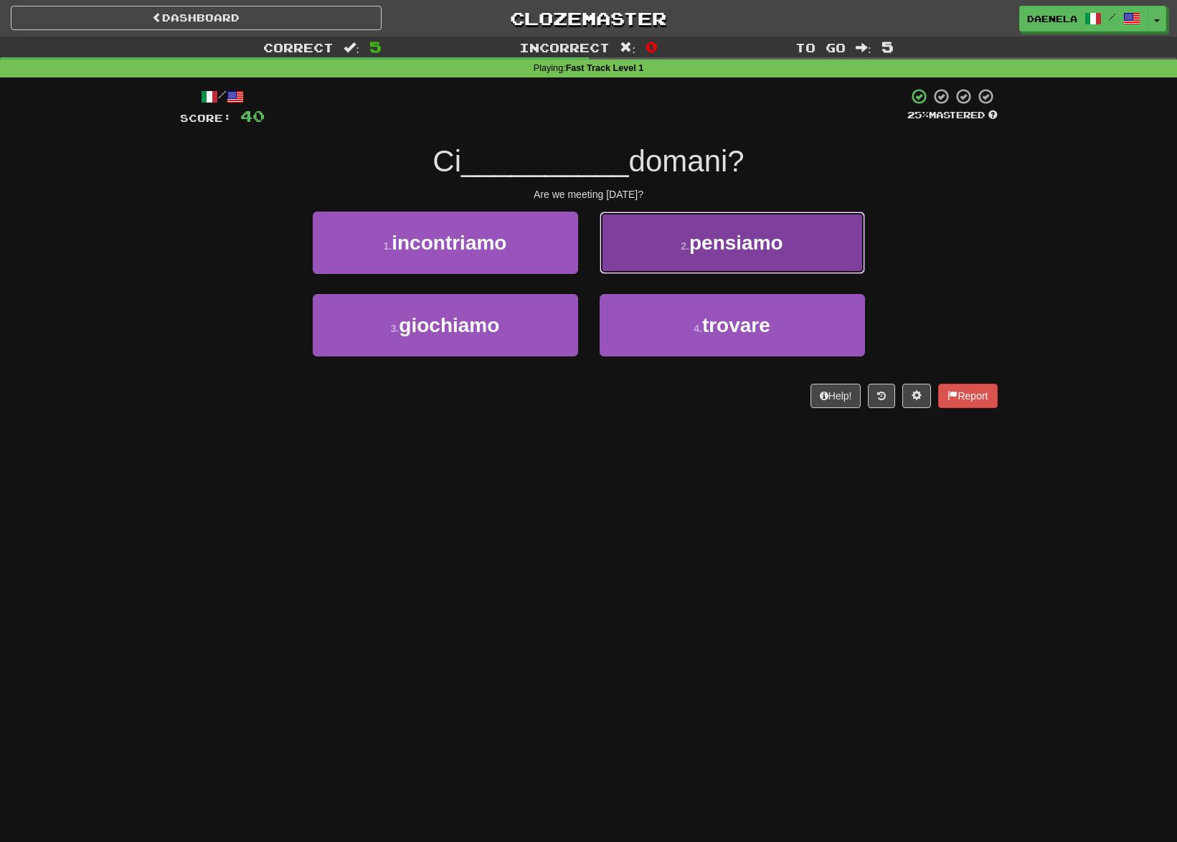
click at [718, 235] on span "pensiamo" at bounding box center [736, 243] width 94 height 22
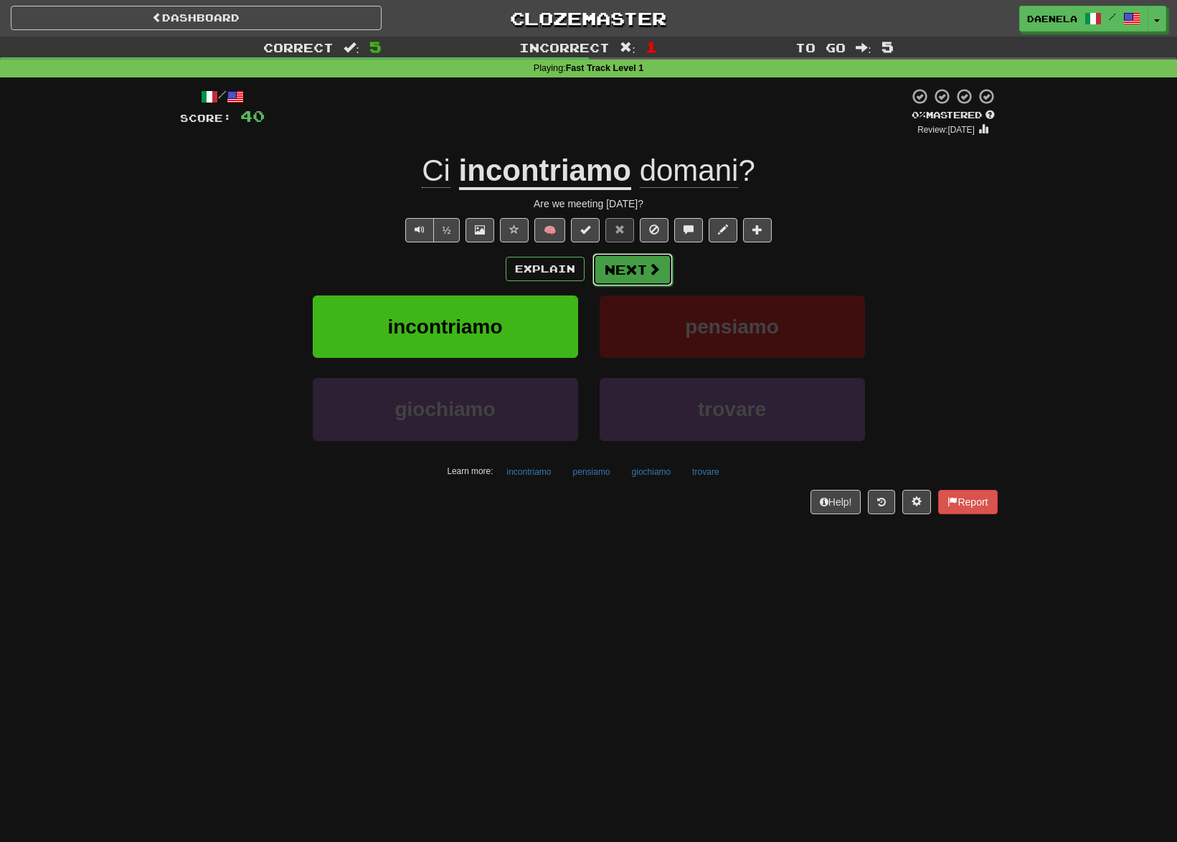
click at [657, 272] on span at bounding box center [653, 268] width 13 height 13
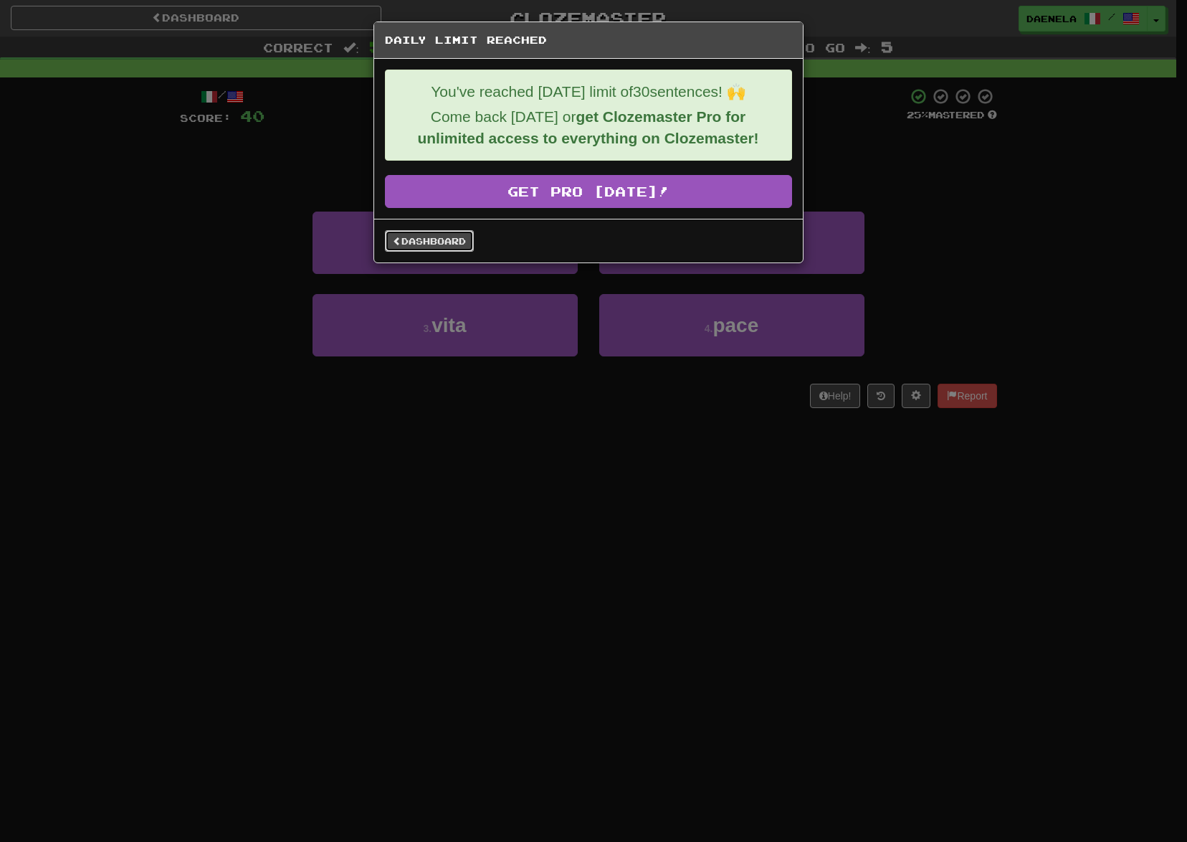
click at [445, 245] on link "Dashboard" at bounding box center [429, 241] width 89 height 22
